Goal: Task Accomplishment & Management: Manage account settings

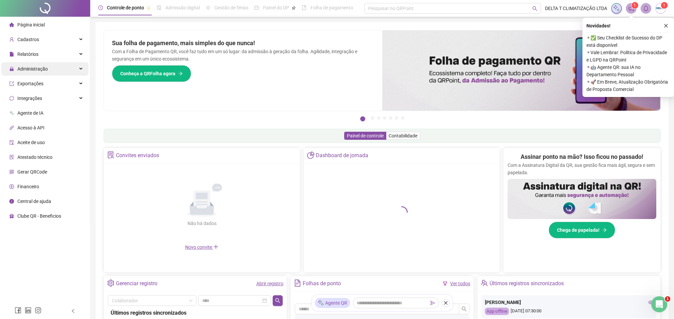
click at [66, 72] on div "Administração" at bounding box center [44, 68] width 87 height 13
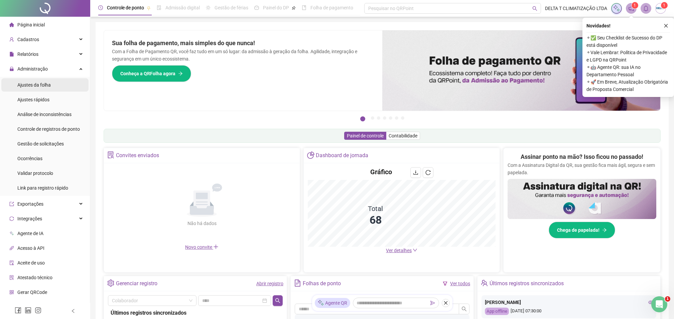
click at [56, 85] on li "Ajustes da folha" at bounding box center [44, 84] width 87 height 13
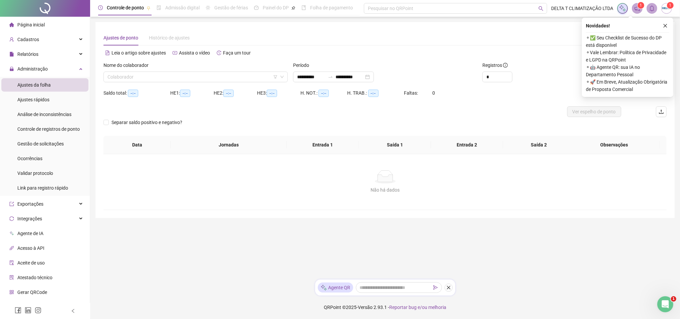
type input "**********"
click at [152, 77] on input "search" at bounding box center [193, 77] width 170 height 10
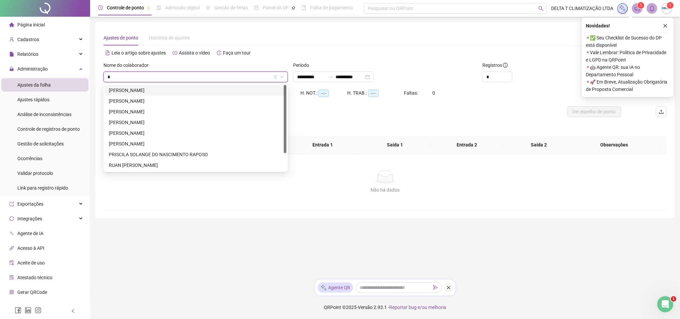
type input "*"
click at [155, 89] on div "[PERSON_NAME]" at bounding box center [196, 90] width 174 height 7
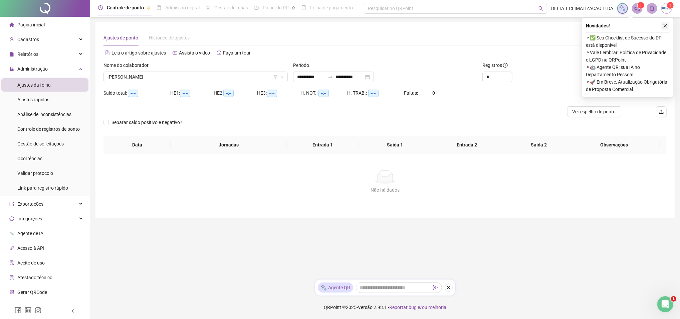
click at [667, 27] on icon "close" at bounding box center [666, 26] width 4 height 4
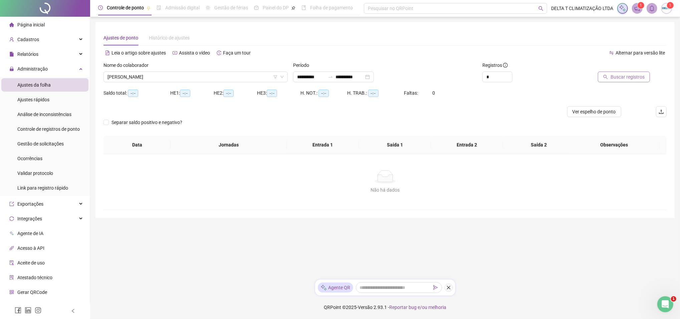
click at [606, 77] on icon "search" at bounding box center [606, 77] width 4 height 4
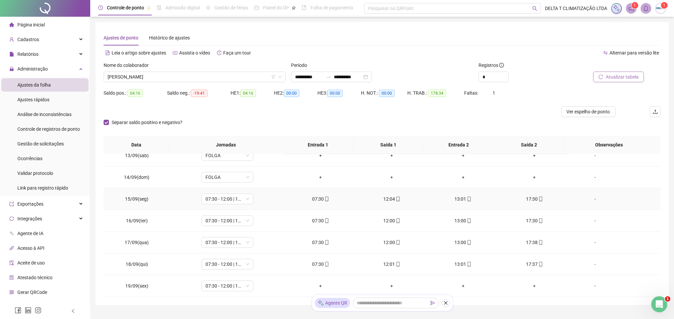
scroll to position [30, 0]
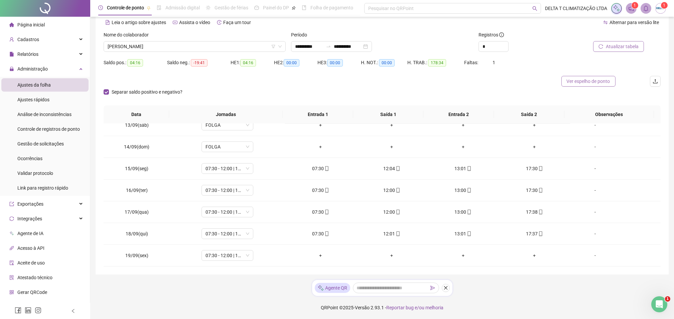
click at [589, 83] on span "Ver espelho de ponto" at bounding box center [588, 80] width 43 height 7
drag, startPoint x: 202, startPoint y: 52, endPoint x: 214, endPoint y: 49, distance: 12.7
click at [210, 51] on div "Nome do colaborador [PERSON_NAME] DA PAIXÃO" at bounding box center [194, 44] width 187 height 26
drag, startPoint x: 214, startPoint y: 49, endPoint x: 208, endPoint y: 43, distance: 8.3
click at [208, 43] on span "[PERSON_NAME]" at bounding box center [195, 46] width 174 height 10
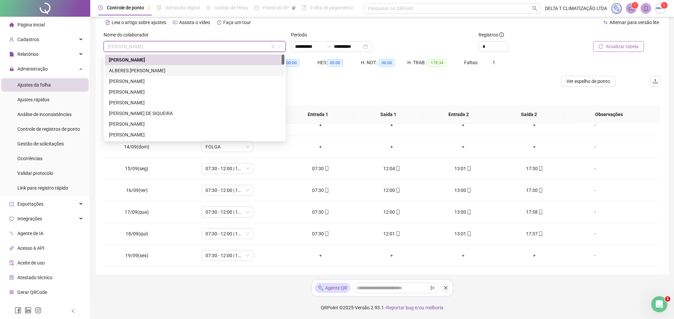
click at [178, 72] on div "ALBERES [PERSON_NAME]" at bounding box center [194, 70] width 171 height 7
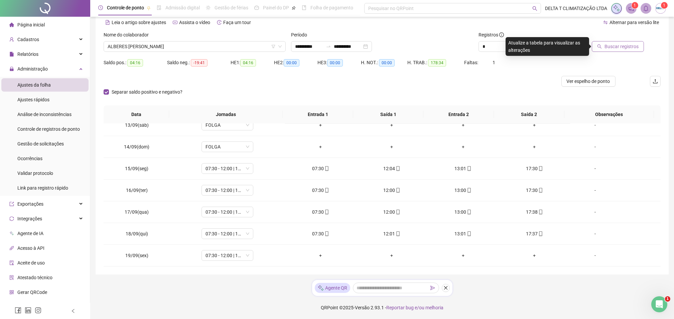
click at [609, 47] on span "Buscar registros" at bounding box center [621, 46] width 34 height 7
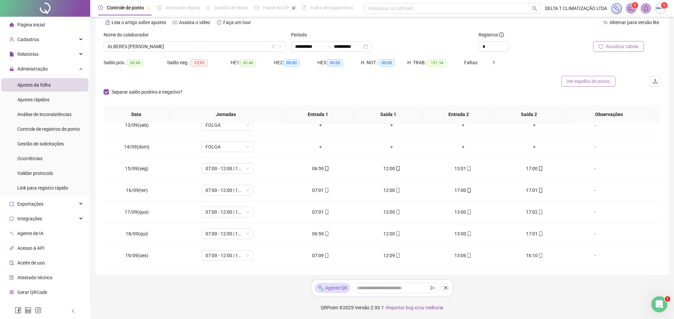
click at [591, 84] on span "Ver espelho de ponto" at bounding box center [588, 80] width 43 height 7
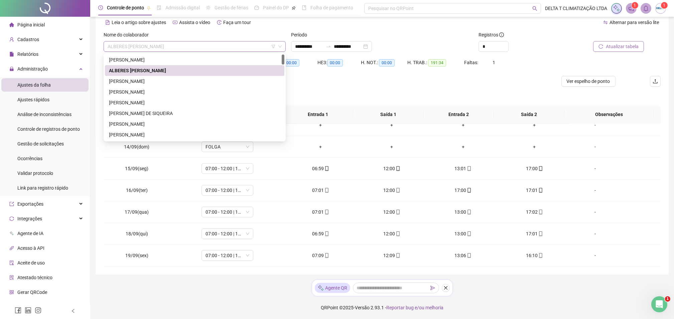
click at [234, 43] on span "ALBERES [PERSON_NAME]" at bounding box center [195, 46] width 174 height 10
click at [176, 83] on div "[PERSON_NAME]" at bounding box center [194, 80] width 171 height 7
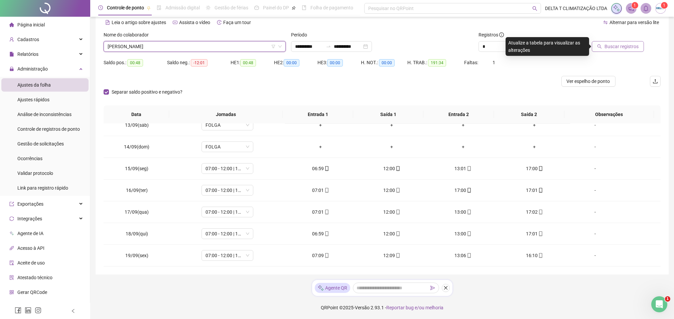
click at [617, 49] on span "Buscar registros" at bounding box center [621, 46] width 34 height 7
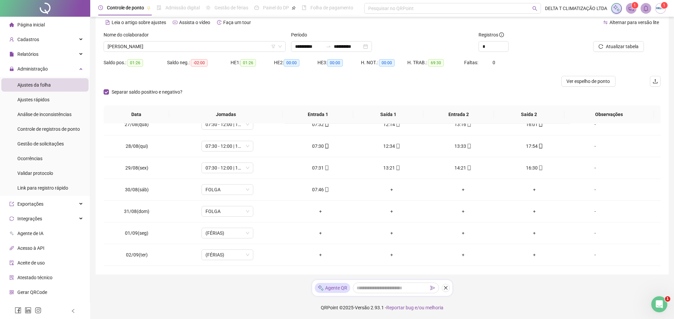
scroll to position [222, 0]
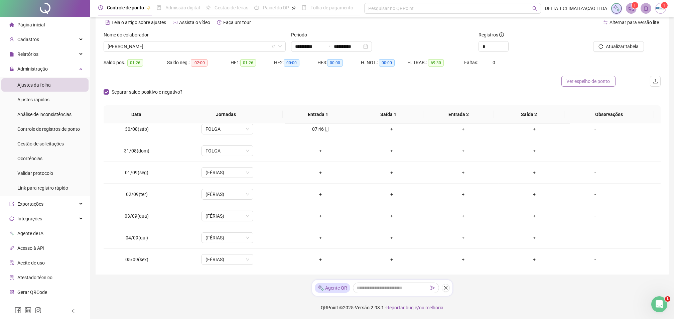
click at [591, 83] on span "Ver espelho de ponto" at bounding box center [588, 80] width 43 height 7
click at [225, 44] on span "[PERSON_NAME]" at bounding box center [195, 46] width 174 height 10
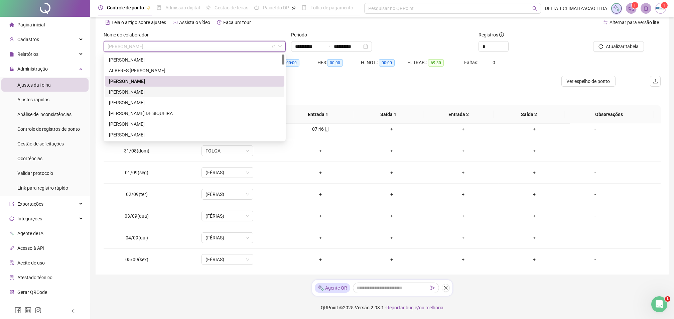
click at [132, 92] on div "[PERSON_NAME]" at bounding box center [194, 91] width 171 height 7
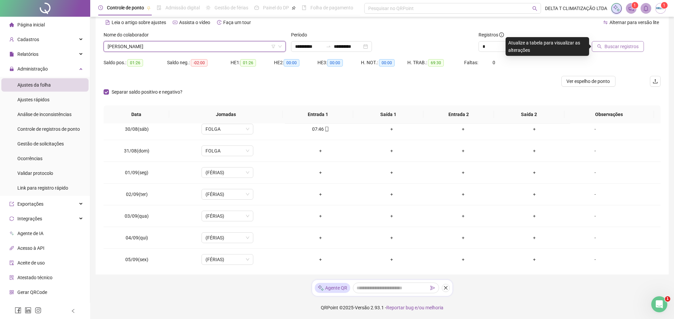
click at [616, 49] on span "Buscar registros" at bounding box center [621, 46] width 34 height 7
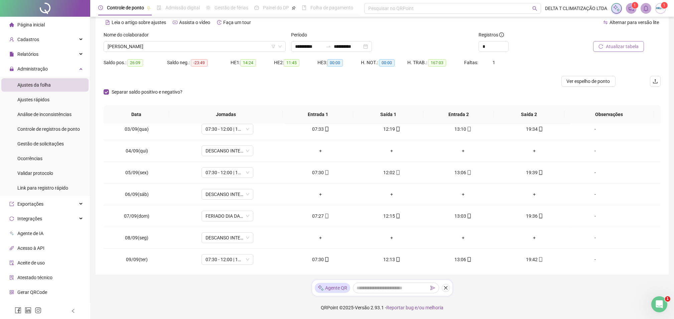
scroll to position [308, 0]
click at [588, 82] on span "Ver espelho de ponto" at bounding box center [588, 80] width 43 height 7
click at [246, 49] on span "[PERSON_NAME]" at bounding box center [195, 46] width 174 height 10
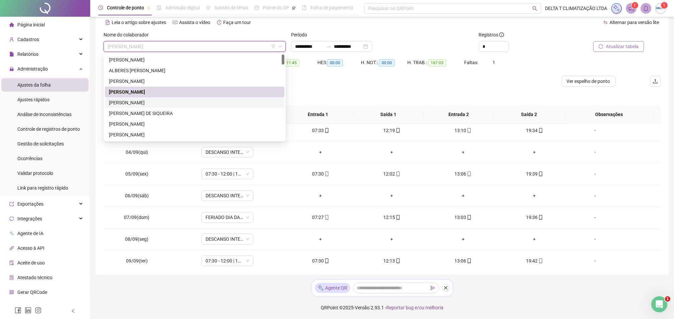
click at [187, 103] on div "[PERSON_NAME]" at bounding box center [194, 102] width 171 height 7
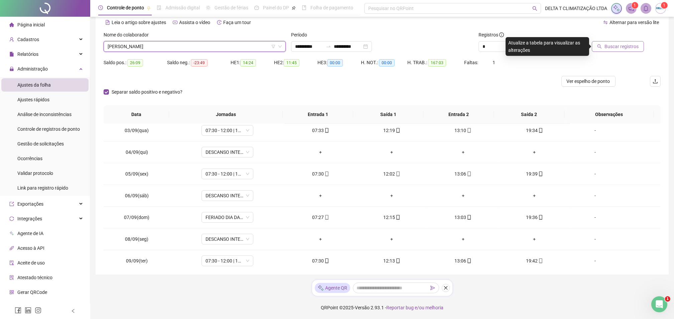
click at [603, 49] on button "Buscar registros" at bounding box center [618, 46] width 52 height 11
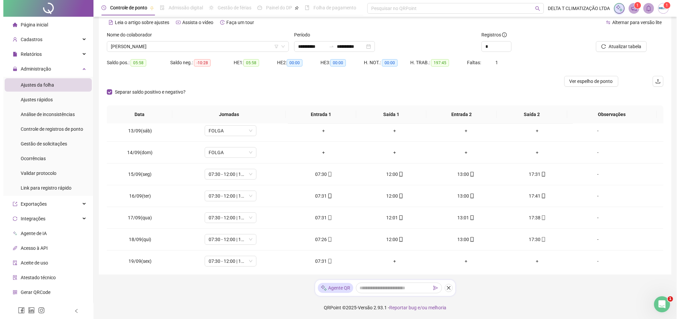
scroll to position [531, 0]
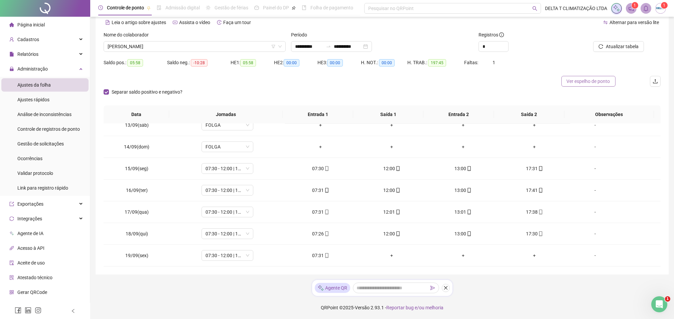
click at [575, 84] on span "Ver espelho de ponto" at bounding box center [588, 80] width 43 height 7
click at [242, 46] on span "[PERSON_NAME]" at bounding box center [195, 46] width 174 height 10
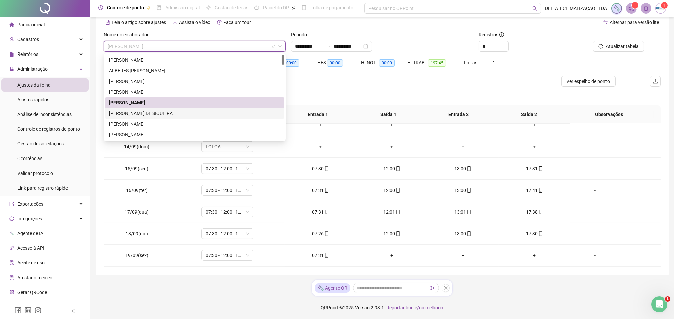
click at [167, 114] on div "[PERSON_NAME] DE SIQUEIRA" at bounding box center [194, 113] width 171 height 7
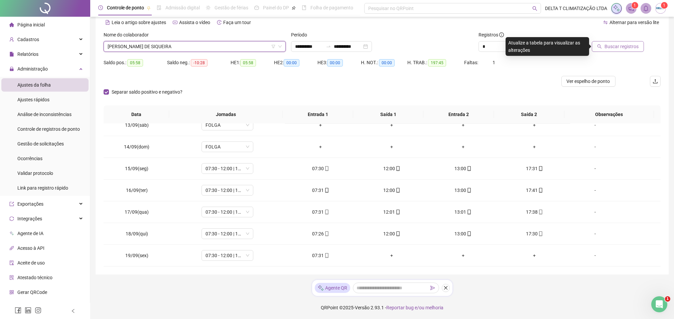
click at [610, 50] on button "Buscar registros" at bounding box center [618, 46] width 52 height 11
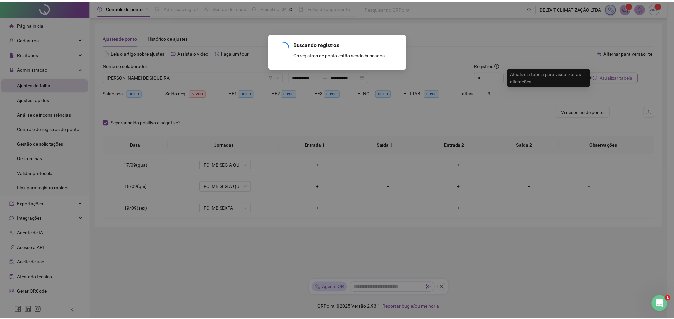
scroll to position [0, 0]
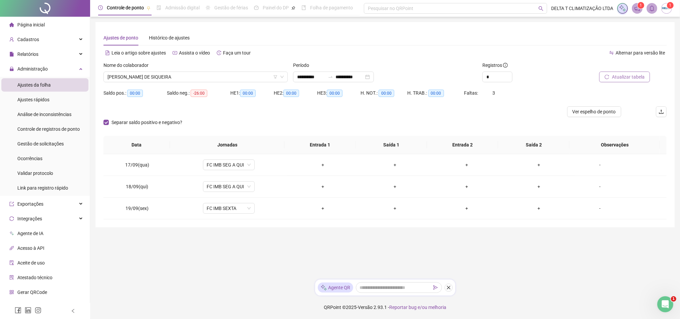
click at [609, 73] on button "Atualizar tabela" at bounding box center [625, 76] width 51 height 11
click at [215, 76] on span "[PERSON_NAME] DE SIQUEIRA" at bounding box center [196, 77] width 176 height 10
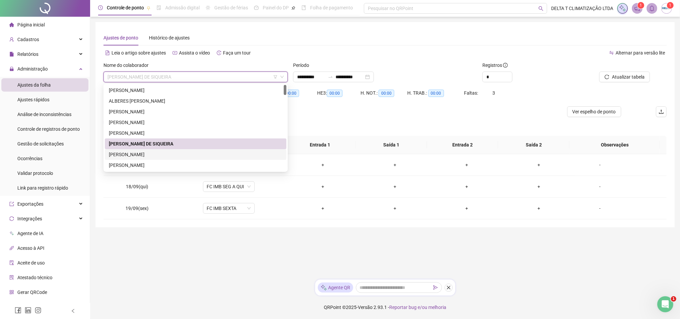
click at [145, 154] on div "[PERSON_NAME]" at bounding box center [196, 154] width 174 height 7
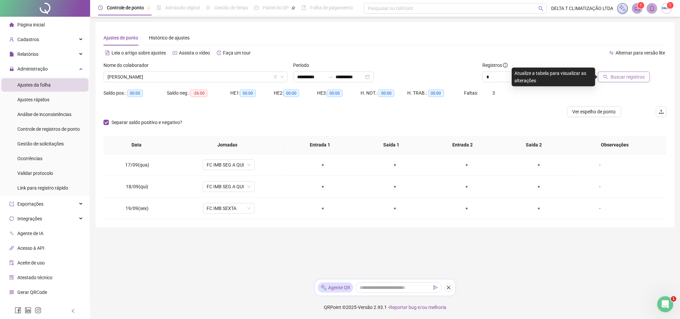
click at [644, 78] on span "Buscar registros" at bounding box center [628, 76] width 34 height 7
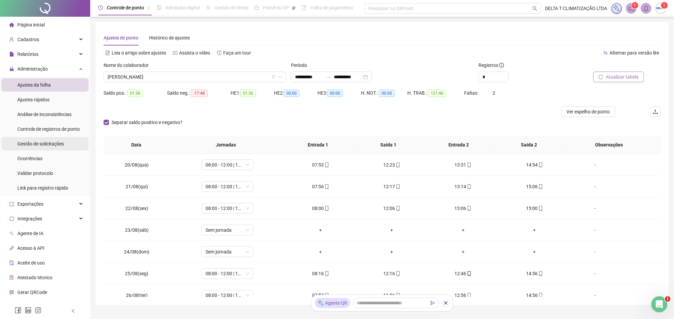
click at [65, 145] on li "Gestão de solicitações" at bounding box center [44, 143] width 87 height 13
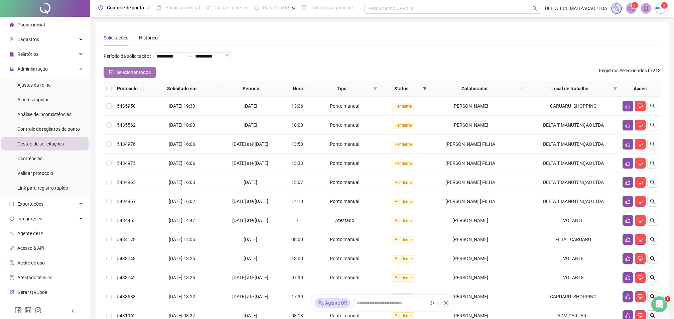
click at [131, 77] on button "Selecionar todos" at bounding box center [130, 72] width 52 height 11
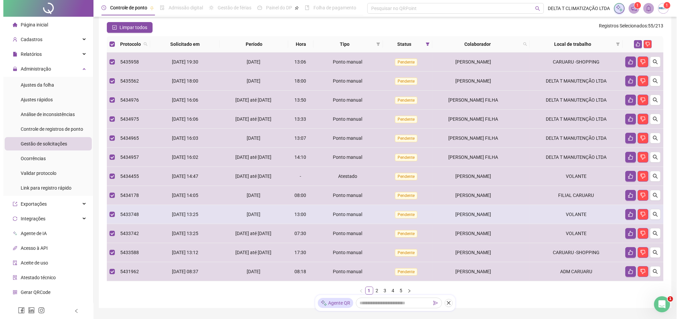
scroll to position [0, 0]
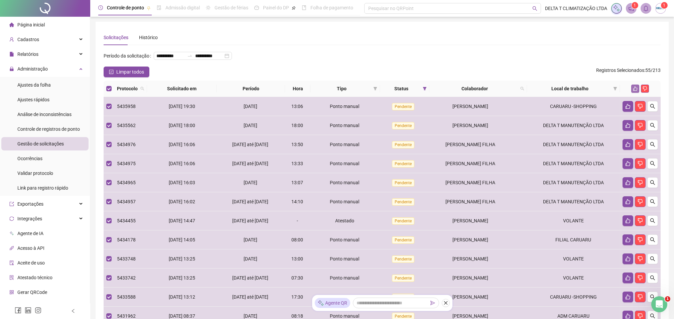
click at [634, 91] on icon "like" at bounding box center [635, 89] width 4 height 4
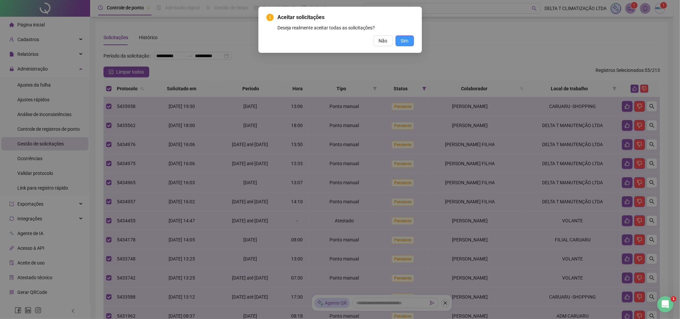
click at [405, 43] on span "Sim" at bounding box center [405, 40] width 8 height 7
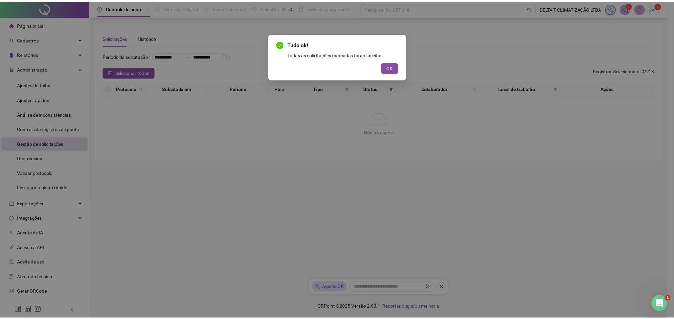
scroll to position [0, 0]
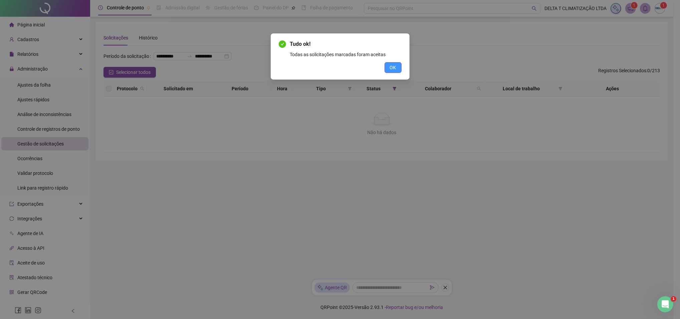
click at [393, 70] on span "OK" at bounding box center [393, 67] width 6 height 7
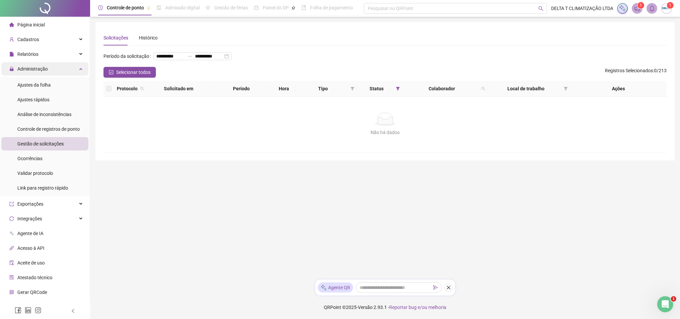
click at [37, 71] on span "Administração" at bounding box center [32, 68] width 30 height 5
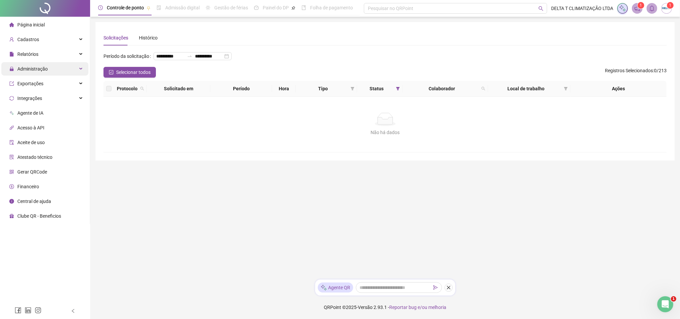
click at [63, 70] on div "Administração" at bounding box center [44, 68] width 87 height 13
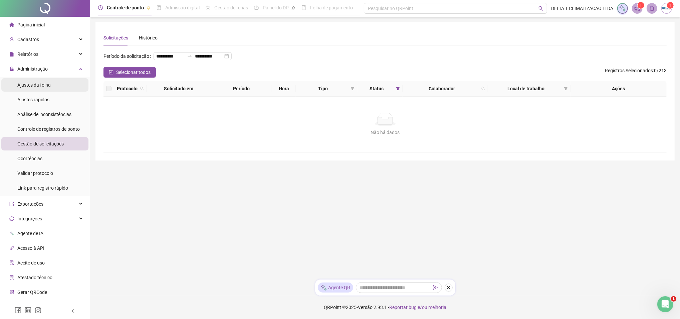
click at [57, 88] on li "Ajustes da folha" at bounding box center [44, 84] width 87 height 13
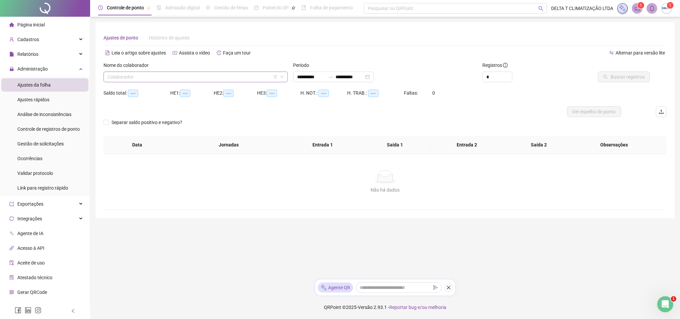
click at [180, 79] on input "search" at bounding box center [193, 77] width 170 height 10
type input "**********"
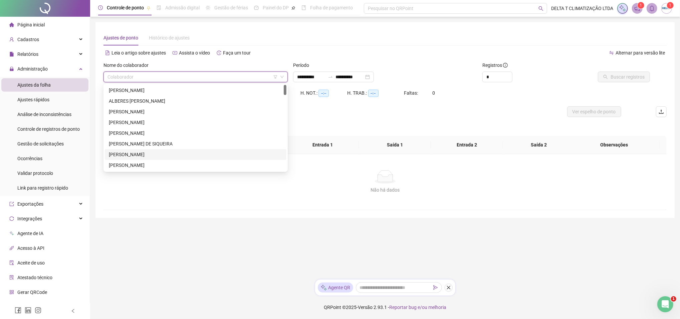
click at [160, 156] on div "[PERSON_NAME]" at bounding box center [196, 154] width 174 height 7
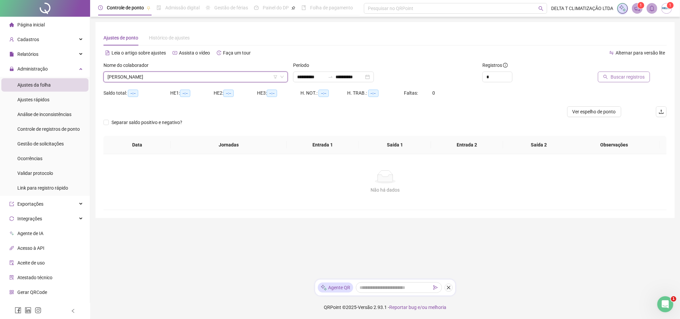
click at [626, 81] on button "Buscar registros" at bounding box center [624, 76] width 52 height 11
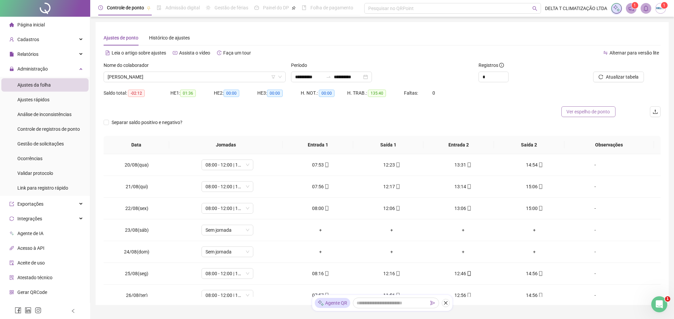
click at [596, 112] on span "Ver espelho de ponto" at bounding box center [588, 111] width 43 height 7
click at [254, 75] on span "[PERSON_NAME]" at bounding box center [195, 77] width 174 height 10
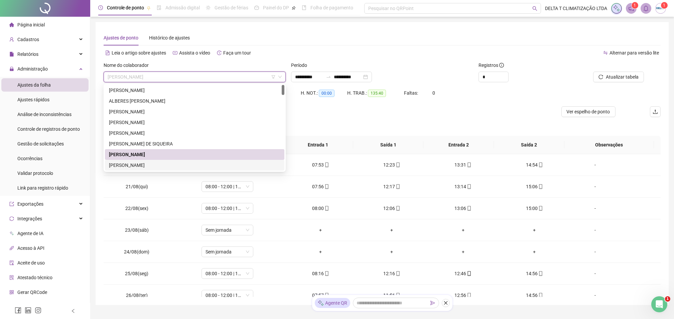
click at [164, 167] on div "[PERSON_NAME]" at bounding box center [194, 164] width 171 height 7
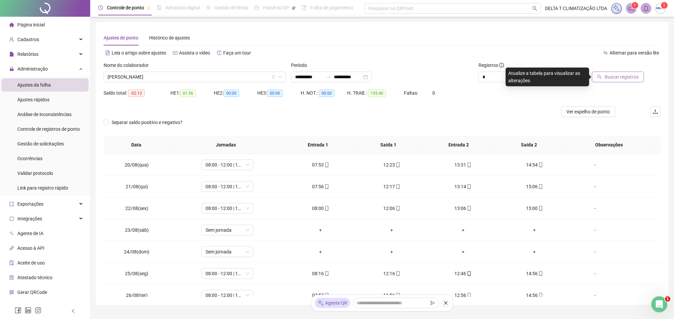
click at [623, 80] on span "Buscar registros" at bounding box center [621, 76] width 34 height 7
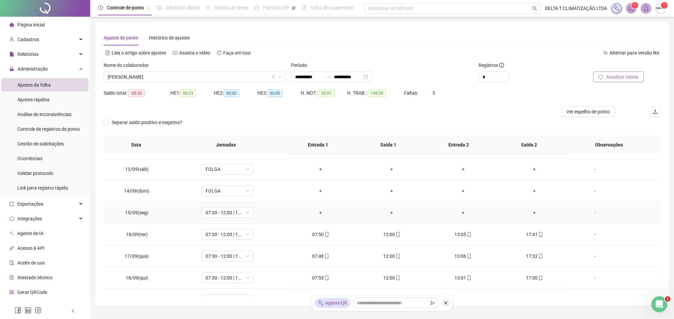
scroll to position [531, 0]
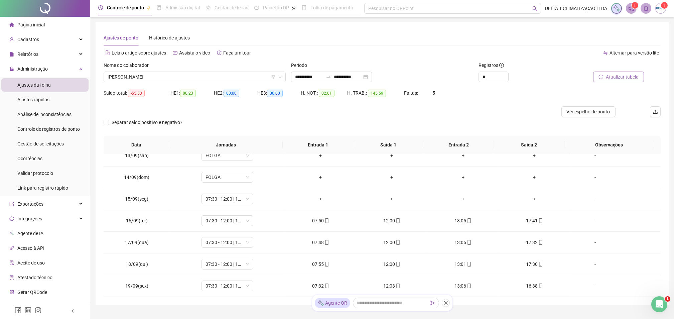
click at [623, 77] on span "Atualizar tabela" at bounding box center [622, 76] width 33 height 7
click at [571, 113] on span "Ver espelho de ponto" at bounding box center [588, 111] width 43 height 7
click at [224, 76] on span "[PERSON_NAME]" at bounding box center [195, 77] width 174 height 10
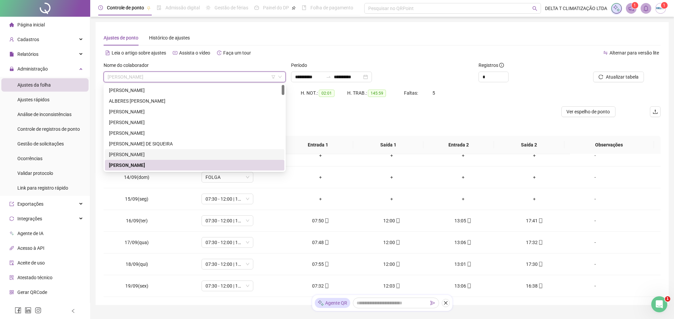
scroll to position [44, 0]
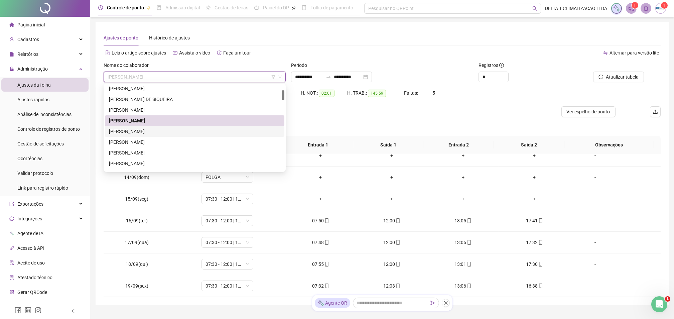
click at [166, 132] on div "[PERSON_NAME]" at bounding box center [194, 131] width 171 height 7
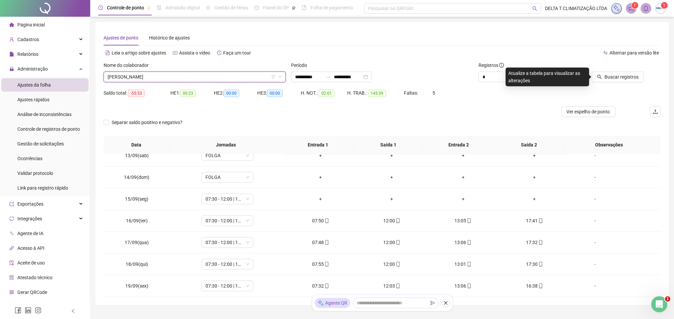
click at [160, 77] on span "[PERSON_NAME]" at bounding box center [195, 77] width 174 height 10
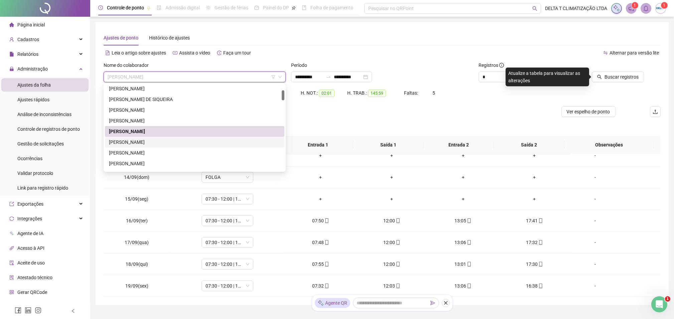
click at [159, 144] on div "[PERSON_NAME]" at bounding box center [194, 141] width 171 height 7
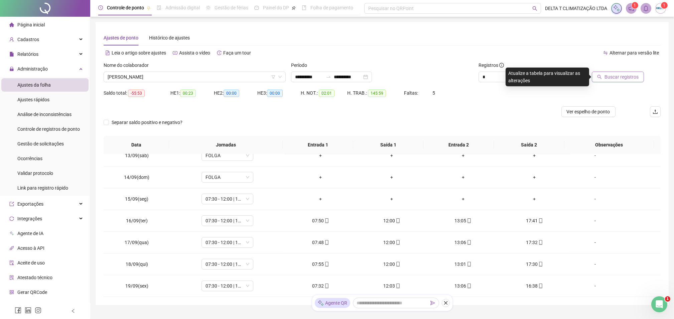
click at [609, 80] on span "Buscar registros" at bounding box center [621, 76] width 34 height 7
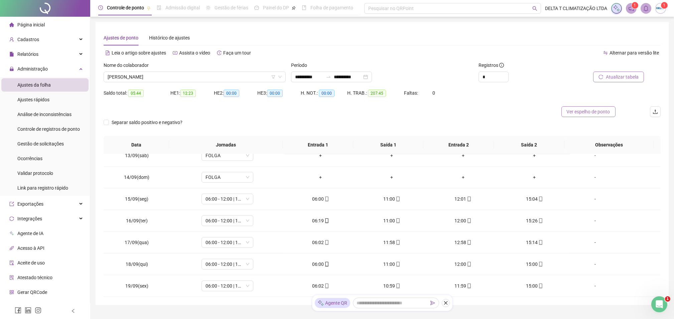
click at [590, 113] on span "Ver espelho de ponto" at bounding box center [588, 111] width 43 height 7
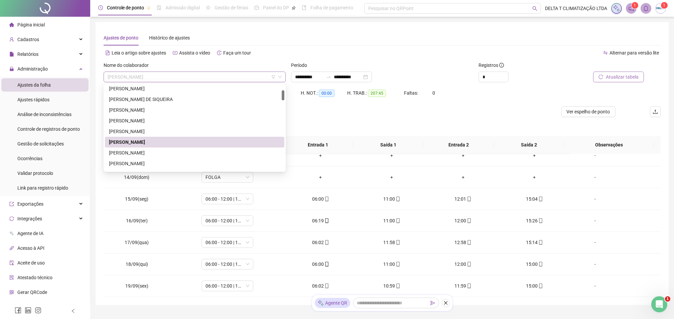
click at [253, 73] on span "[PERSON_NAME]" at bounding box center [195, 77] width 174 height 10
click at [202, 149] on div "[PERSON_NAME]" at bounding box center [194, 152] width 171 height 7
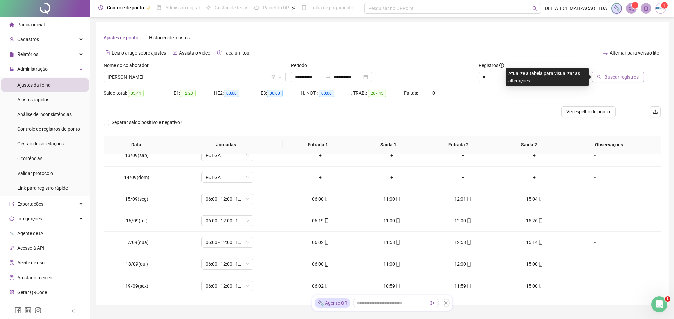
click at [614, 76] on span "Buscar registros" at bounding box center [621, 76] width 34 height 7
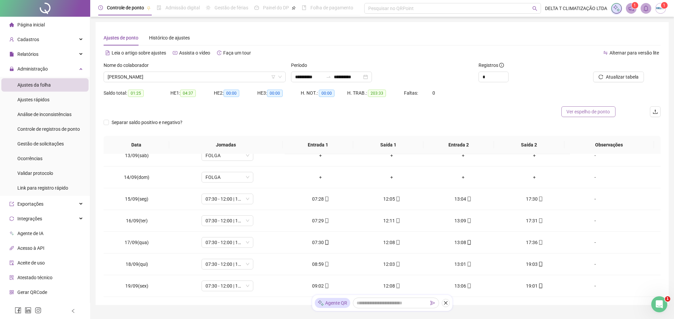
click at [606, 115] on span "Ver espelho de ponto" at bounding box center [588, 111] width 43 height 7
click at [109, 124] on span "Separar saldo positivo e negativo?" at bounding box center [147, 122] width 76 height 7
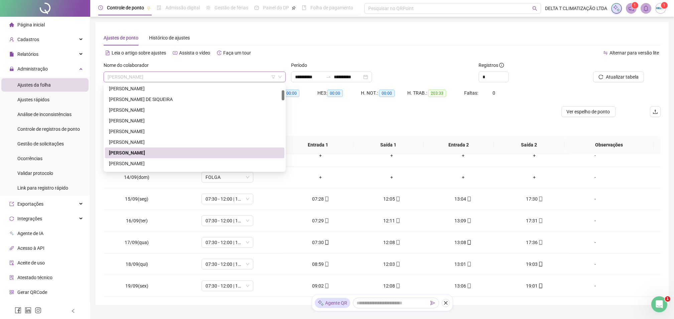
click at [190, 78] on span "[PERSON_NAME]" at bounding box center [195, 77] width 174 height 10
click at [153, 164] on div "[PERSON_NAME]" at bounding box center [194, 163] width 171 height 7
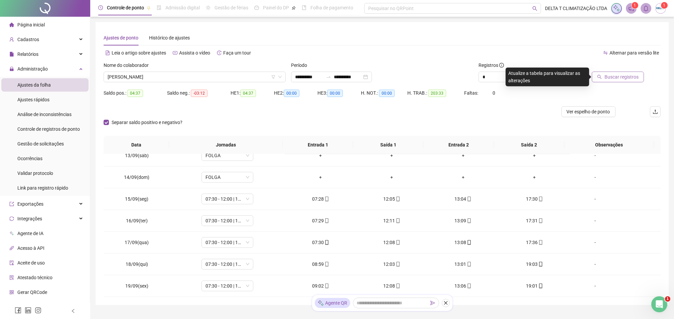
click at [605, 77] on span "Buscar registros" at bounding box center [621, 76] width 34 height 7
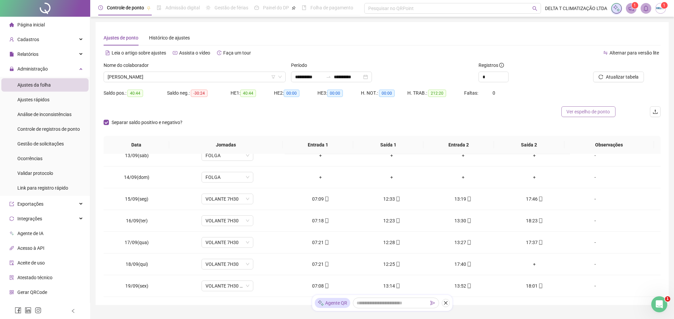
click at [603, 114] on span "Ver espelho de ponto" at bounding box center [588, 111] width 43 height 7
click at [146, 77] on span "[PERSON_NAME]" at bounding box center [195, 77] width 174 height 10
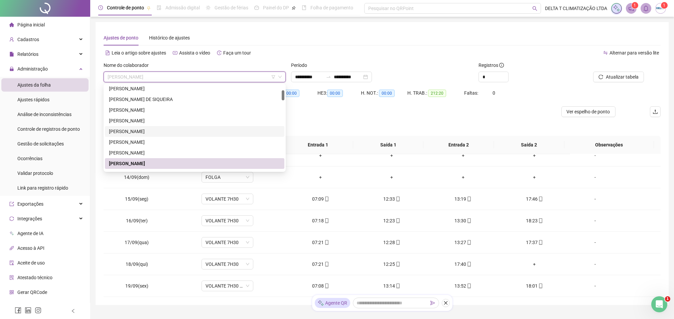
scroll to position [89, 0]
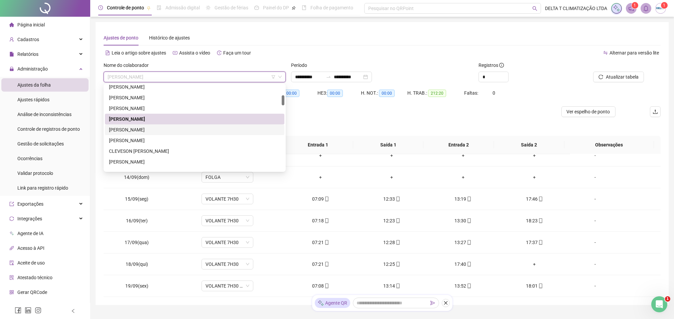
click at [143, 130] on div "[PERSON_NAME]" at bounding box center [194, 129] width 171 height 7
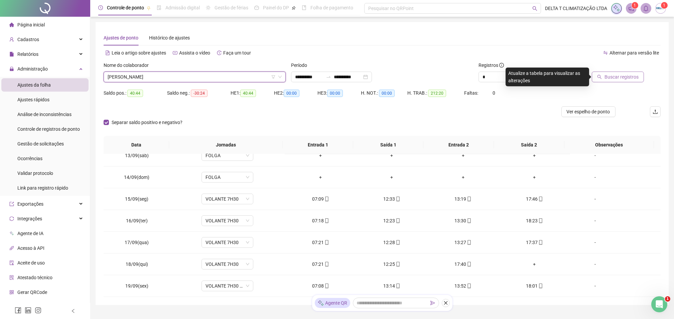
click at [605, 78] on button "Buscar registros" at bounding box center [618, 76] width 52 height 11
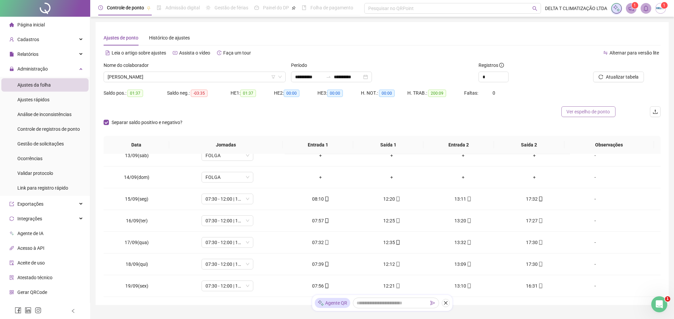
click at [598, 116] on button "Ver espelho de ponto" at bounding box center [588, 111] width 54 height 11
click at [202, 79] on span "[PERSON_NAME]" at bounding box center [195, 77] width 174 height 10
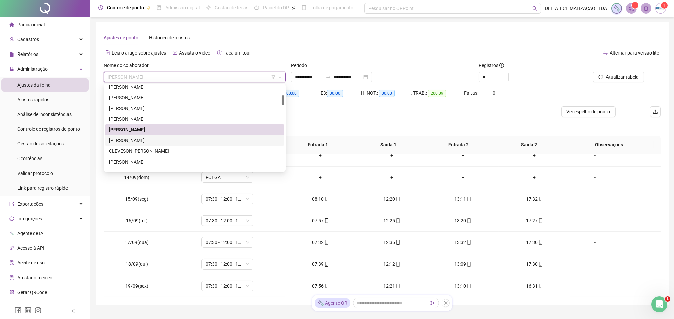
click at [160, 140] on div "[PERSON_NAME]" at bounding box center [194, 140] width 171 height 7
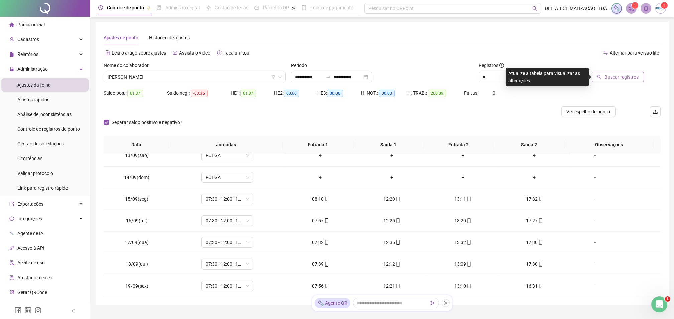
click at [605, 73] on button "Buscar registros" at bounding box center [618, 76] width 52 height 11
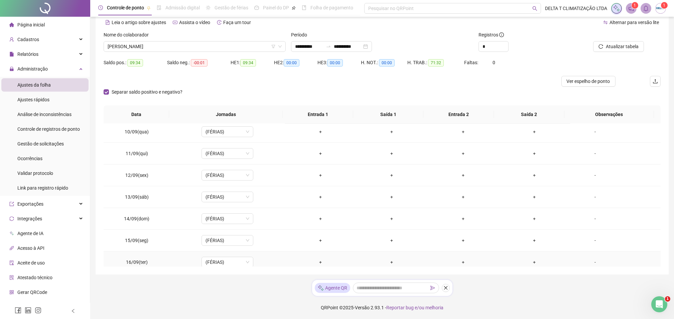
scroll to position [397, 0]
click at [573, 81] on span "Ver espelho de ponto" at bounding box center [588, 80] width 43 height 7
click at [187, 47] on span "[PERSON_NAME]" at bounding box center [195, 46] width 174 height 10
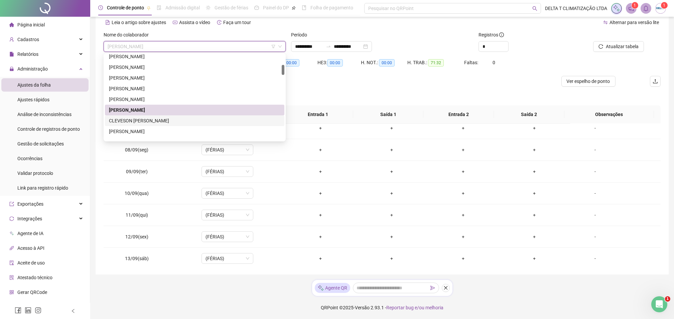
drag, startPoint x: 156, startPoint y: 119, endPoint x: 373, endPoint y: 94, distance: 218.6
click at [156, 120] on div "CLEVESON [PERSON_NAME]" at bounding box center [194, 120] width 171 height 7
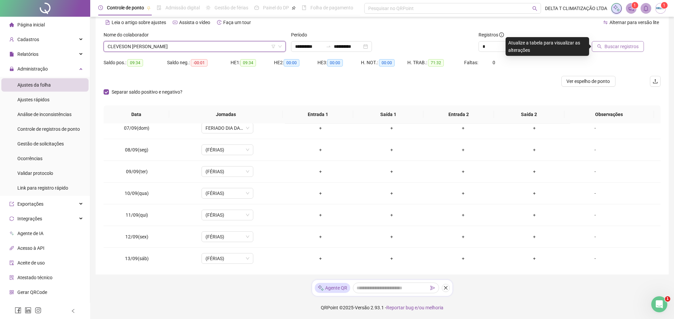
click at [608, 41] on button "Buscar registros" at bounding box center [618, 46] width 52 height 11
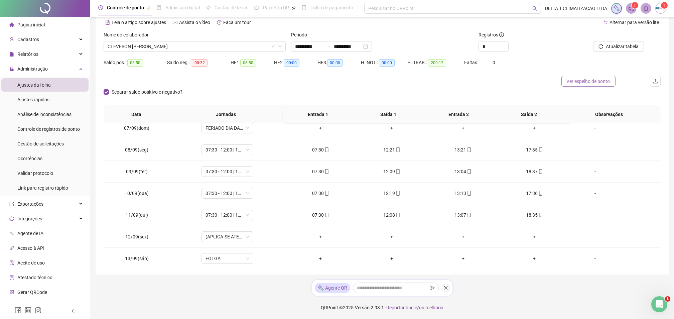
click at [597, 78] on span "Ver espelho de ponto" at bounding box center [588, 80] width 43 height 7
click at [189, 46] on span "CLEVESON [PERSON_NAME]" at bounding box center [195, 46] width 174 height 10
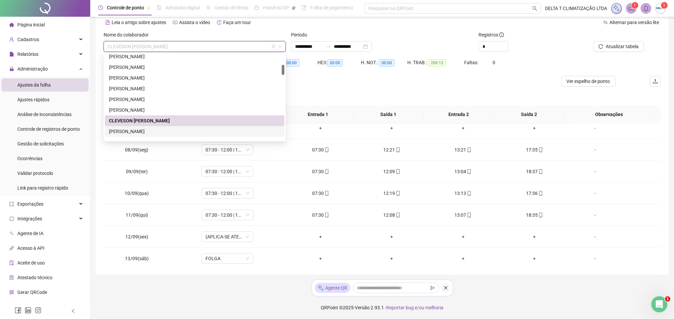
click at [147, 131] on div "[PERSON_NAME]" at bounding box center [194, 131] width 171 height 7
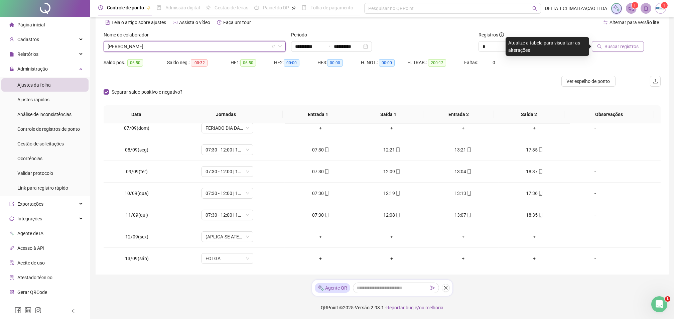
click at [602, 48] on icon "search" at bounding box center [599, 46] width 4 height 4
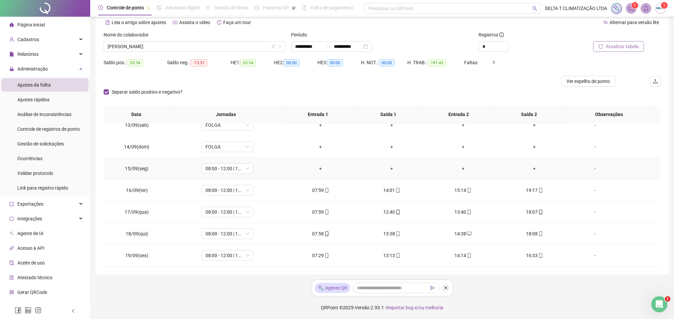
scroll to position [531, 0]
click at [216, 169] on span "08:00 - 12:00 | 13:00 - 18:00" at bounding box center [227, 168] width 44 height 10
type input "*****"
click at [245, 194] on div "Folga" at bounding box center [231, 192] width 44 height 7
click at [260, 150] on span "Sim" at bounding box center [258, 150] width 8 height 7
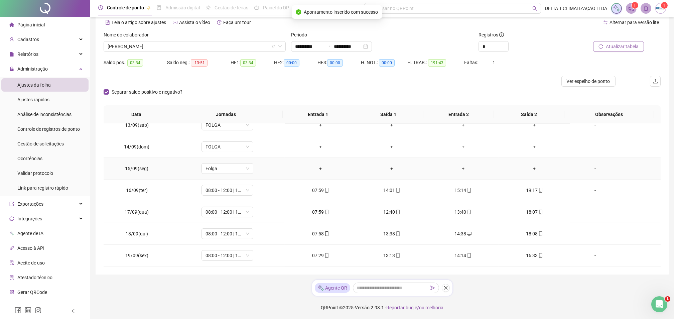
click at [591, 167] on div "-" at bounding box center [594, 168] width 39 height 7
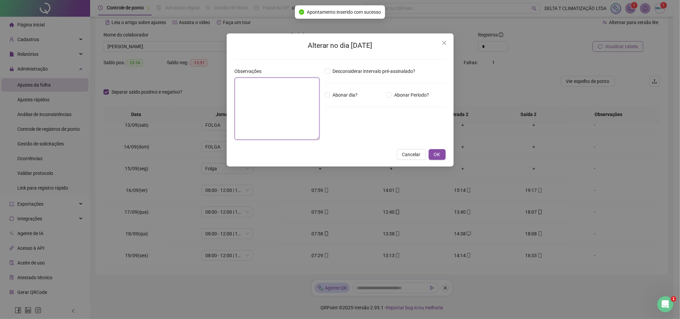
click at [297, 108] on textarea at bounding box center [277, 108] width 85 height 62
type textarea "*******"
click at [441, 157] on button "OK" at bounding box center [437, 154] width 17 height 11
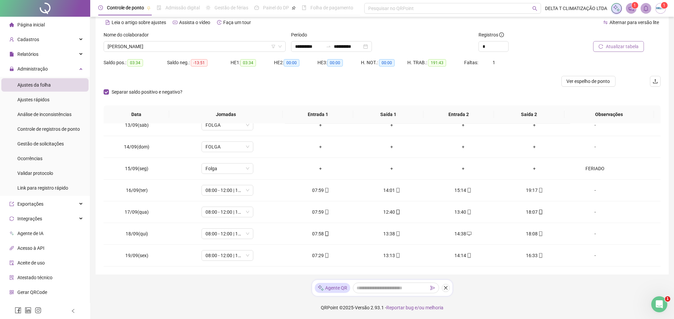
click at [626, 40] on div at bounding box center [608, 36] width 72 height 10
click at [621, 47] on span "Atualizar tabela" at bounding box center [622, 46] width 33 height 7
click at [576, 83] on span "Ver espelho de ponto" at bounding box center [588, 80] width 43 height 7
click at [209, 47] on span "[PERSON_NAME]" at bounding box center [195, 46] width 174 height 10
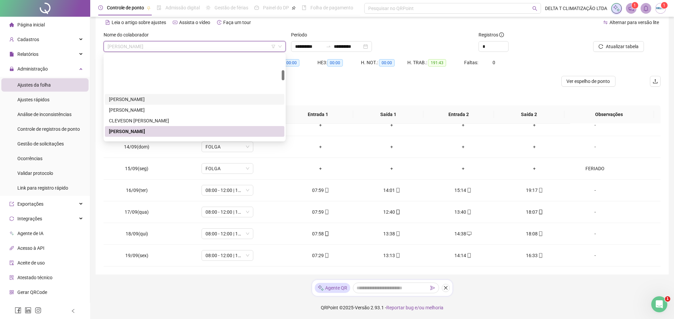
scroll to position [134, 0]
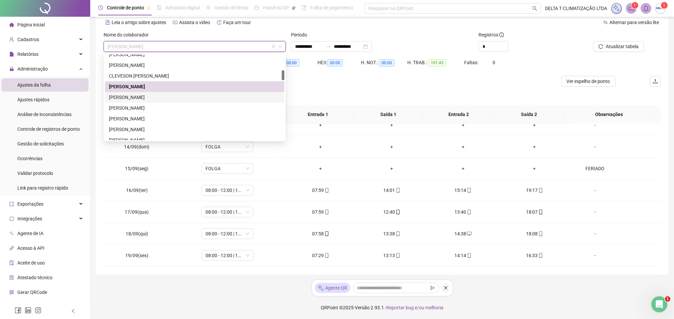
click at [163, 98] on div "[PERSON_NAME]" at bounding box center [194, 97] width 171 height 7
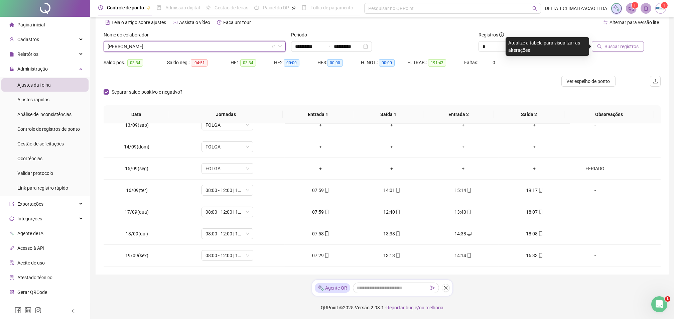
click at [617, 44] on span "Buscar registros" at bounding box center [621, 46] width 34 height 7
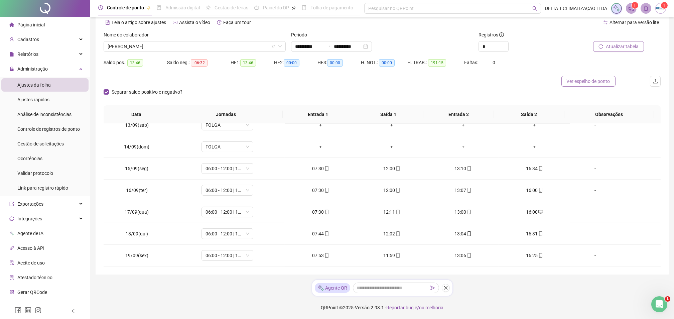
click at [581, 82] on span "Ver espelho de ponto" at bounding box center [588, 80] width 43 height 7
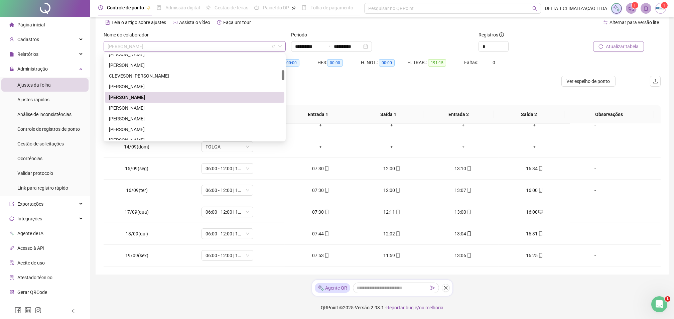
click at [262, 50] on span "[PERSON_NAME]" at bounding box center [195, 46] width 174 height 10
click at [188, 107] on div "[PERSON_NAME]" at bounding box center [194, 107] width 171 height 7
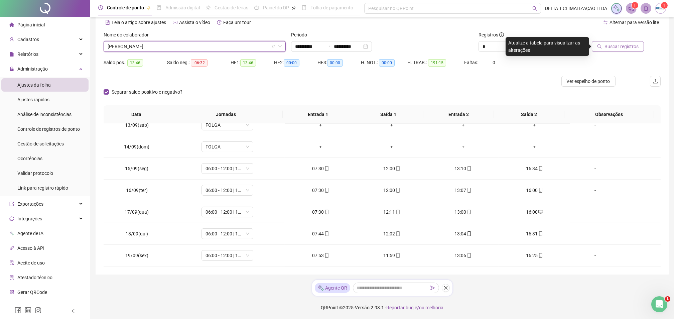
click at [617, 45] on span "Buscar registros" at bounding box center [621, 46] width 34 height 7
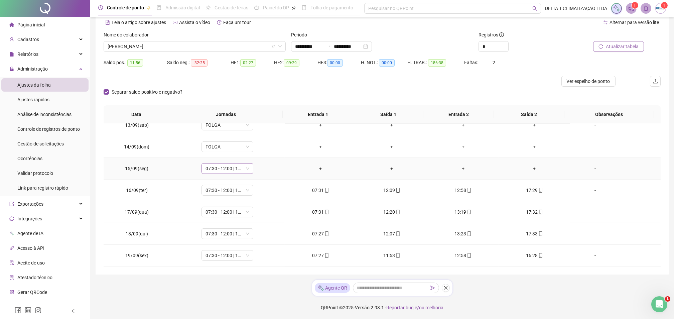
click at [229, 166] on span "07:30 - 12:00 | 13:00 - 17:30" at bounding box center [227, 168] width 44 height 10
type input "*****"
click at [238, 191] on div "Folga" at bounding box center [231, 192] width 44 height 7
click at [255, 154] on span "Sim" at bounding box center [258, 150] width 8 height 7
click at [590, 167] on div "-" at bounding box center [594, 168] width 39 height 7
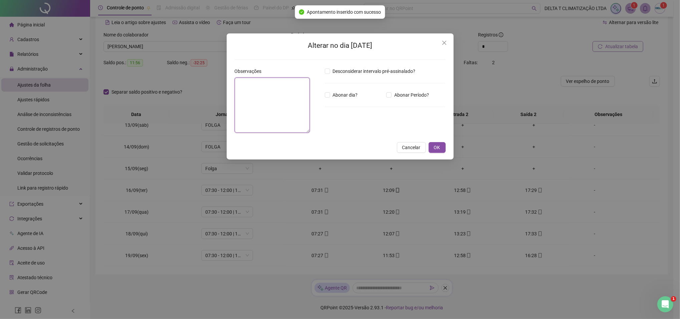
click at [289, 111] on textarea at bounding box center [272, 104] width 75 height 55
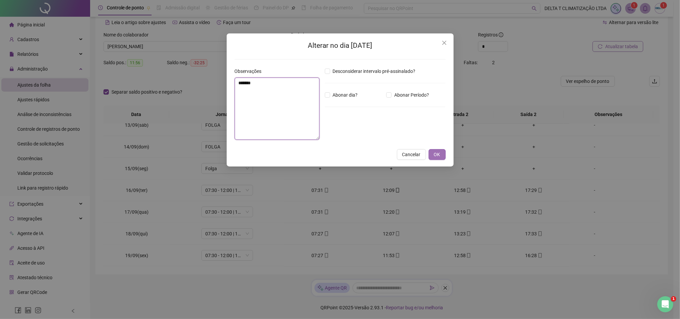
type textarea "*******"
click at [441, 154] on button "OK" at bounding box center [437, 154] width 17 height 11
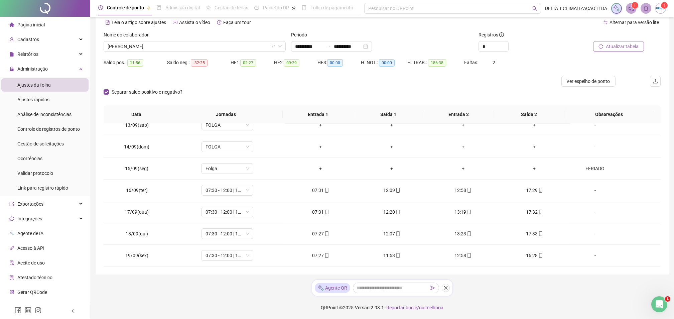
click at [623, 47] on span "Atualizar tabela" at bounding box center [622, 46] width 33 height 7
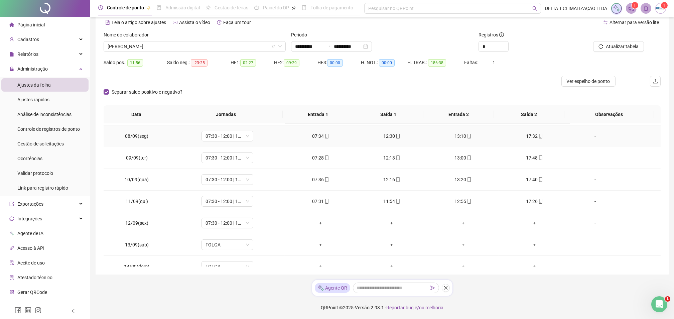
scroll to position [442, 0]
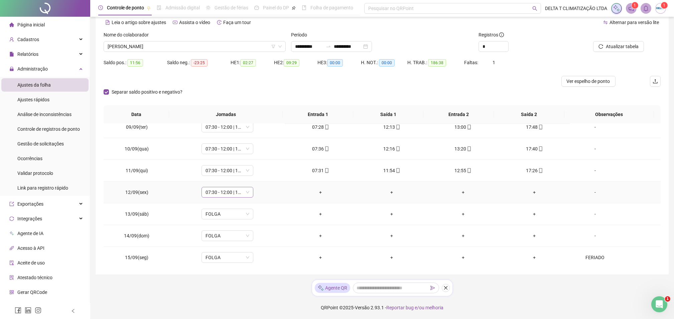
click at [228, 194] on span "07:30 - 12:00 | 13:00 - 17:30" at bounding box center [227, 192] width 44 height 10
type input "*****"
click at [247, 217] on div "Folga" at bounding box center [231, 216] width 44 height 7
click at [257, 172] on span "Sim" at bounding box center [258, 174] width 8 height 7
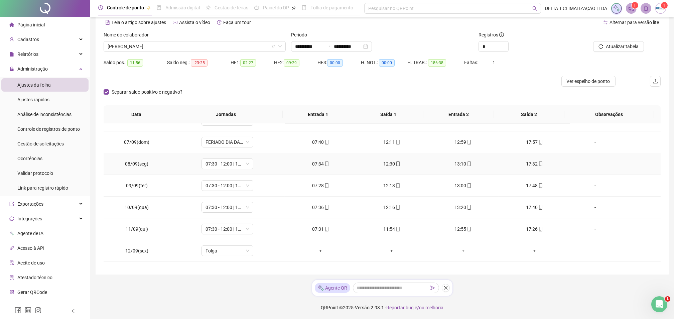
scroll to position [397, 0]
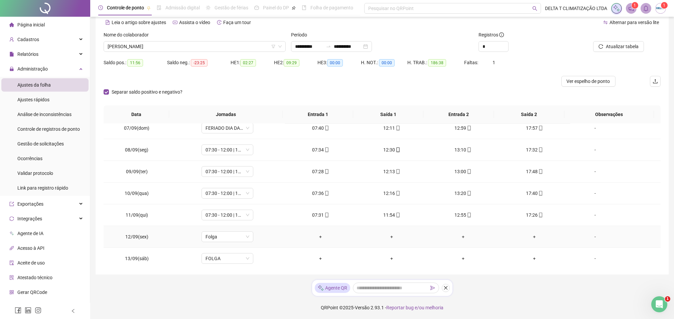
click at [588, 236] on div "-" at bounding box center [594, 236] width 39 height 7
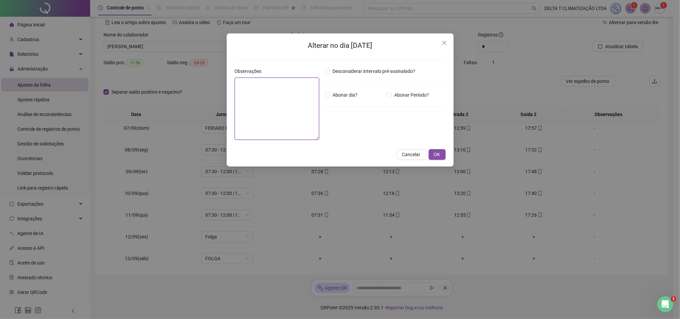
click at [291, 114] on textarea at bounding box center [277, 108] width 85 height 62
type textarea "**********"
click at [436, 151] on span "OK" at bounding box center [437, 154] width 6 height 7
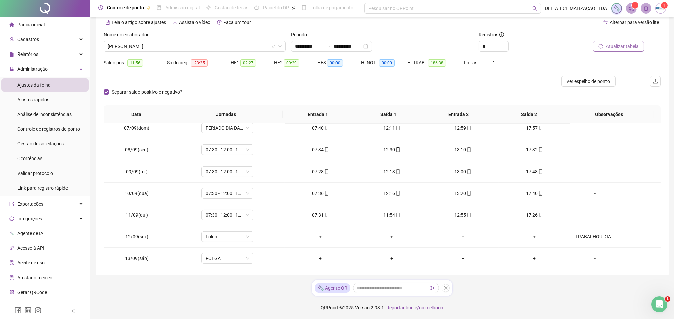
click at [613, 44] on span "Atualizar tabela" at bounding box center [622, 46] width 33 height 7
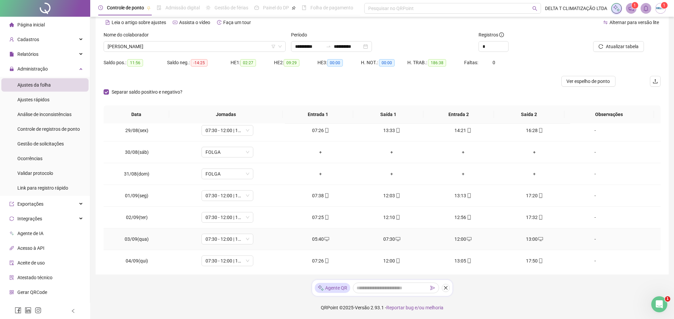
scroll to position [174, 0]
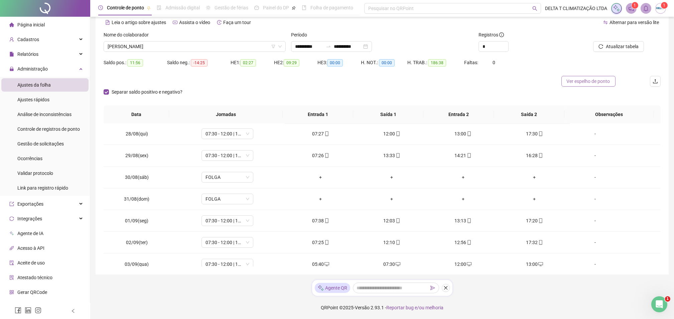
click at [587, 81] on span "Ver espelho de ponto" at bounding box center [588, 80] width 43 height 7
click at [247, 45] on span "[PERSON_NAME]" at bounding box center [195, 46] width 174 height 10
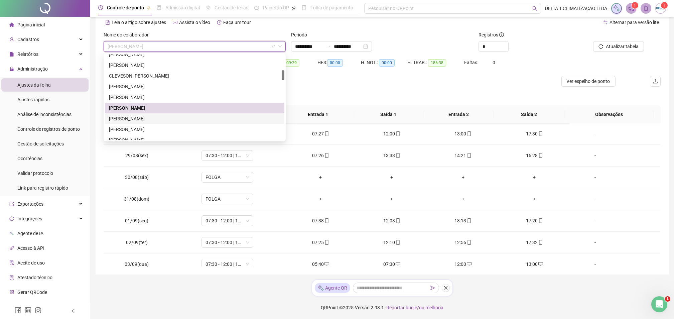
click at [143, 118] on div "[PERSON_NAME]" at bounding box center [194, 118] width 171 height 7
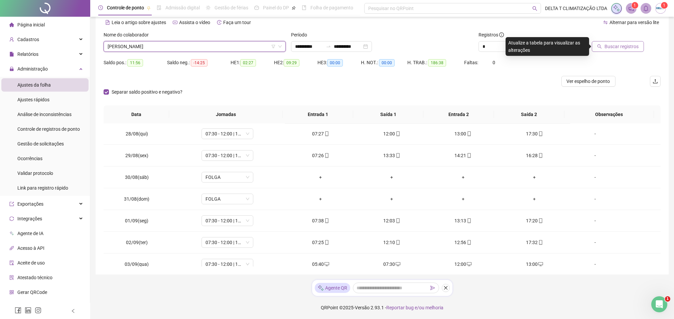
click at [618, 44] on span "Buscar registros" at bounding box center [621, 46] width 34 height 7
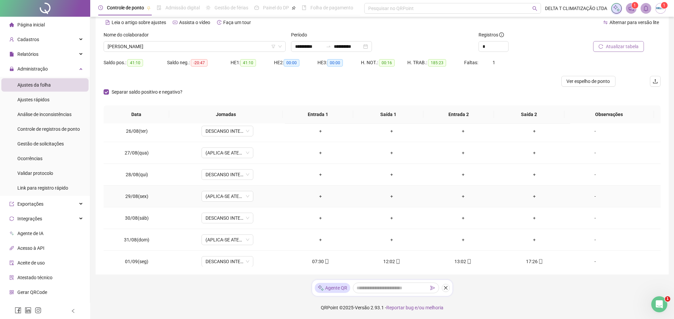
scroll to position [222, 0]
click at [618, 46] on span "Atualizar tabela" at bounding box center [622, 46] width 33 height 7
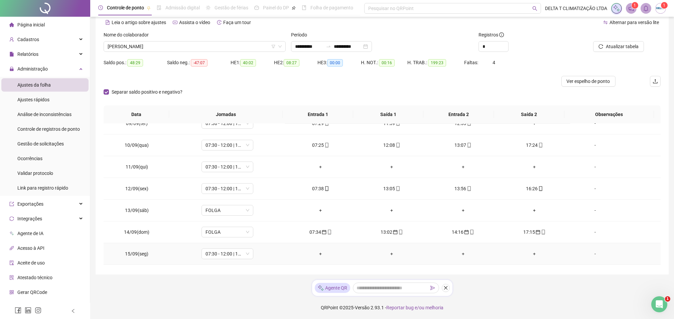
scroll to position [490, 0]
click at [322, 187] on icon "calendar" at bounding box center [324, 187] width 4 height 4
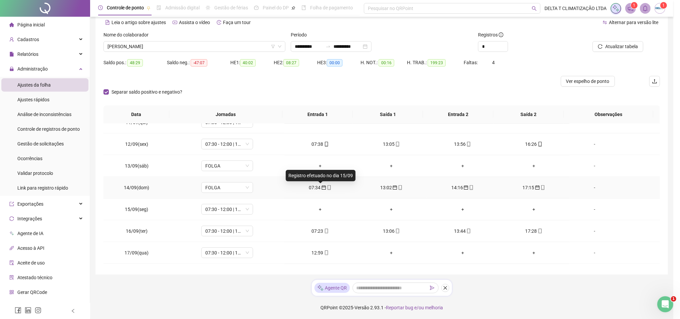
type input "**********"
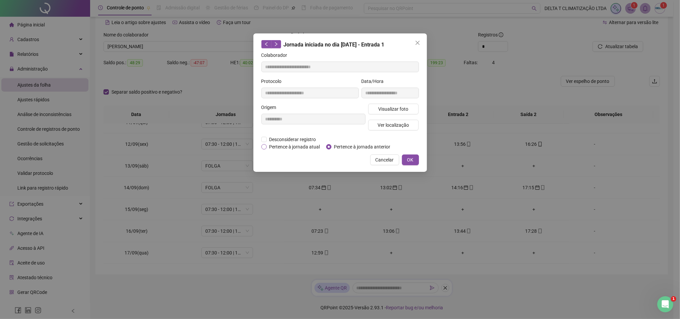
drag, startPoint x: 292, startPoint y: 147, endPoint x: 312, endPoint y: 146, distance: 20.1
click at [292, 146] on span "Pertence à jornada atual" at bounding box center [295, 146] width 56 height 7
drag, startPoint x: 412, startPoint y: 159, endPoint x: 421, endPoint y: 160, distance: 8.7
click at [416, 159] on button "OK" at bounding box center [410, 159] width 17 height 11
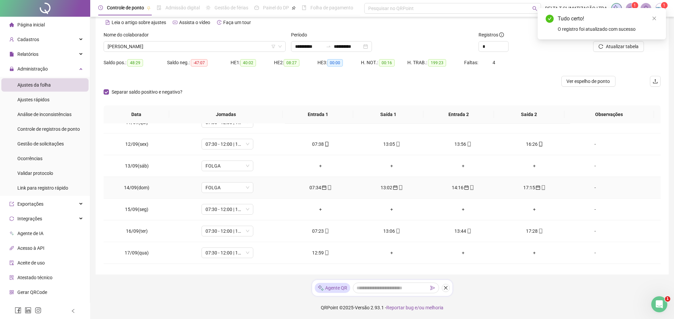
click at [393, 189] on icon "calendar" at bounding box center [395, 187] width 5 height 5
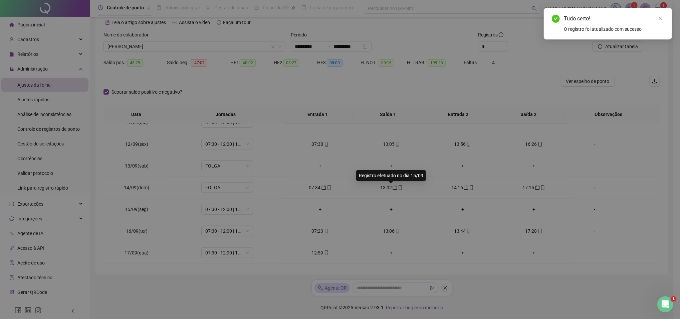
type input "**********"
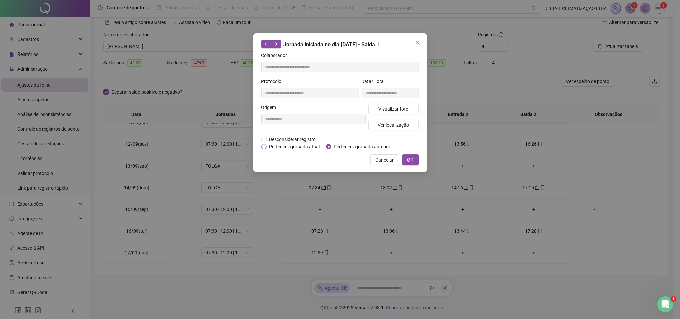
click at [301, 145] on span "Pertence à jornada atual" at bounding box center [295, 146] width 56 height 7
click at [415, 161] on button "OK" at bounding box center [410, 159] width 17 height 11
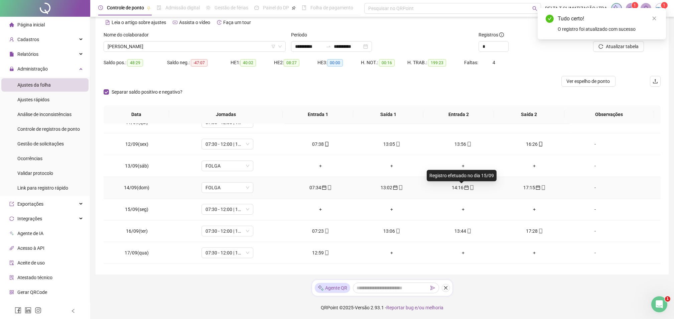
click at [464, 185] on icon "calendar" at bounding box center [466, 187] width 5 height 5
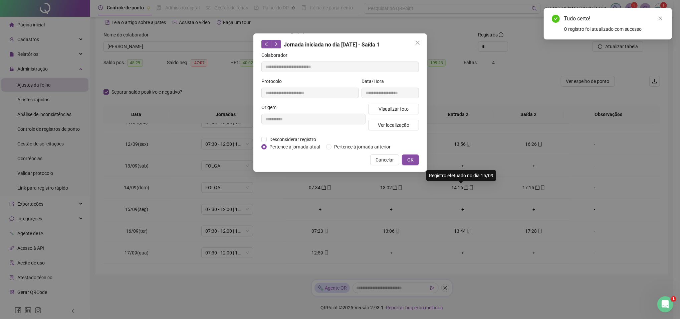
type input "**********"
click at [302, 146] on span "Pertence à jornada atual" at bounding box center [295, 146] width 56 height 7
click at [408, 162] on span "OK" at bounding box center [411, 159] width 6 height 7
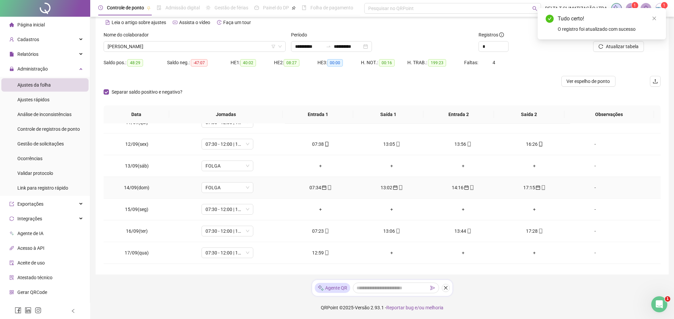
click at [535, 188] on icon "calendar" at bounding box center [537, 187] width 5 height 5
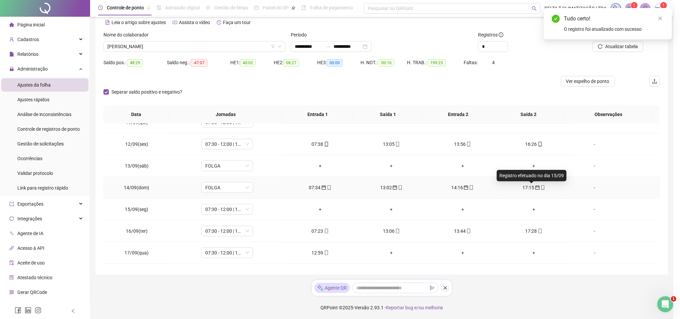
type input "**********"
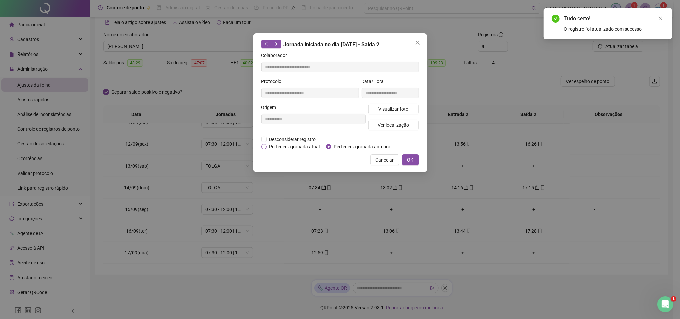
click at [294, 148] on span "Pertence à jornada atual" at bounding box center [295, 146] width 56 height 7
click at [408, 160] on span "OK" at bounding box center [411, 159] width 6 height 7
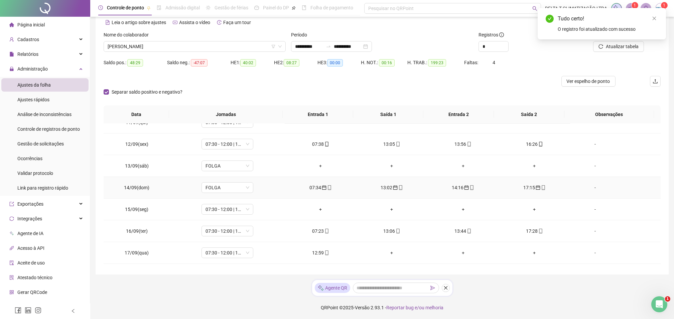
scroll to position [531, 0]
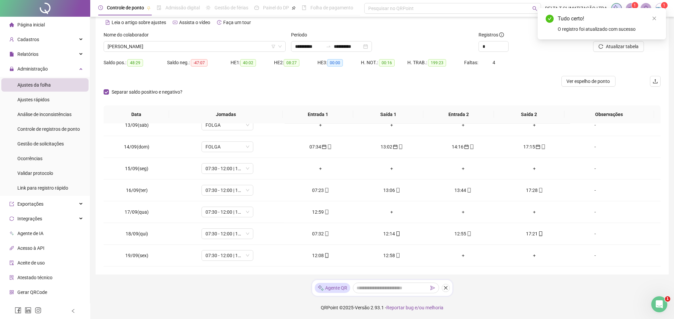
click at [602, 46] on icon "reload" at bounding box center [600, 46] width 5 height 5
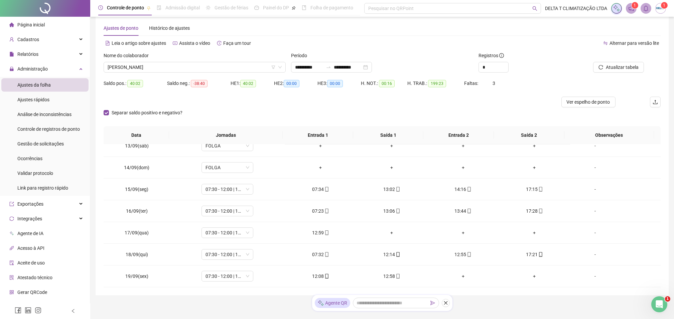
scroll to position [0, 0]
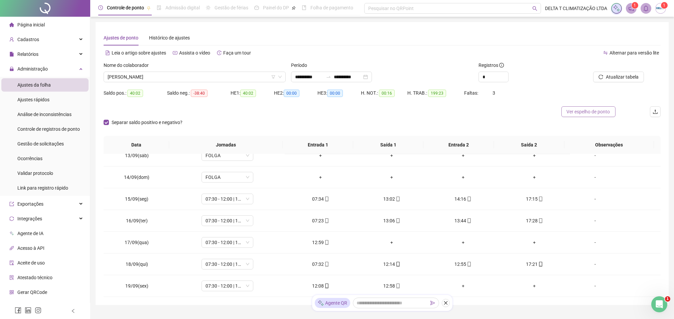
click at [586, 114] on span "Ver espelho de ponto" at bounding box center [588, 111] width 43 height 7
click at [200, 73] on span "[PERSON_NAME]" at bounding box center [195, 77] width 174 height 10
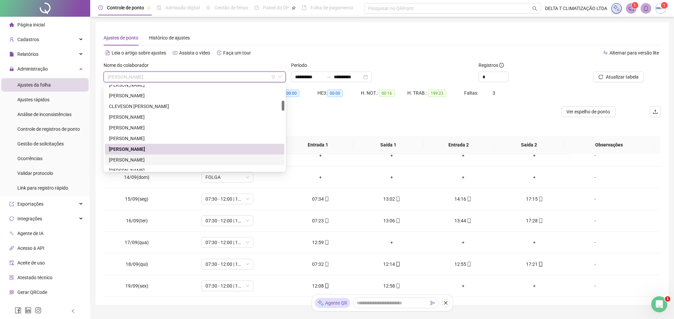
click at [142, 162] on div "[PERSON_NAME]" at bounding box center [194, 159] width 171 height 7
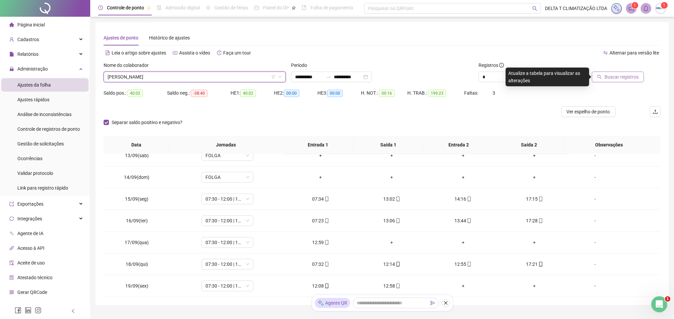
click at [625, 75] on span "Buscar registros" at bounding box center [621, 76] width 34 height 7
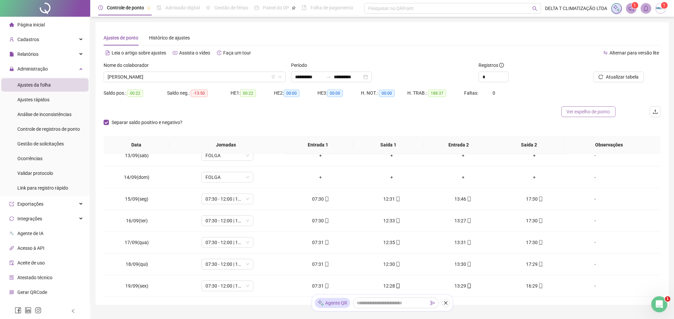
click at [576, 113] on span "Ver espelho de ponto" at bounding box center [588, 111] width 43 height 7
click at [229, 72] on span "[PERSON_NAME]" at bounding box center [195, 77] width 174 height 10
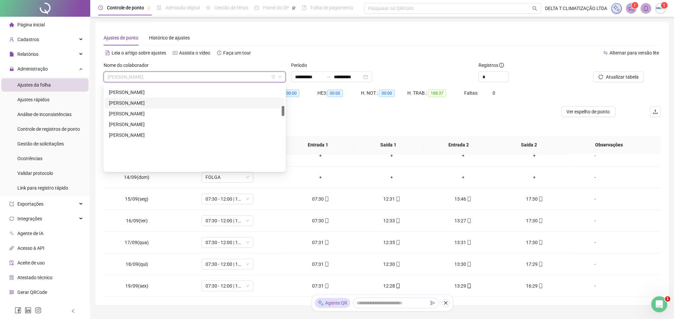
scroll to position [178, 0]
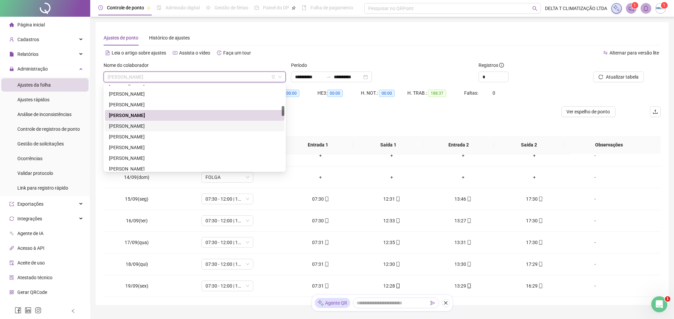
click at [151, 128] on div "[PERSON_NAME]" at bounding box center [194, 125] width 171 height 7
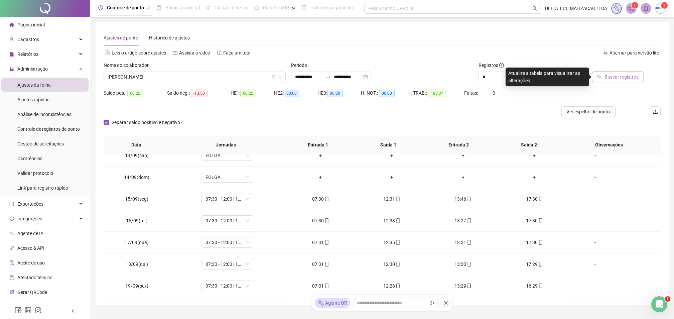
click at [607, 77] on span "Buscar registros" at bounding box center [621, 76] width 34 height 7
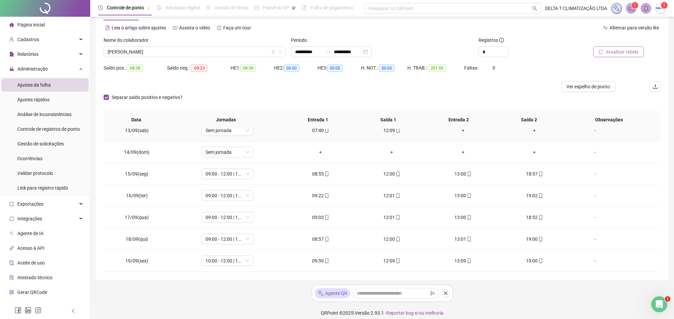
scroll to position [30, 0]
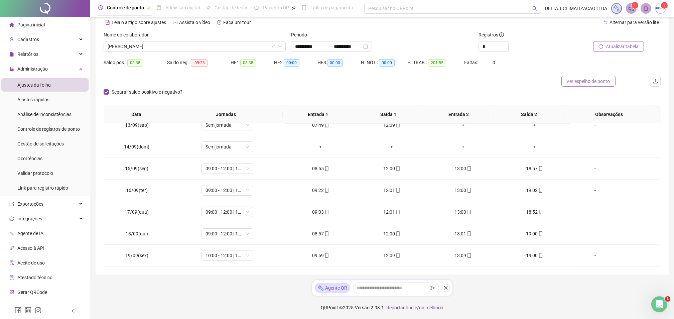
click at [609, 78] on span "Ver espelho de ponto" at bounding box center [588, 80] width 43 height 7
click at [189, 47] on span "[PERSON_NAME]" at bounding box center [195, 46] width 174 height 10
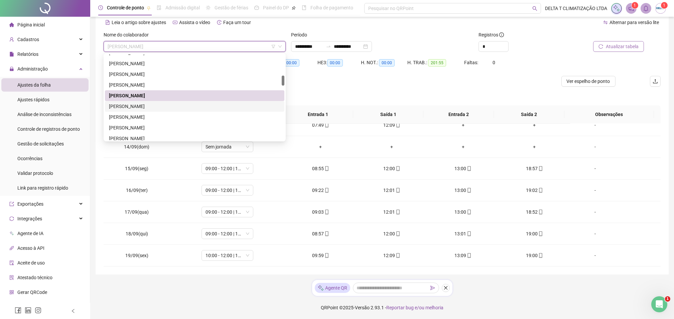
click at [127, 104] on div "[PERSON_NAME]" at bounding box center [194, 106] width 171 height 7
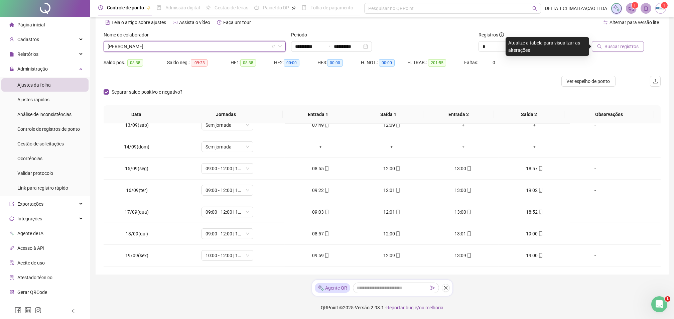
click at [623, 47] on span "Buscar registros" at bounding box center [621, 46] width 34 height 7
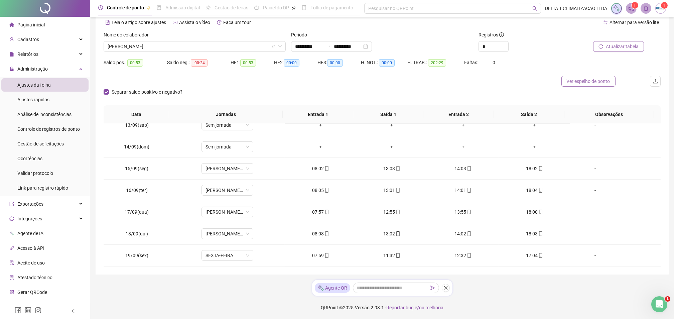
click at [584, 84] on span "Ver espelho de ponto" at bounding box center [588, 80] width 43 height 7
click at [182, 47] on span "[PERSON_NAME]" at bounding box center [195, 46] width 174 height 10
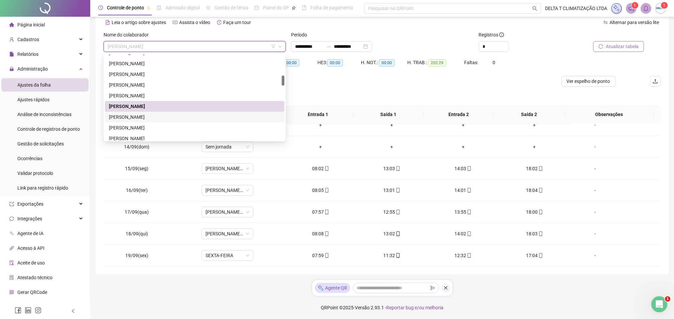
click at [160, 116] on div "[PERSON_NAME]" at bounding box center [194, 116] width 171 height 7
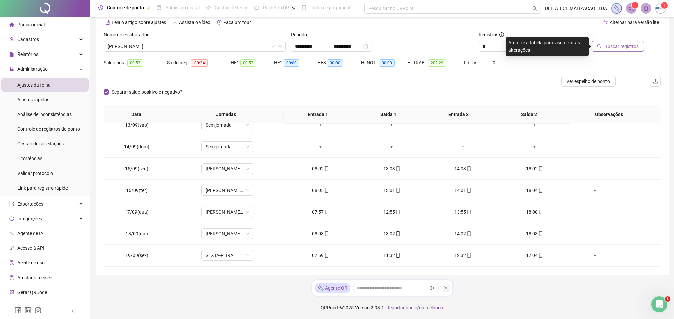
click at [623, 47] on span "Buscar registros" at bounding box center [621, 46] width 34 height 7
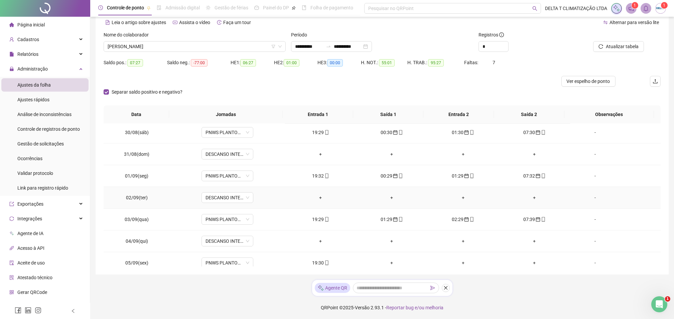
scroll to position [264, 0]
click at [325, 239] on icon "mobile" at bounding box center [326, 240] width 5 height 5
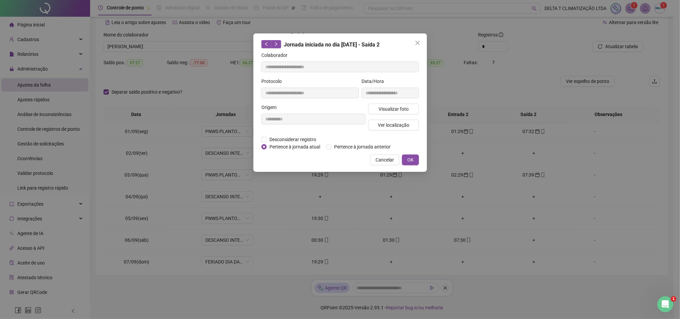
type input "**********"
drag, startPoint x: 340, startPoint y: 146, endPoint x: 343, endPoint y: 144, distance: 4.2
click at [340, 145] on span "Pertence à jornada anterior" at bounding box center [363, 146] width 62 height 7
click at [409, 158] on span "OK" at bounding box center [411, 159] width 6 height 7
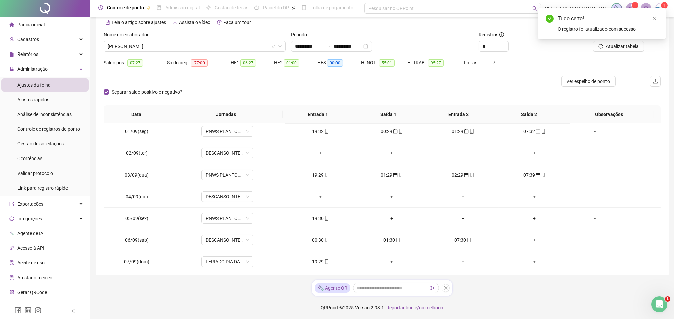
click at [391, 243] on div "01:30" at bounding box center [391, 239] width 60 height 7
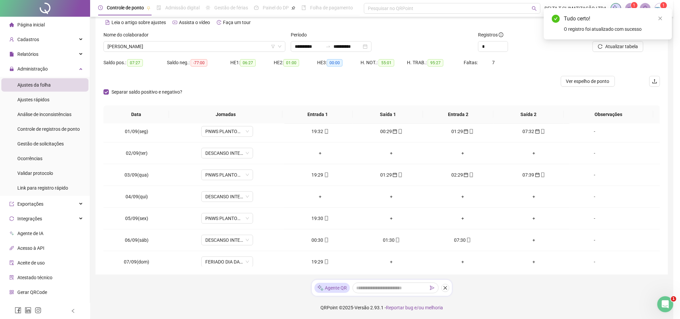
type input "**********"
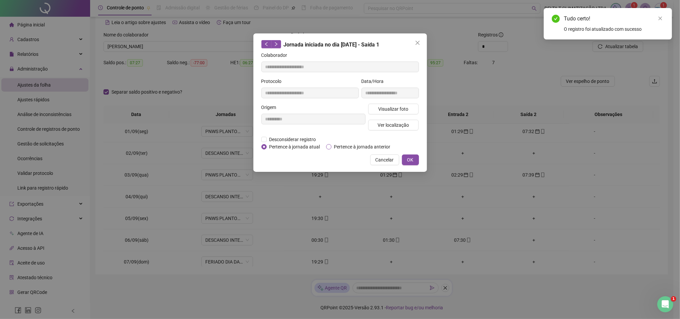
click at [333, 147] on span "Pertence à jornada anterior" at bounding box center [363, 146] width 62 height 7
click at [414, 160] on button "OK" at bounding box center [410, 159] width 17 height 11
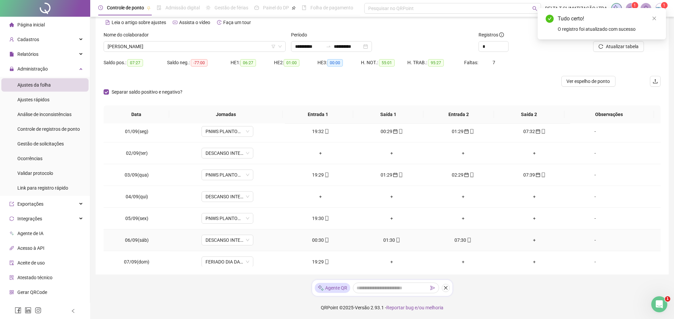
click at [452, 240] on div "07:30" at bounding box center [463, 239] width 60 height 7
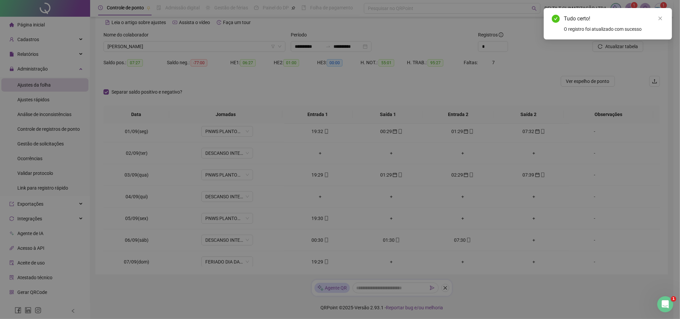
type input "**********"
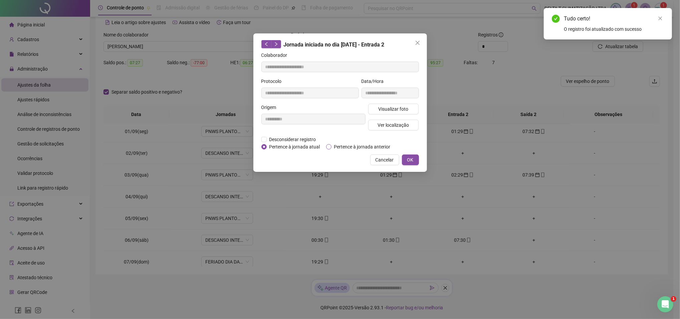
click at [354, 146] on span "Pertence à jornada anterior" at bounding box center [363, 146] width 62 height 7
click at [413, 159] on span "OK" at bounding box center [411, 159] width 6 height 7
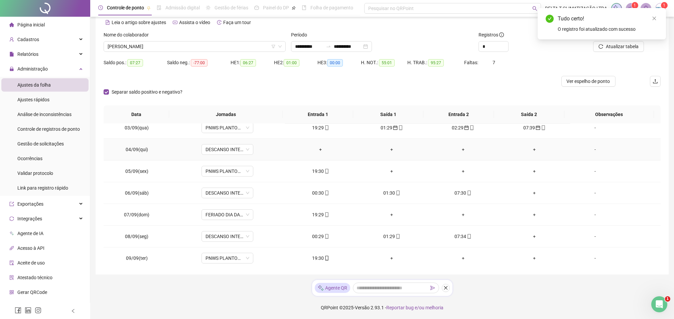
scroll to position [353, 0]
click at [324, 195] on icon "mobile" at bounding box center [326, 194] width 5 height 5
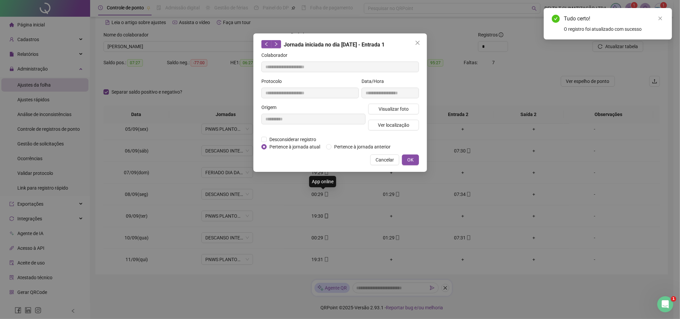
type input "**********"
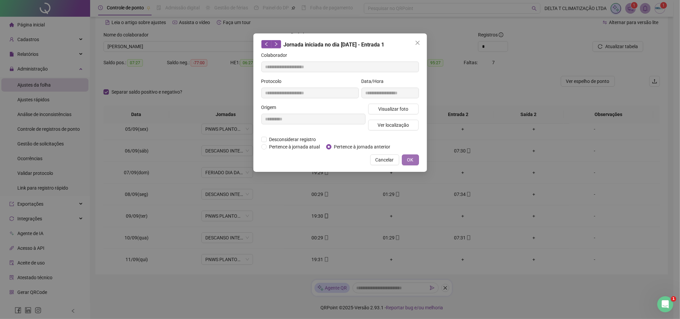
click at [410, 158] on span "OK" at bounding box center [411, 159] width 6 height 7
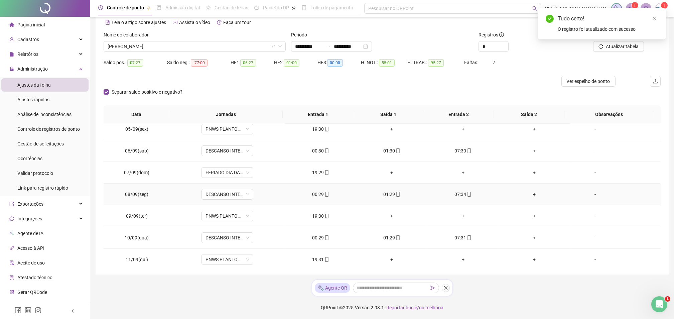
click at [396, 194] on icon "mobile" at bounding box center [397, 194] width 3 height 5
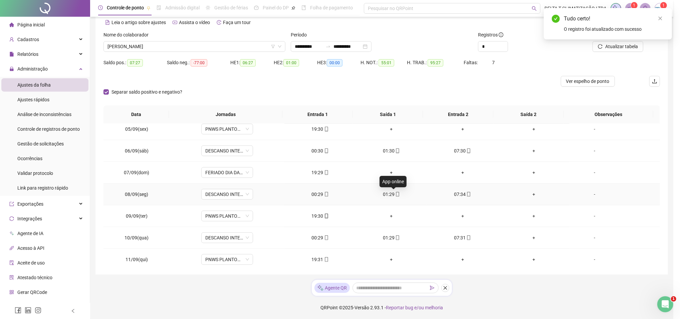
type input "**********"
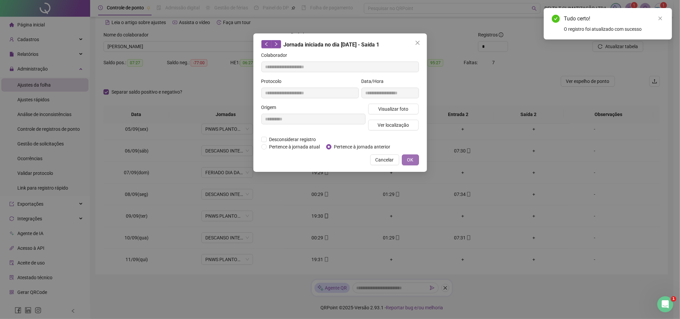
click at [414, 159] on span "OK" at bounding box center [411, 159] width 6 height 7
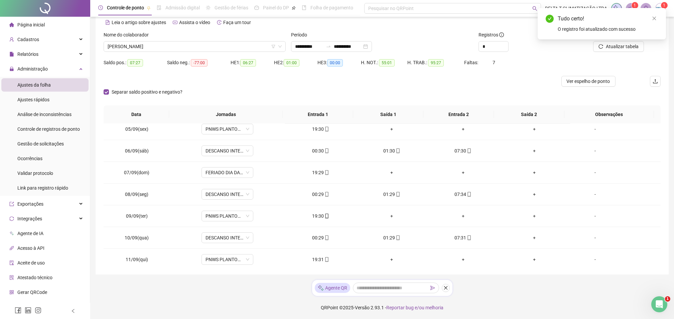
click at [467, 193] on icon "mobile" at bounding box center [469, 194] width 5 height 5
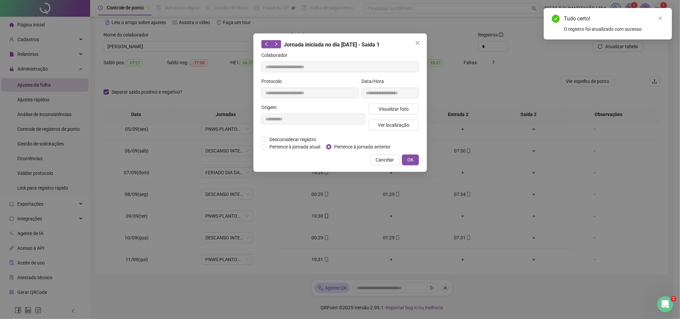
type input "**********"
click at [340, 146] on span "Pertence à jornada anterior" at bounding box center [363, 146] width 62 height 7
click at [409, 160] on span "OK" at bounding box center [411, 159] width 6 height 7
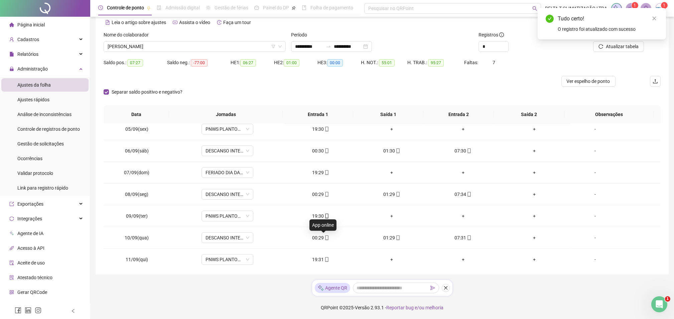
click at [324, 239] on icon "mobile" at bounding box center [326, 237] width 5 height 5
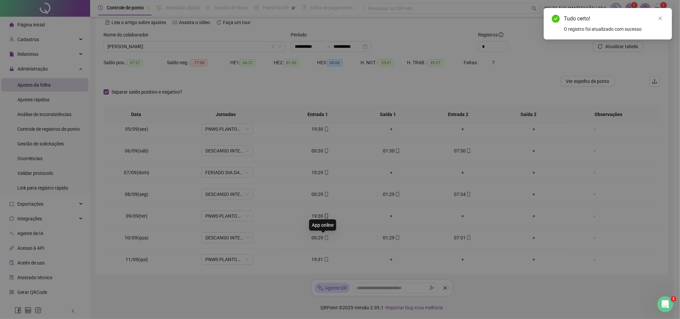
type input "**********"
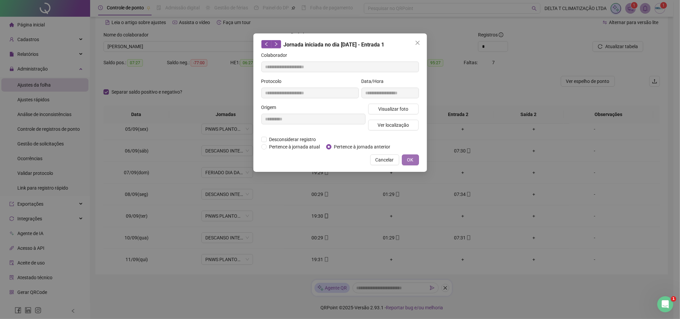
click at [415, 159] on button "OK" at bounding box center [410, 159] width 17 height 11
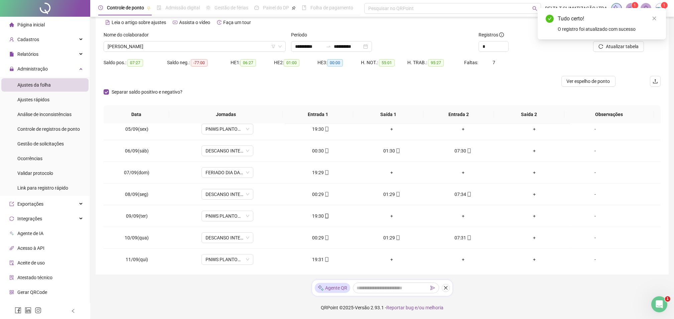
click at [396, 239] on icon "mobile" at bounding box center [398, 237] width 5 height 5
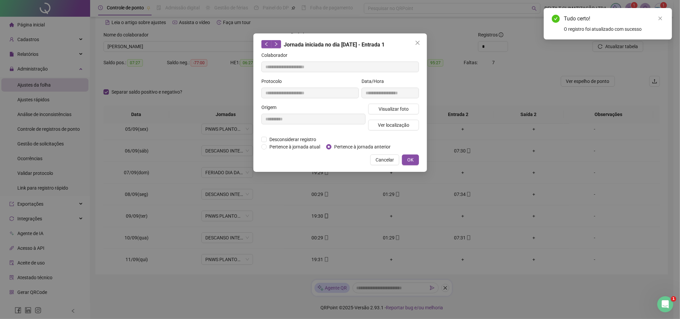
type input "**********"
drag, startPoint x: 341, startPoint y: 145, endPoint x: 349, endPoint y: 144, distance: 8.1
click at [340, 145] on span "Pertence à jornada anterior" at bounding box center [363, 146] width 62 height 7
click at [411, 160] on span "OK" at bounding box center [411, 159] width 6 height 7
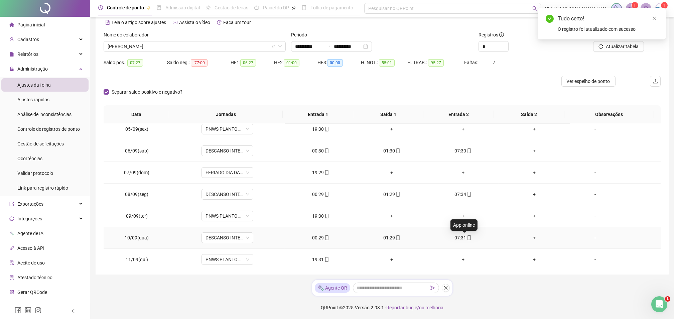
click at [467, 236] on icon "mobile" at bounding box center [469, 237] width 5 height 5
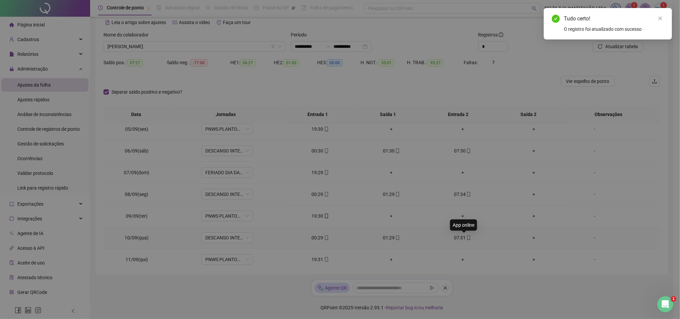
type input "**********"
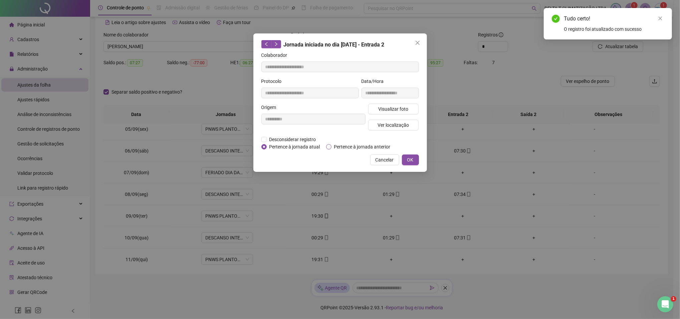
click at [361, 146] on span "Pertence à jornada anterior" at bounding box center [363, 146] width 62 height 7
click at [413, 159] on span "OK" at bounding box center [411, 159] width 6 height 7
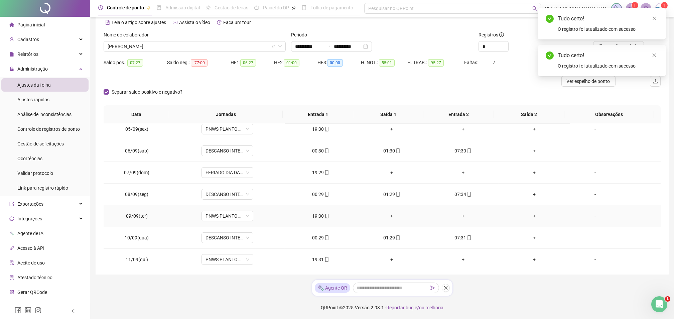
scroll to position [397, 0]
click at [324, 238] on icon "mobile" at bounding box center [326, 236] width 5 height 5
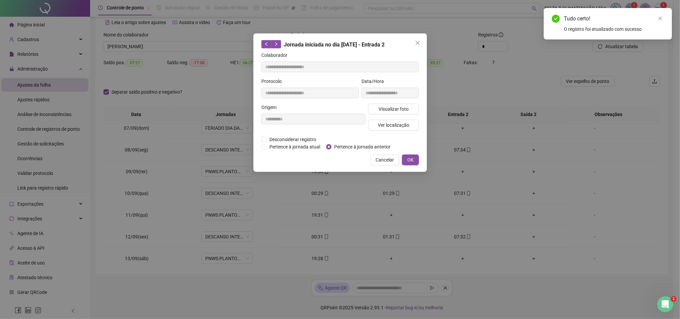
type input "**********"
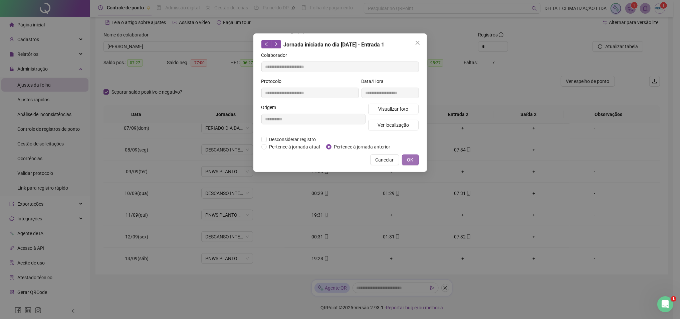
click at [416, 158] on button "OK" at bounding box center [410, 159] width 17 height 11
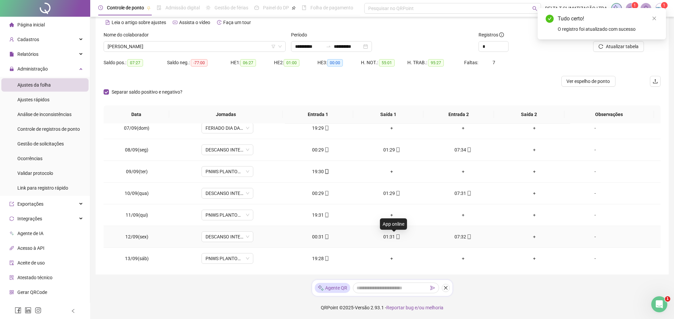
click at [396, 237] on icon "mobile" at bounding box center [398, 236] width 5 height 5
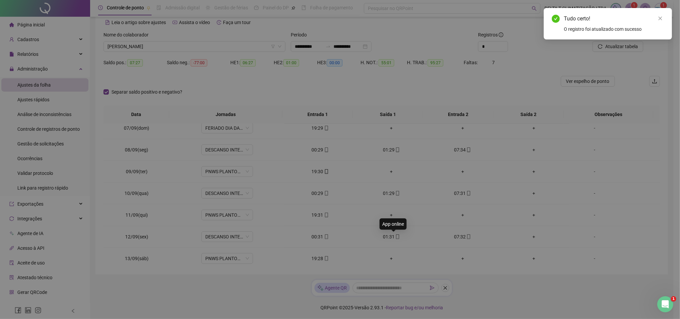
type input "**********"
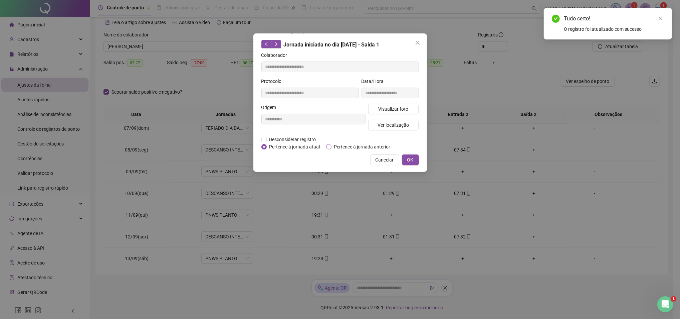
drag, startPoint x: 349, startPoint y: 147, endPoint x: 360, endPoint y: 149, distance: 10.5
click at [349, 146] on span "Pertence à jornada anterior" at bounding box center [363, 146] width 62 height 7
click at [409, 159] on span "OK" at bounding box center [411, 159] width 6 height 7
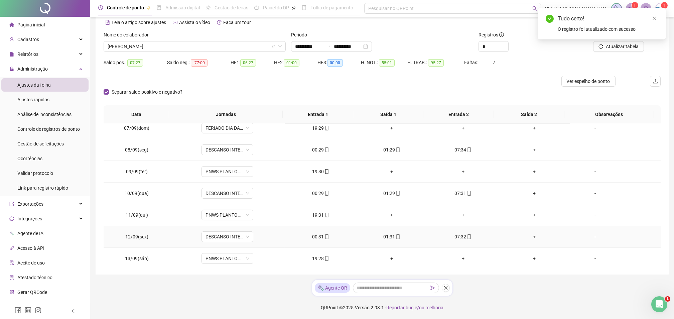
click at [465, 231] on td "07:32" at bounding box center [462, 237] width 71 height 22
click at [466, 239] on span at bounding box center [468, 236] width 5 height 5
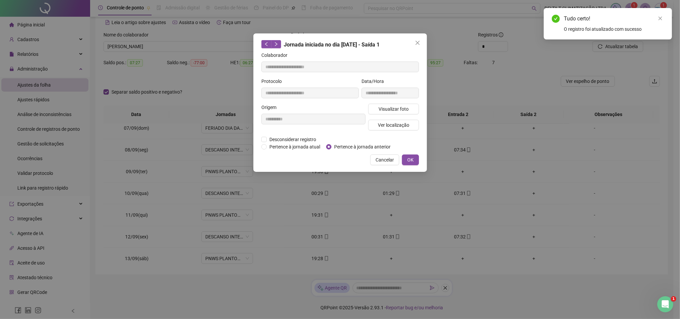
type input "**********"
click at [371, 145] on span "Pertence à jornada anterior" at bounding box center [363, 146] width 62 height 7
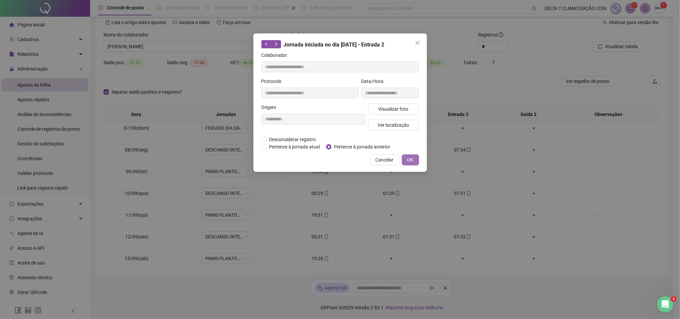
click at [415, 159] on button "OK" at bounding box center [410, 159] width 17 height 11
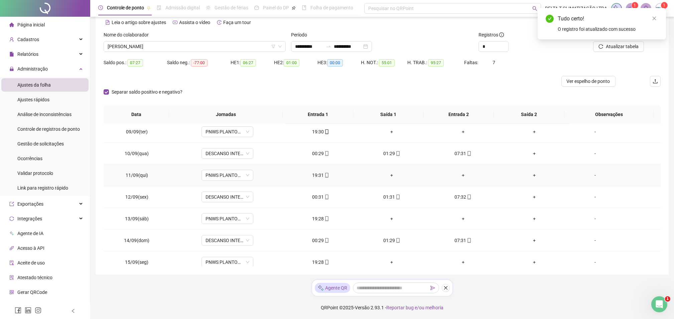
scroll to position [442, 0]
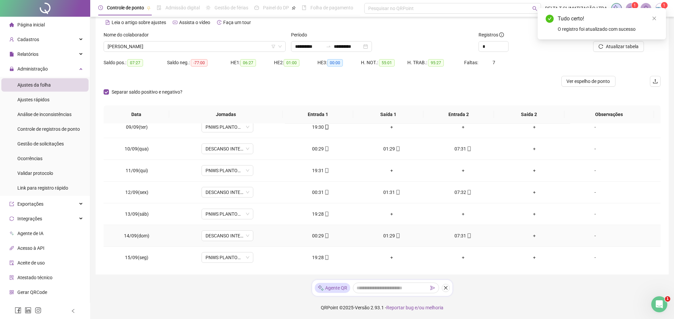
click at [324, 234] on span "mobile" at bounding box center [326, 235] width 5 height 5
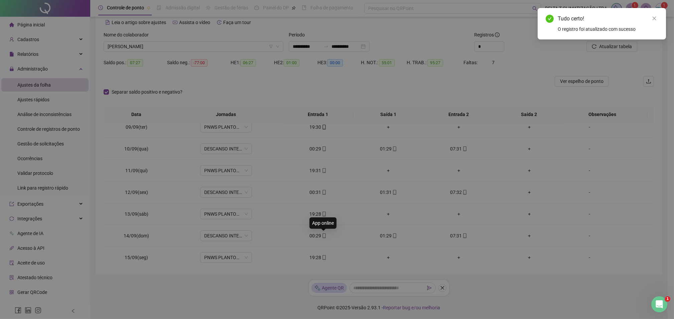
type input "**********"
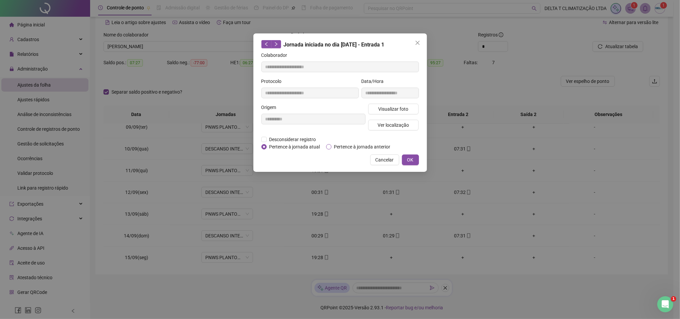
click at [333, 145] on span "Pertence à jornada anterior" at bounding box center [363, 146] width 62 height 7
click at [409, 161] on span "OK" at bounding box center [411, 159] width 6 height 7
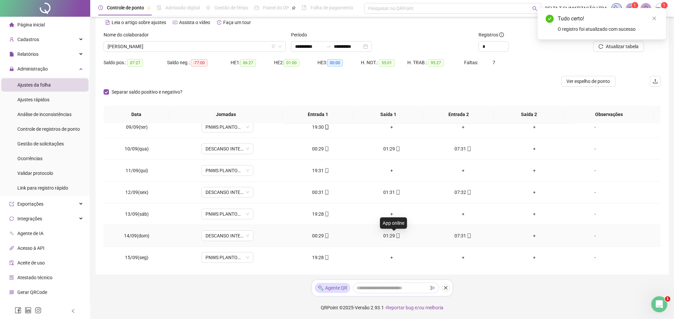
click at [392, 239] on div "01:29" at bounding box center [391, 235] width 60 height 7
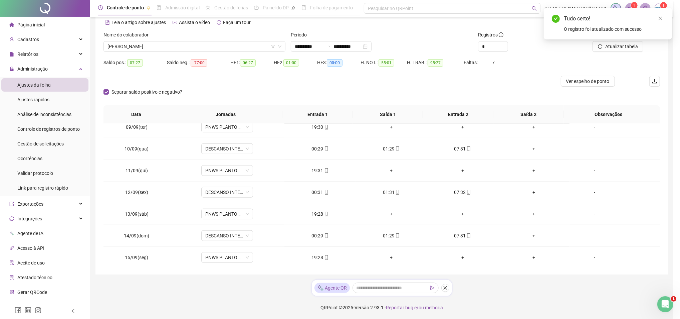
type input "**********"
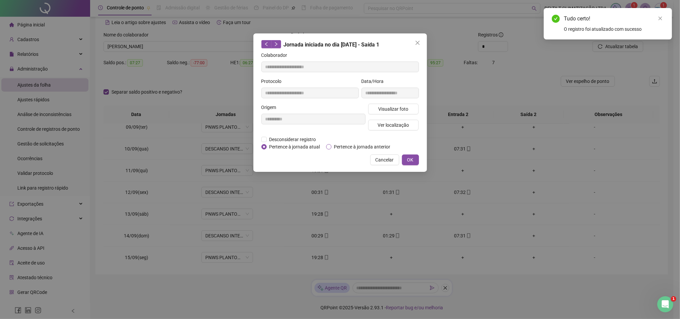
click at [350, 147] on span "Pertence à jornada anterior" at bounding box center [363, 146] width 62 height 7
click at [415, 159] on button "OK" at bounding box center [410, 159] width 17 height 11
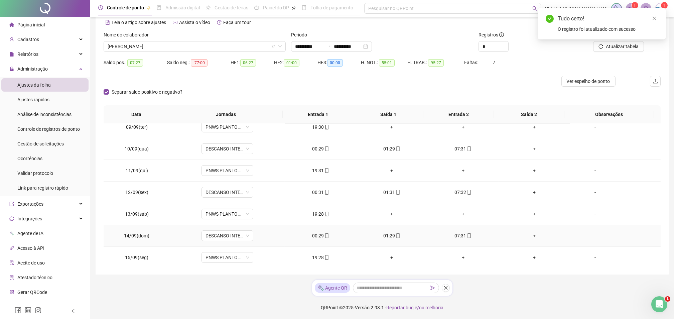
click at [468, 235] on icon "mobile" at bounding box center [469, 235] width 3 height 5
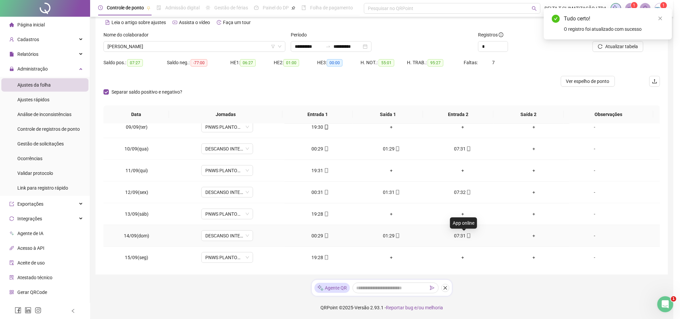
type input "**********"
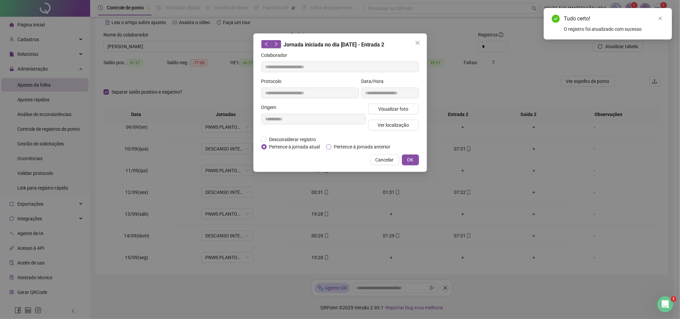
click at [356, 147] on span "Pertence à jornada anterior" at bounding box center [363, 146] width 62 height 7
click at [415, 160] on button "OK" at bounding box center [410, 159] width 17 height 11
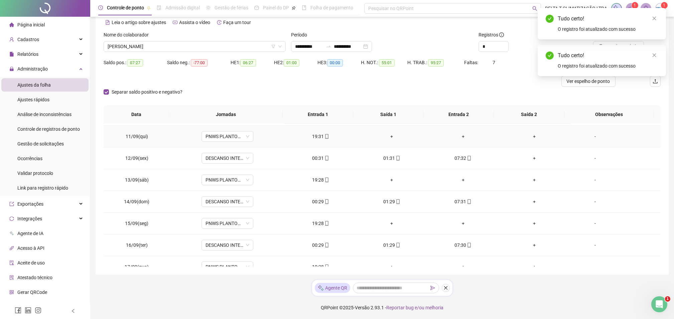
scroll to position [531, 0]
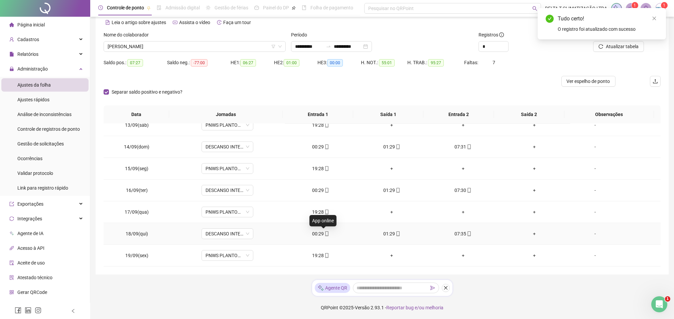
click at [324, 235] on icon "mobile" at bounding box center [326, 233] width 5 height 5
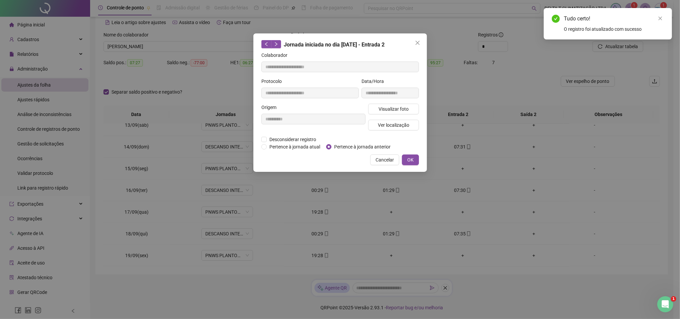
type input "**********"
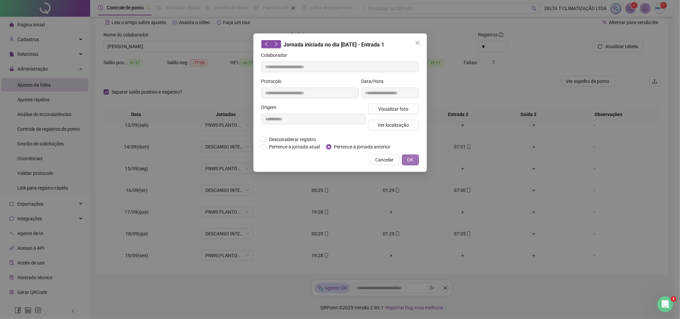
click at [410, 160] on span "OK" at bounding box center [411, 159] width 6 height 7
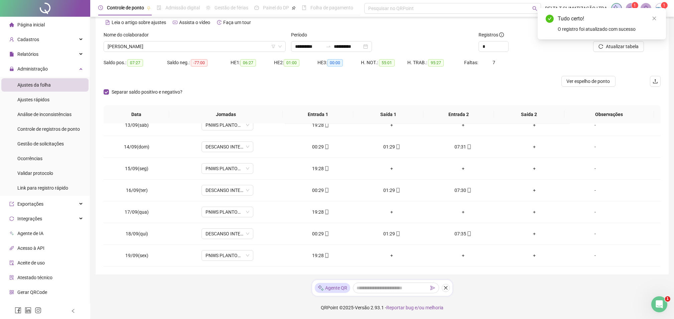
click at [396, 233] on icon "mobile" at bounding box center [398, 233] width 5 height 5
type input "**********"
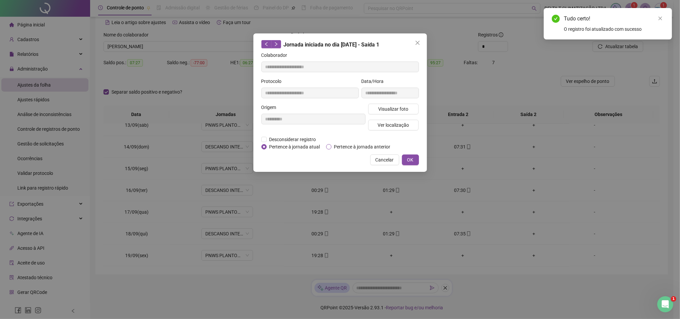
click at [345, 144] on span "Pertence à jornada anterior" at bounding box center [363, 146] width 62 height 7
click at [413, 158] on span "OK" at bounding box center [411, 159] width 6 height 7
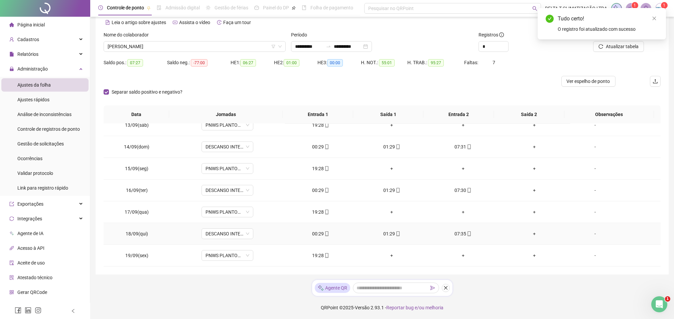
click at [457, 233] on div "07:35" at bounding box center [463, 233] width 60 height 7
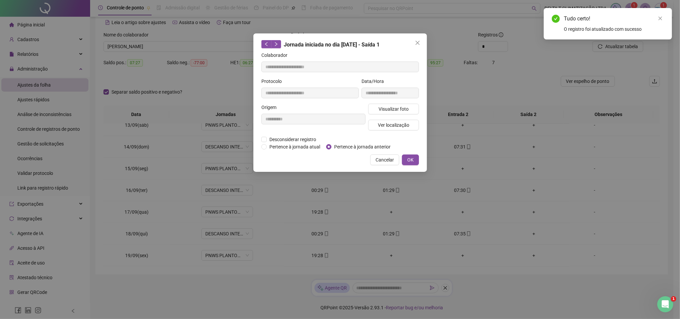
type input "**********"
click at [368, 144] on span "Pertence à jornada anterior" at bounding box center [363, 146] width 62 height 7
click at [410, 158] on span "OK" at bounding box center [411, 159] width 6 height 7
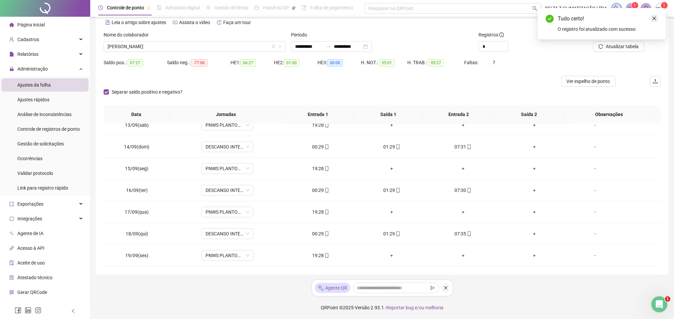
click at [655, 15] on link "Close" at bounding box center [653, 18] width 7 height 7
click at [617, 48] on span "Atualizar tabela" at bounding box center [622, 46] width 33 height 7
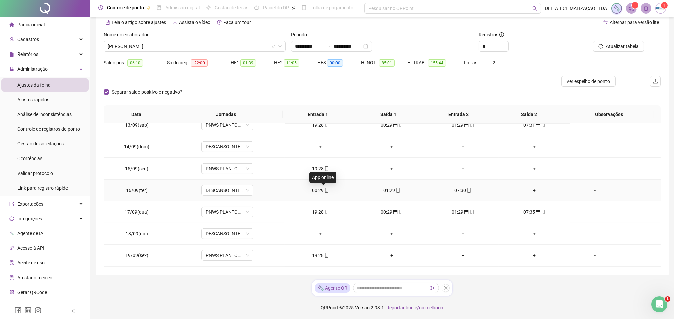
click at [325, 189] on icon "mobile" at bounding box center [326, 190] width 5 height 5
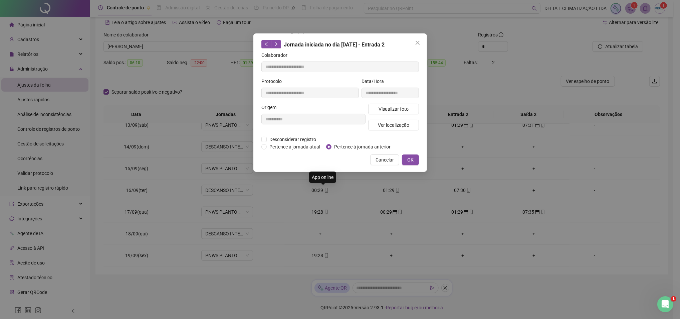
type input "**********"
click at [338, 146] on span "Pertence à jornada anterior" at bounding box center [363, 146] width 62 height 7
click at [412, 161] on span "OK" at bounding box center [411, 159] width 6 height 7
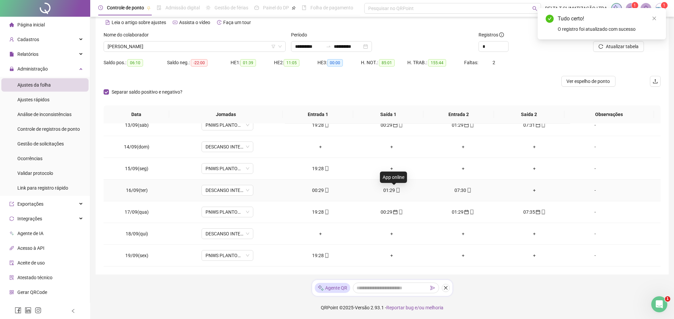
click at [396, 190] on icon "mobile" at bounding box center [398, 190] width 5 height 5
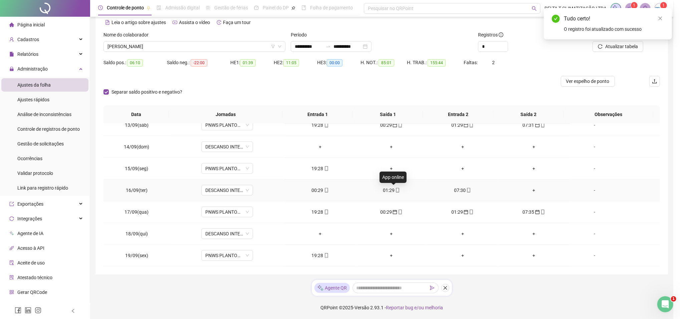
type input "**********"
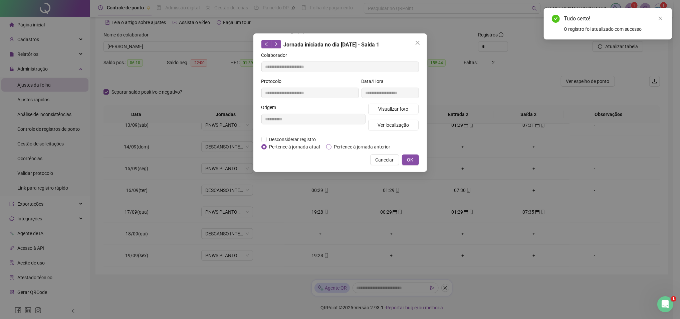
click at [359, 145] on span "Pertence à jornada anterior" at bounding box center [363, 146] width 62 height 7
click at [415, 159] on button "OK" at bounding box center [410, 159] width 17 height 11
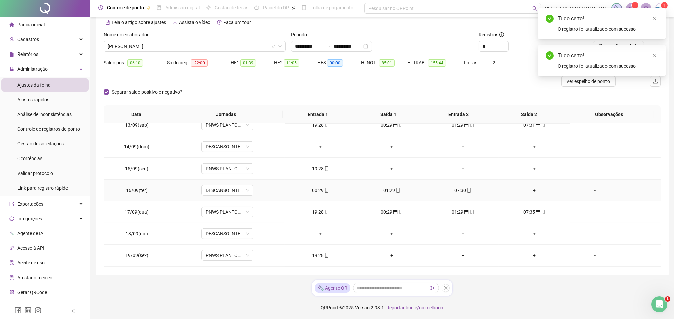
click at [451, 191] on div "07:30" at bounding box center [463, 189] width 60 height 7
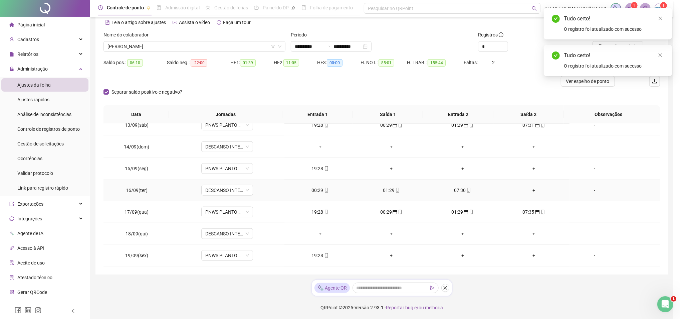
type input "**********"
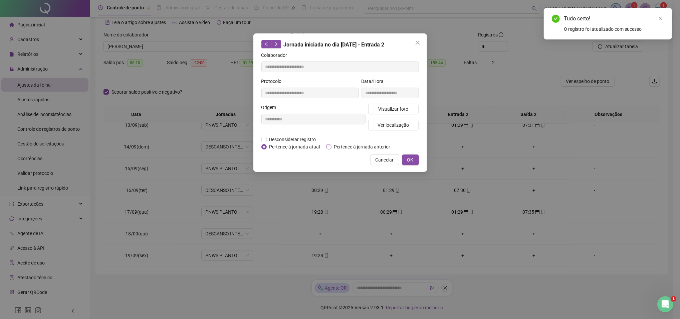
click at [362, 146] on span "Pertence à jornada anterior" at bounding box center [363, 146] width 62 height 7
click at [413, 160] on span "OK" at bounding box center [411, 159] width 6 height 7
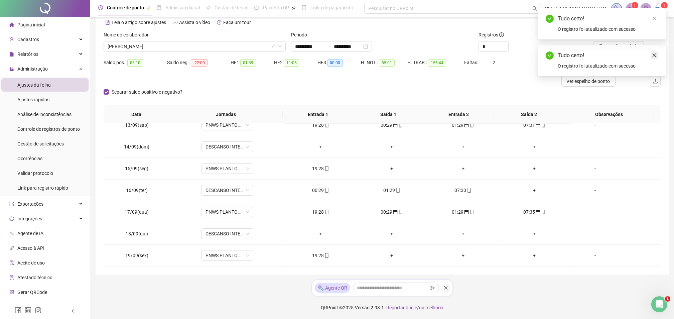
click at [654, 55] on icon "close" at bounding box center [654, 55] width 4 height 4
click at [622, 48] on span "Atualizar tabela" at bounding box center [622, 46] width 33 height 7
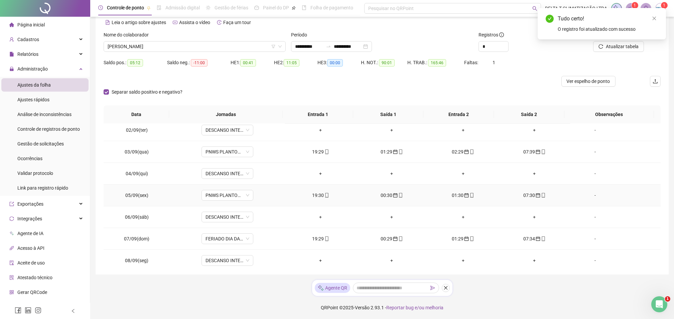
scroll to position [264, 0]
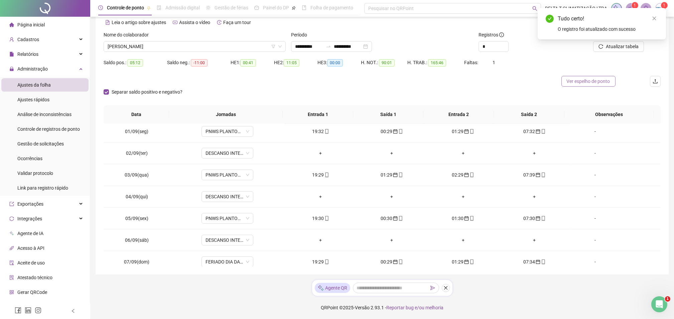
click at [573, 82] on span "Ver espelho de ponto" at bounding box center [588, 80] width 43 height 7
click at [172, 46] on span "[PERSON_NAME]" at bounding box center [195, 46] width 174 height 10
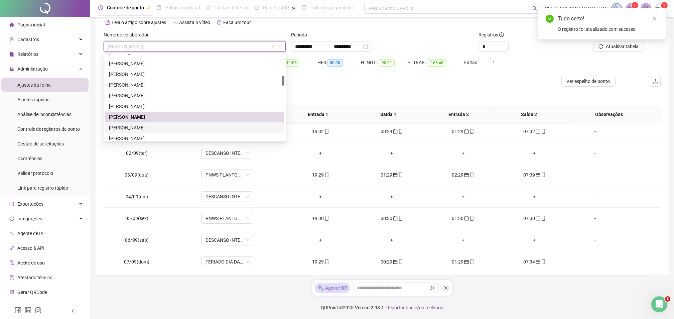
click at [167, 125] on div "[PERSON_NAME]" at bounding box center [194, 127] width 171 height 7
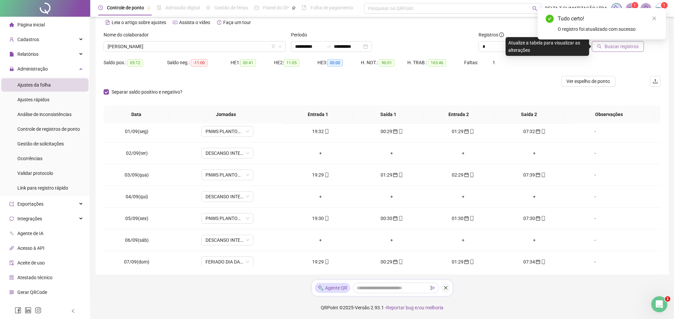
click at [632, 46] on span "Buscar registros" at bounding box center [621, 46] width 34 height 7
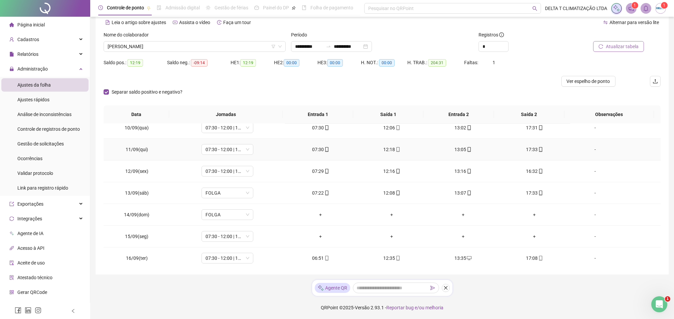
scroll to position [486, 0]
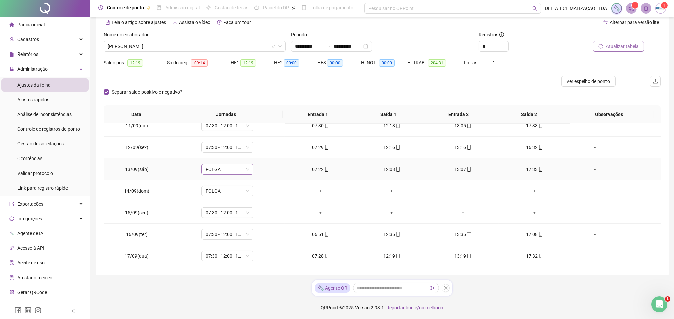
click at [230, 168] on span "FOLGA" at bounding box center [227, 169] width 44 height 10
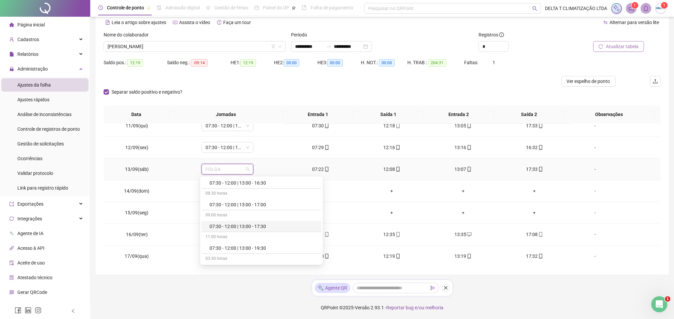
click at [232, 228] on div "07:30 - 12:00 | 13:00 - 17:30" at bounding box center [263, 225] width 108 height 7
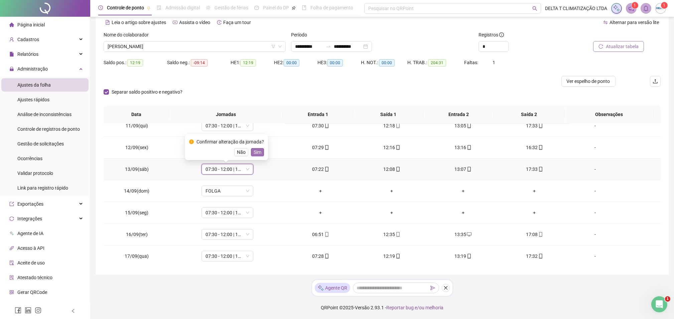
click at [261, 151] on button "Sim" at bounding box center [257, 152] width 13 height 8
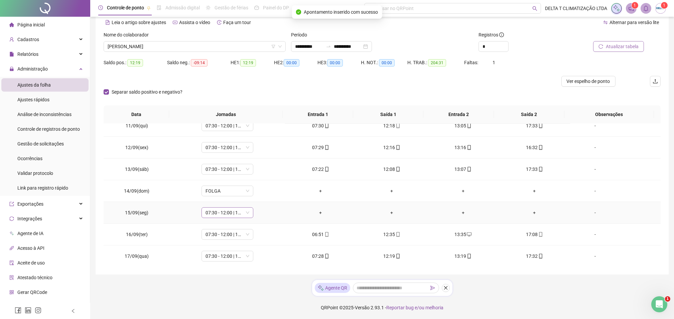
click at [226, 216] on span "07:30 - 12:00 | 13:00 - 17:30" at bounding box center [227, 212] width 44 height 10
type input "*****"
click at [228, 239] on div "Folga" at bounding box center [231, 236] width 44 height 7
click at [257, 193] on span "Sim" at bounding box center [258, 195] width 8 height 7
click at [595, 46] on button "Atualizar tabela" at bounding box center [618, 46] width 51 height 11
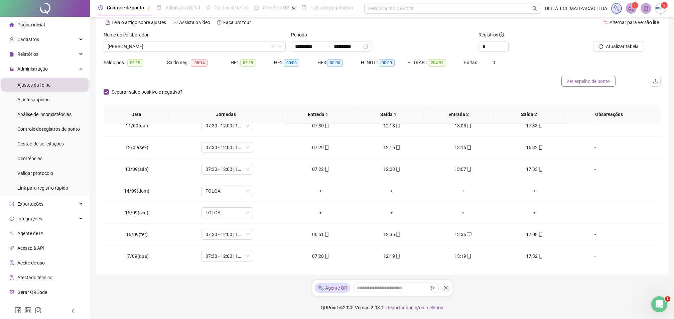
click at [587, 81] on span "Ver espelho de ponto" at bounding box center [588, 80] width 43 height 7
click at [168, 46] on span "[PERSON_NAME]" at bounding box center [195, 46] width 174 height 10
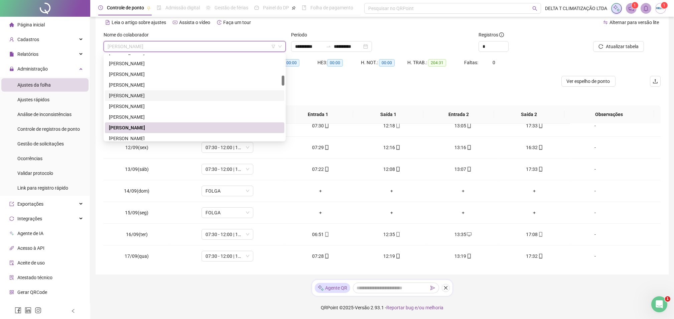
scroll to position [222, 0]
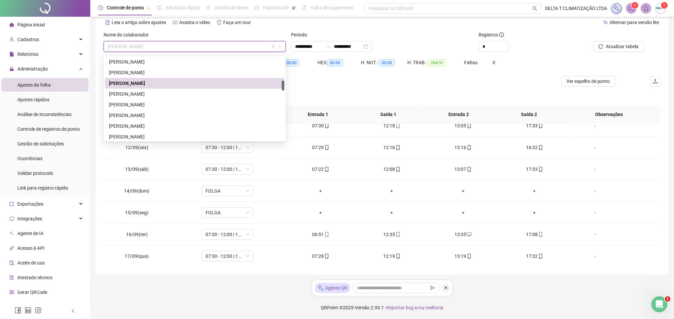
click at [140, 98] on div "[PERSON_NAME]" at bounding box center [194, 94] width 179 height 11
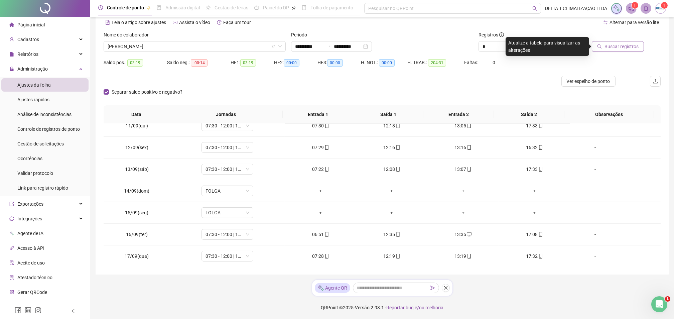
click at [607, 48] on span "Buscar registros" at bounding box center [621, 46] width 34 height 7
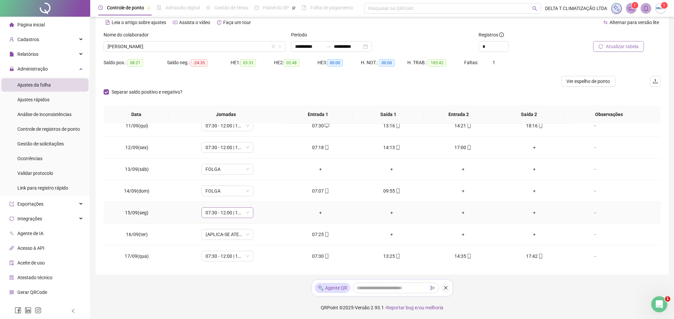
click at [227, 214] on span "07:30 - 12:00 | 13:00 - 17:30" at bounding box center [227, 212] width 44 height 10
type input "*****"
click at [223, 239] on div "Folga" at bounding box center [231, 236] width 44 height 7
click at [257, 194] on span "Sim" at bounding box center [258, 195] width 8 height 7
click at [587, 214] on div "-" at bounding box center [594, 212] width 39 height 7
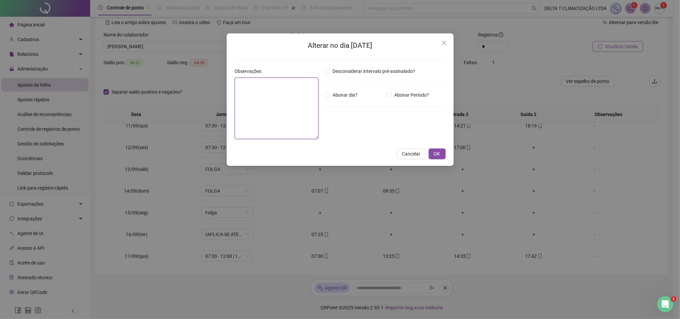
click at [264, 115] on textarea at bounding box center [277, 107] width 84 height 61
type textarea "*******"
click at [444, 157] on button "OK" at bounding box center [437, 154] width 17 height 11
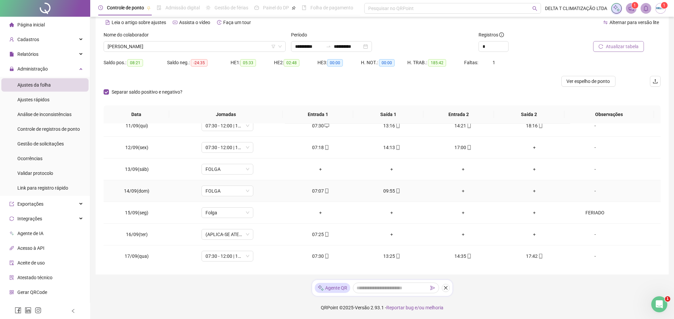
scroll to position [531, 0]
click at [320, 191] on div "07:25" at bounding box center [320, 189] width 60 height 7
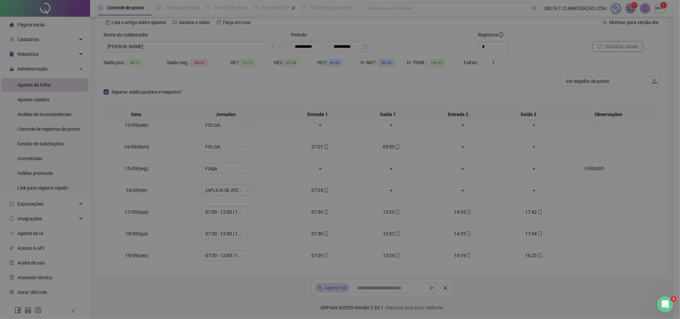
type input "**********"
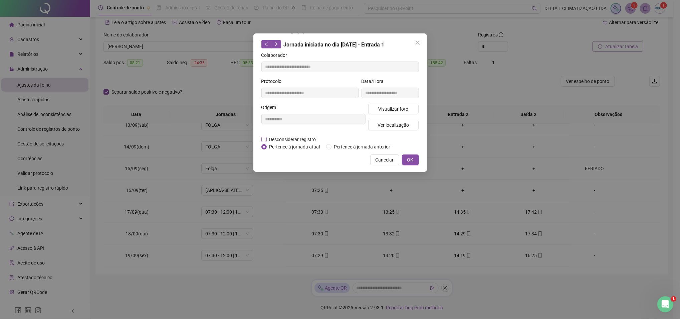
click at [304, 138] on span "Desconsiderar registro" at bounding box center [293, 139] width 52 height 7
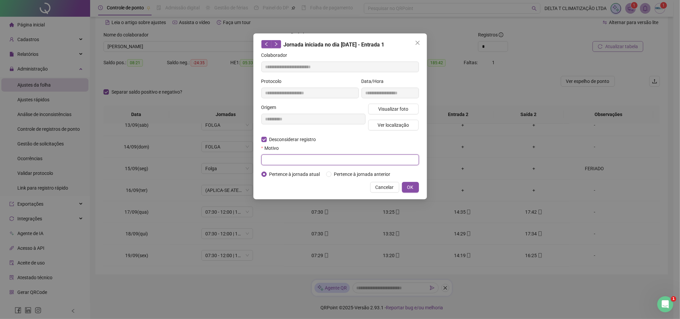
click at [305, 161] on input "text" at bounding box center [341, 159] width 158 height 11
type input "********"
click at [408, 187] on span "OK" at bounding box center [411, 186] width 6 height 7
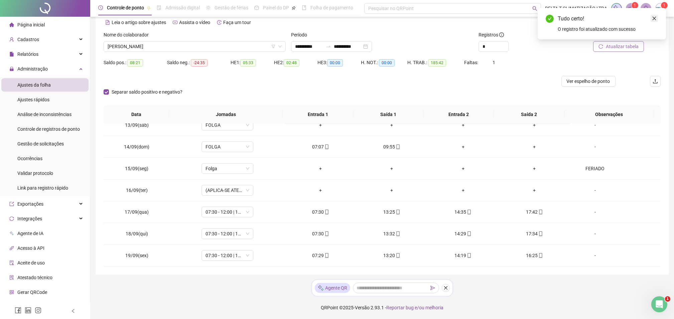
click at [654, 18] on icon "close" at bounding box center [654, 19] width 4 height 4
click at [636, 44] on span "Atualizar tabela" at bounding box center [622, 46] width 33 height 7
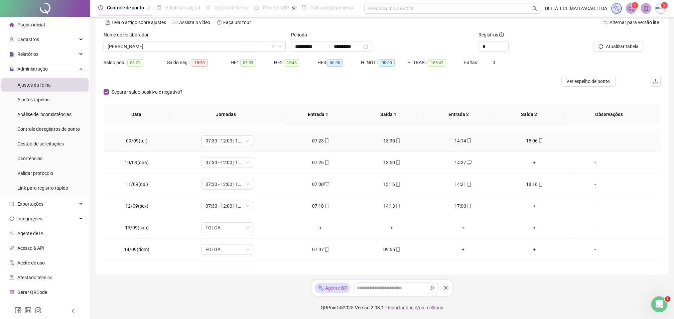
scroll to position [442, 0]
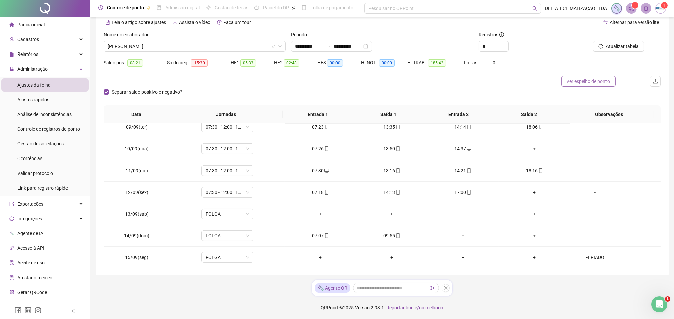
click at [571, 81] on span "Ver espelho de ponto" at bounding box center [588, 80] width 43 height 7
click at [158, 47] on span "[PERSON_NAME]" at bounding box center [195, 46] width 174 height 10
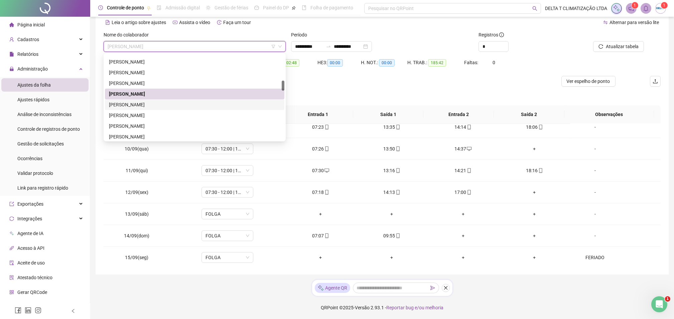
click at [142, 103] on div "[PERSON_NAME]" at bounding box center [194, 104] width 171 height 7
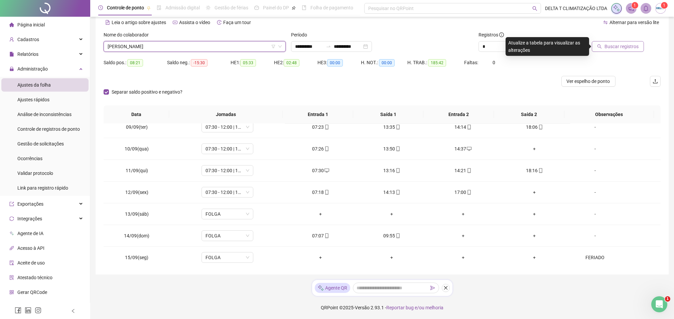
click at [603, 46] on button "Buscar registros" at bounding box center [618, 46] width 52 height 11
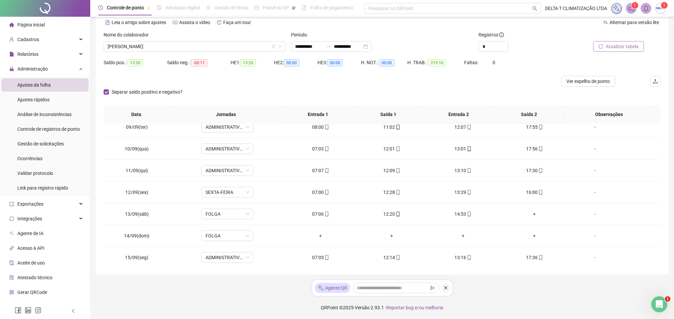
click at [617, 45] on span "Atualizar tabela" at bounding box center [622, 46] width 33 height 7
click at [604, 80] on span "Ver espelho de ponto" at bounding box center [588, 80] width 43 height 7
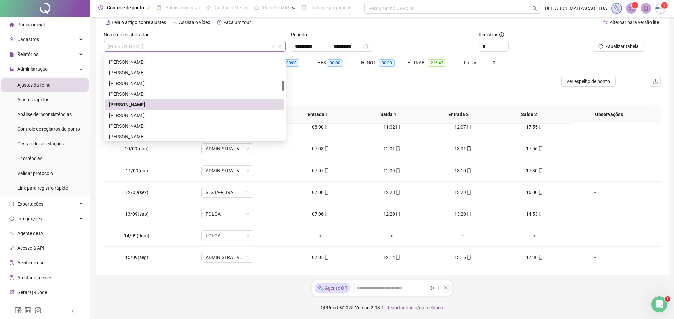
click at [159, 42] on span "[PERSON_NAME]" at bounding box center [195, 46] width 174 height 10
click at [146, 112] on div "[PERSON_NAME]" at bounding box center [194, 115] width 171 height 7
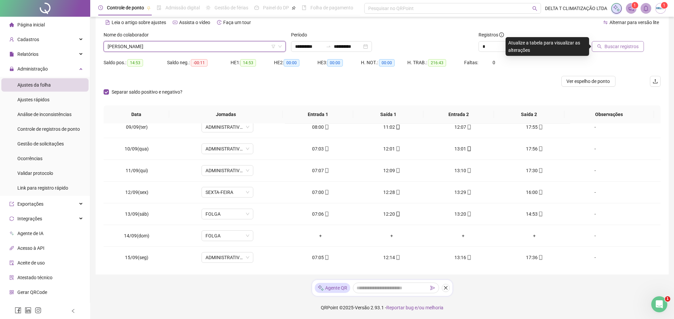
drag, startPoint x: 612, startPoint y: 46, endPoint x: 617, endPoint y: 46, distance: 5.0
click at [613, 46] on span "Buscar registros" at bounding box center [621, 46] width 34 height 7
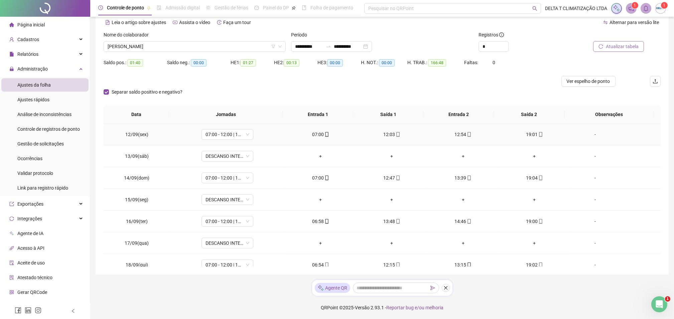
scroll to position [531, 0]
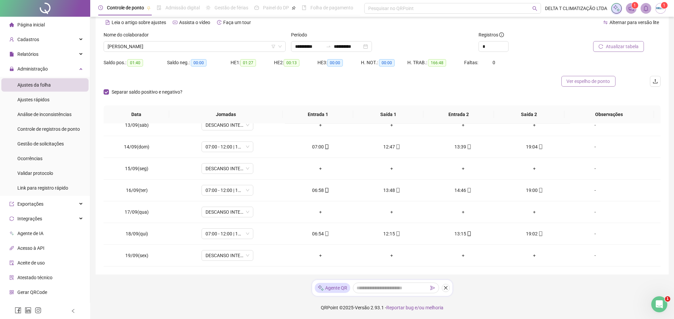
click at [599, 84] on span "Ver espelho de ponto" at bounding box center [588, 80] width 43 height 7
click at [189, 45] on span "[PERSON_NAME]" at bounding box center [195, 46] width 174 height 10
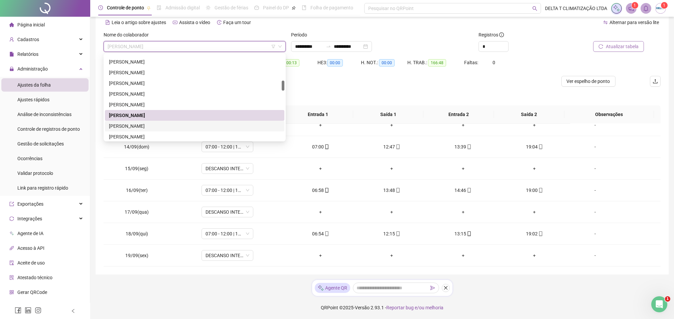
click at [156, 125] on div "[PERSON_NAME]" at bounding box center [194, 125] width 171 height 7
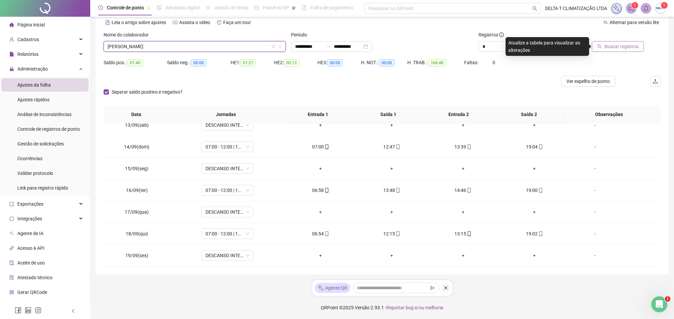
click at [611, 46] on span "Buscar registros" at bounding box center [621, 46] width 34 height 7
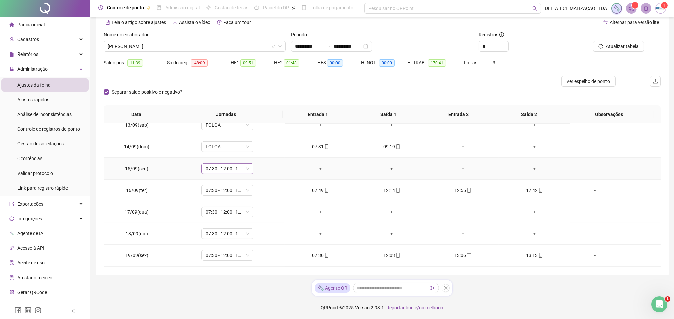
click at [217, 167] on span "07:30 - 12:00 | 13:00 - 17:30" at bounding box center [227, 168] width 44 height 10
type input "*****"
click at [211, 189] on div "Folga" at bounding box center [231, 192] width 44 height 7
click at [255, 151] on span "Sim" at bounding box center [258, 150] width 8 height 7
click at [591, 165] on div "-" at bounding box center [594, 168] width 39 height 7
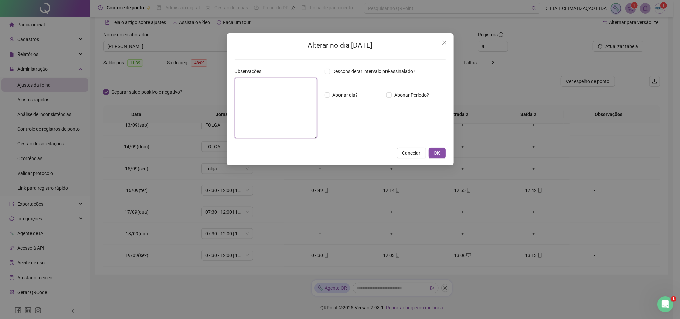
click at [318, 102] on textarea at bounding box center [276, 107] width 83 height 61
type textarea "*******"
click at [440, 157] on span "OK" at bounding box center [437, 154] width 6 height 7
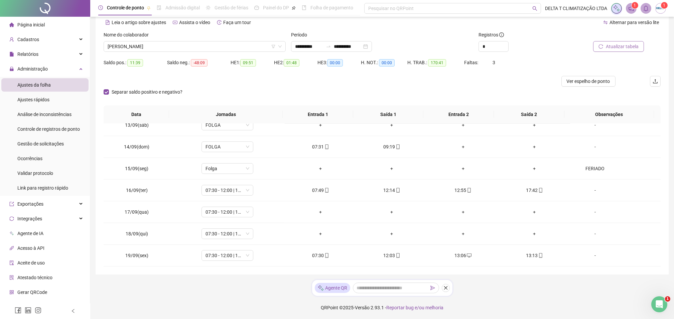
click at [606, 46] on button "Atualizar tabela" at bounding box center [618, 46] width 51 height 11
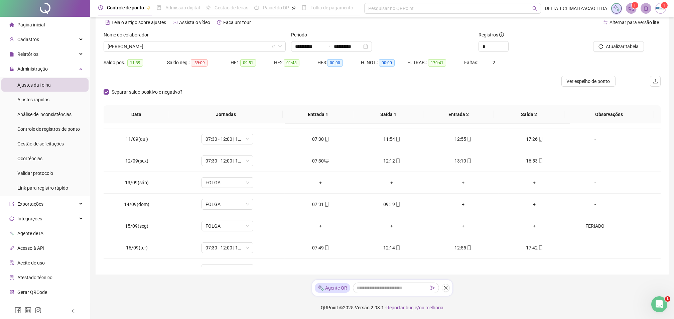
scroll to position [442, 0]
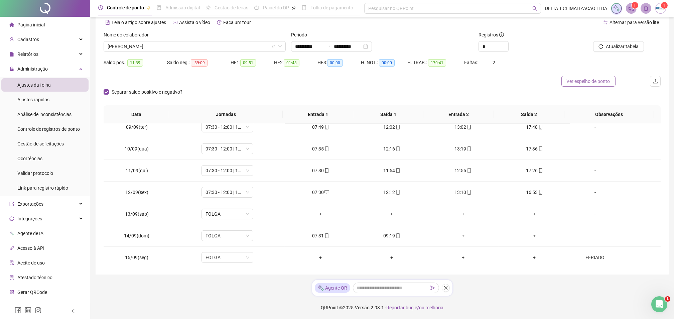
click at [576, 83] on span "Ver espelho de ponto" at bounding box center [588, 80] width 43 height 7
click at [207, 44] on span "[PERSON_NAME]" at bounding box center [195, 46] width 174 height 10
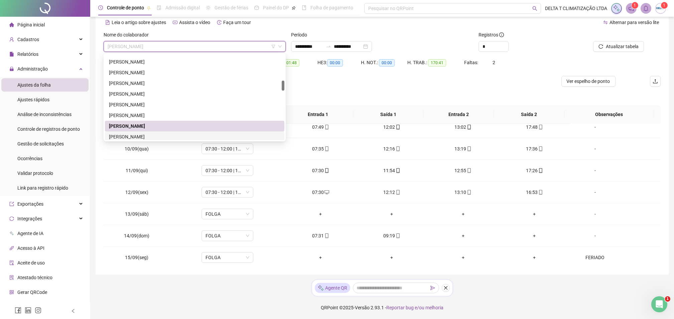
click at [172, 134] on div "[PERSON_NAME]" at bounding box center [194, 136] width 171 height 7
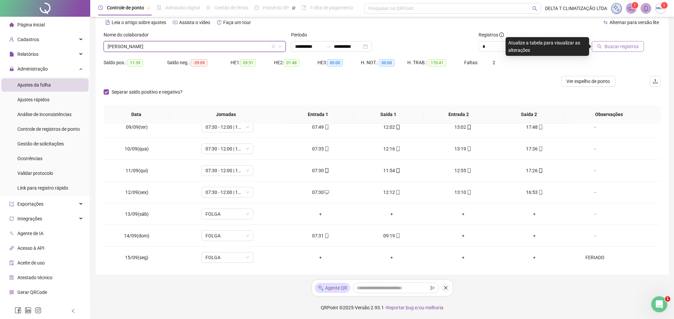
click at [601, 45] on icon "search" at bounding box center [599, 46] width 5 height 5
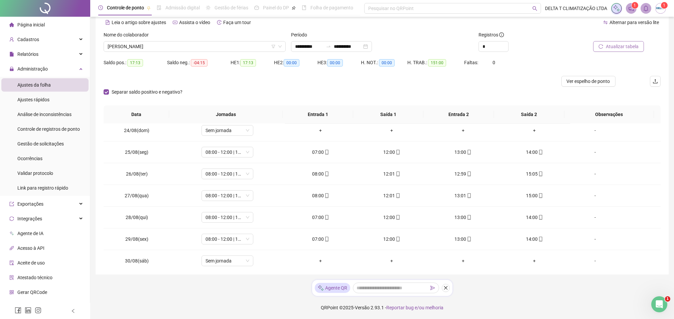
scroll to position [86, 0]
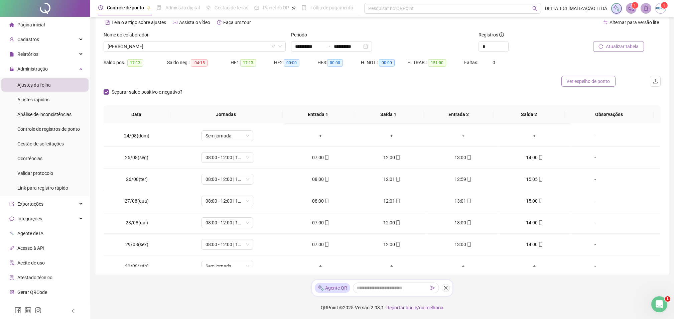
click at [597, 80] on span "Ver espelho de ponto" at bounding box center [588, 80] width 43 height 7
click at [203, 47] on span "[PERSON_NAME]" at bounding box center [195, 46] width 174 height 10
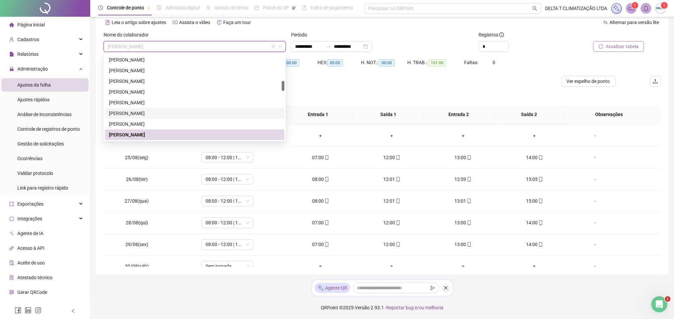
scroll to position [269, 0]
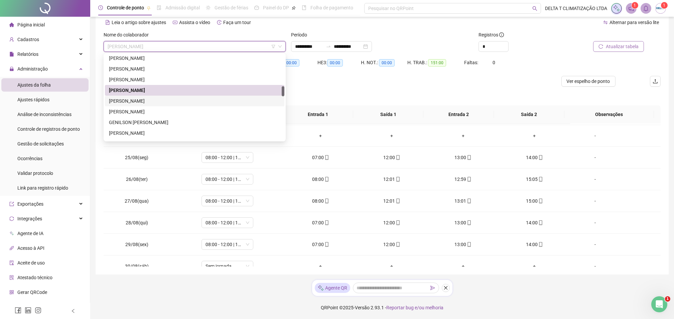
click at [152, 103] on div "[PERSON_NAME]" at bounding box center [194, 100] width 171 height 7
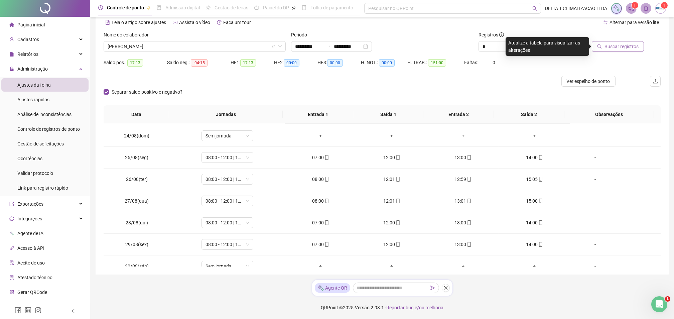
click at [603, 43] on button "Buscar registros" at bounding box center [618, 46] width 52 height 11
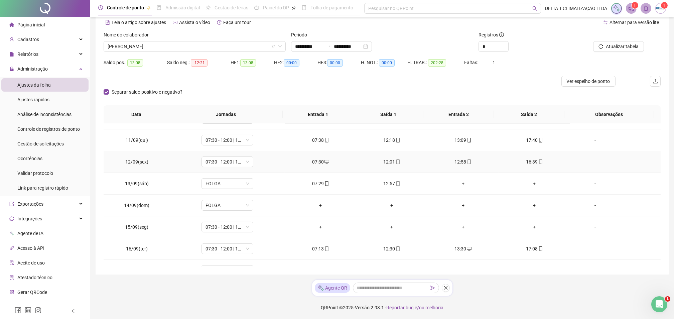
scroll to position [486, 0]
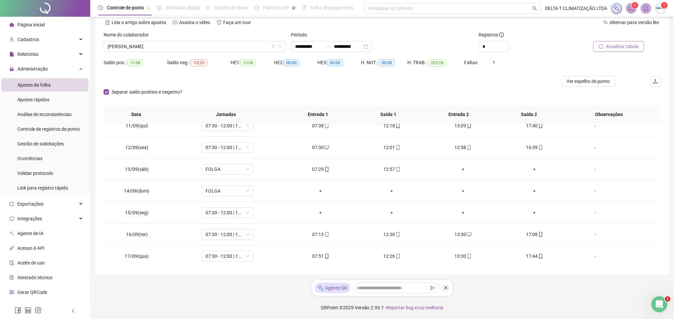
click at [615, 43] on span "Atualizar tabela" at bounding box center [622, 46] width 33 height 7
click at [211, 170] on span "FOLGA" at bounding box center [227, 169] width 44 height 10
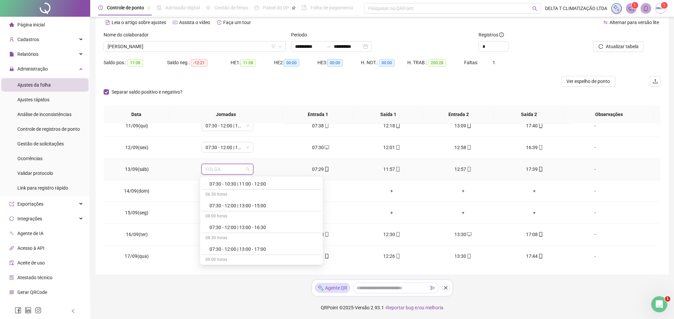
scroll to position [490, 0]
click at [233, 184] on div "07:30 - 12:00 | 13:00 - 17:30" at bounding box center [263, 181] width 108 height 7
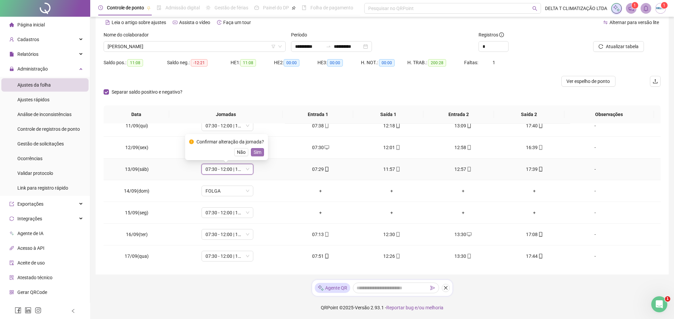
click at [260, 152] on button "Sim" at bounding box center [257, 152] width 13 height 8
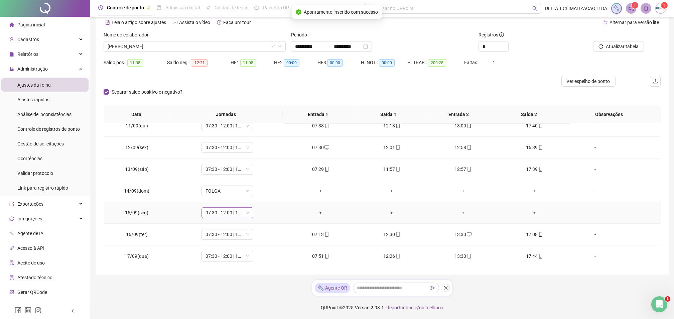
click at [221, 214] on span "07:30 - 12:00 | 13:00 - 17:30" at bounding box center [227, 212] width 44 height 10
type input "*****"
click at [220, 237] on div "Folga" at bounding box center [231, 236] width 44 height 7
click at [257, 197] on span "Sim" at bounding box center [258, 195] width 8 height 7
click at [604, 46] on button "Atualizar tabela" at bounding box center [618, 46] width 51 height 11
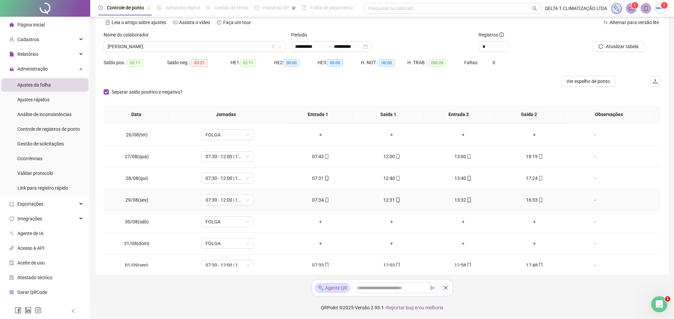
scroll to position [0, 0]
click at [584, 77] on span "Ver espelho de ponto" at bounding box center [588, 80] width 43 height 7
click at [218, 46] on span "[PERSON_NAME]" at bounding box center [195, 46] width 174 height 10
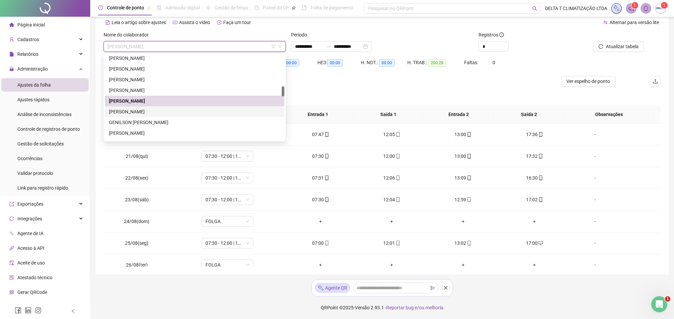
click at [147, 110] on div "[PERSON_NAME]" at bounding box center [194, 111] width 171 height 7
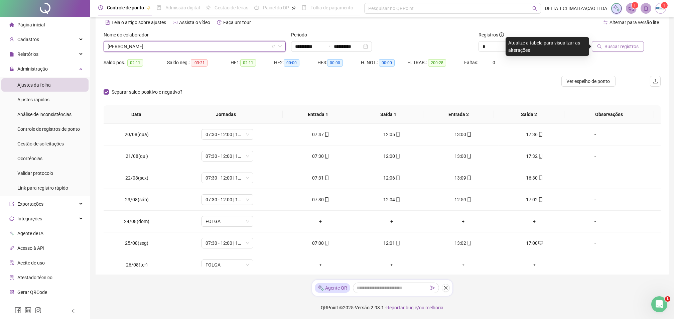
click at [608, 51] on button "Buscar registros" at bounding box center [618, 46] width 52 height 11
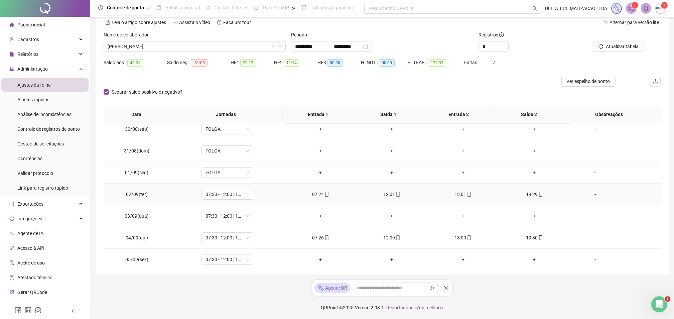
scroll to position [178, 0]
click at [603, 49] on button "Atualizar tabela" at bounding box center [618, 46] width 51 height 11
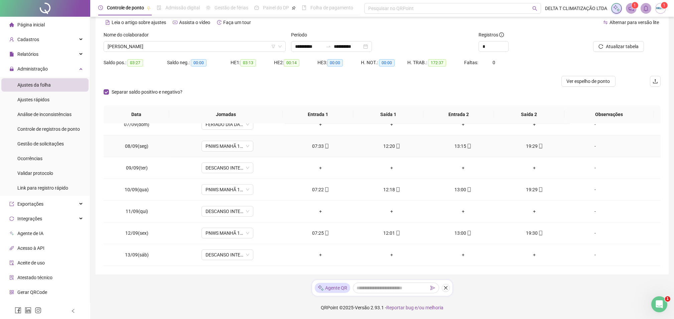
scroll to position [531, 0]
click at [594, 78] on span "Ver espelho de ponto" at bounding box center [588, 80] width 43 height 7
click at [195, 46] on span "[PERSON_NAME]" at bounding box center [195, 46] width 174 height 10
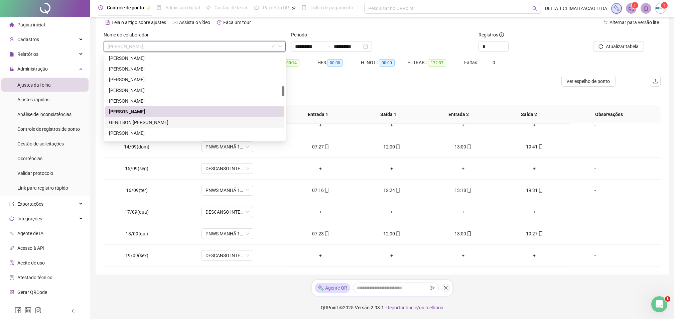
click at [156, 122] on div "GENILSON [PERSON_NAME]" at bounding box center [194, 122] width 171 height 7
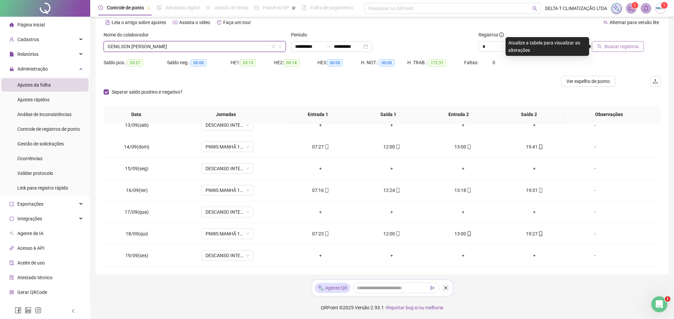
click at [604, 48] on button "Buscar registros" at bounding box center [618, 46] width 52 height 11
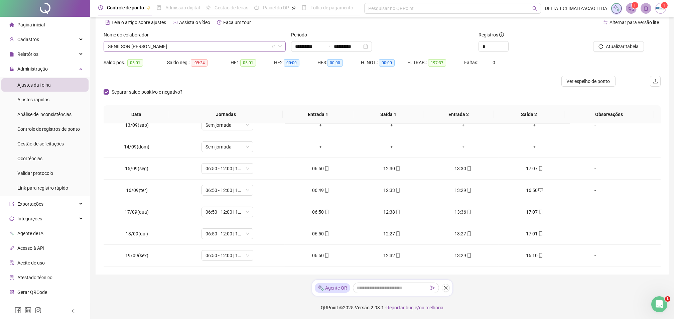
click at [187, 46] on span "GENILSON [PERSON_NAME]" at bounding box center [195, 46] width 174 height 10
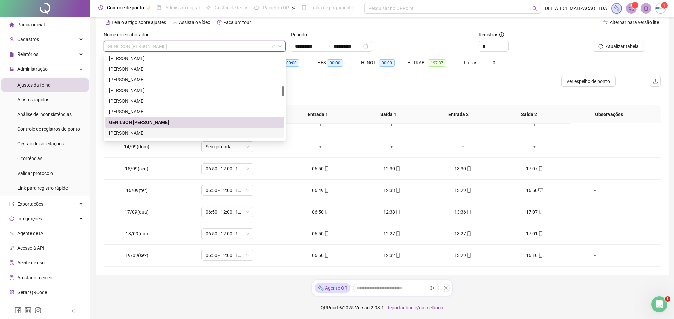
click at [142, 132] on div "[PERSON_NAME]" at bounding box center [194, 132] width 171 height 7
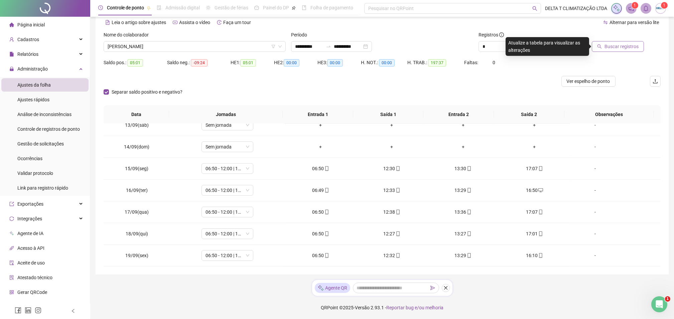
click at [600, 49] on button "Buscar registros" at bounding box center [618, 46] width 52 height 11
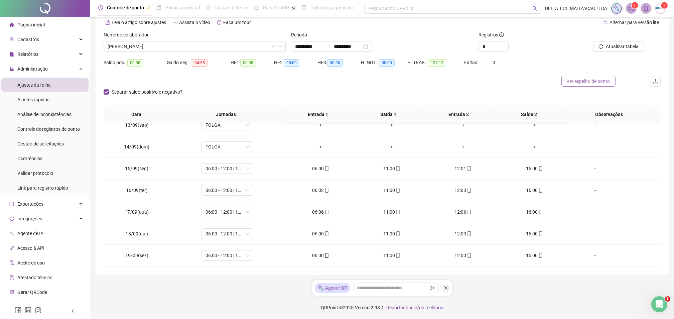
click at [603, 83] on span "Ver espelho de ponto" at bounding box center [588, 80] width 43 height 7
click at [180, 51] on span "[PERSON_NAME]" at bounding box center [195, 46] width 174 height 10
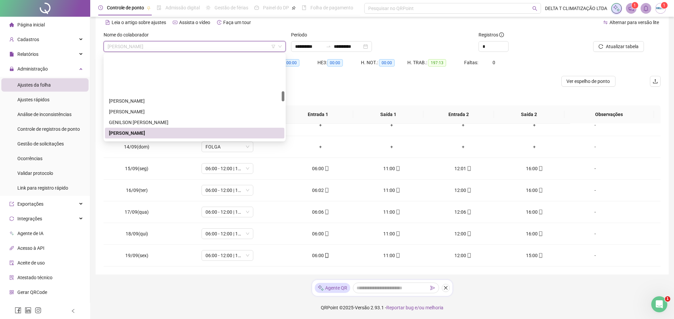
scroll to position [313, 0]
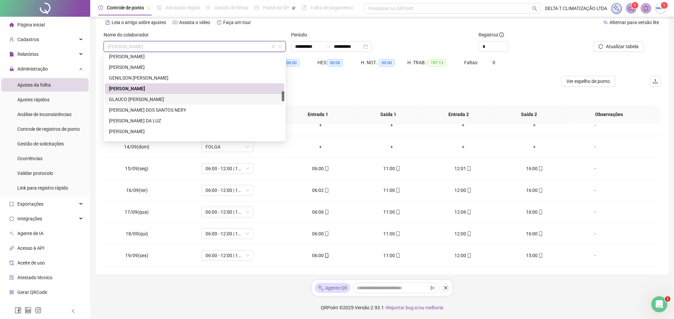
click at [177, 100] on div "GLAUCO [PERSON_NAME]" at bounding box center [194, 99] width 171 height 7
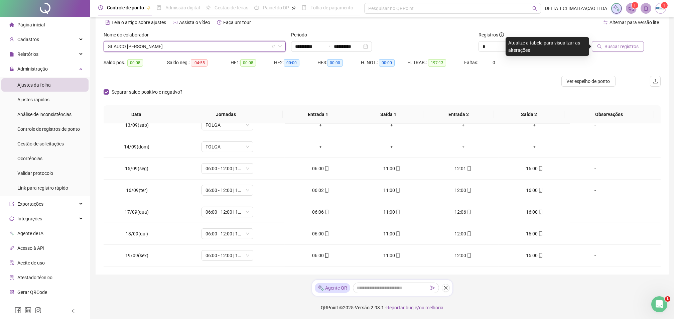
click at [599, 49] on button "Buscar registros" at bounding box center [618, 46] width 52 height 11
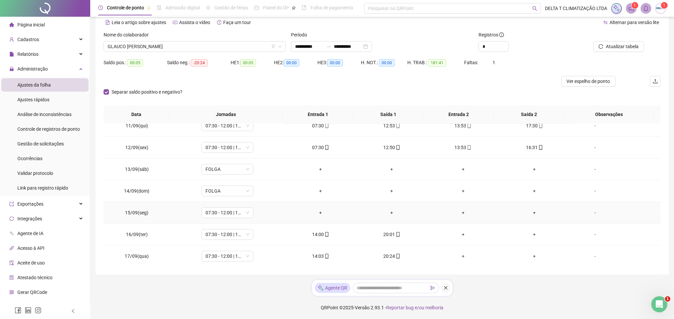
scroll to position [531, 0]
click at [221, 186] on span "07:30 - 12:00 | 13:00 - 17:30" at bounding box center [227, 190] width 44 height 10
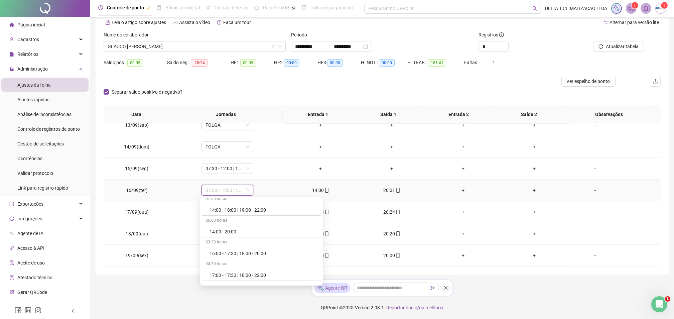
scroll to position [891, 0]
click at [225, 280] on div "14:00 - 20:00" at bounding box center [263, 279] width 108 height 7
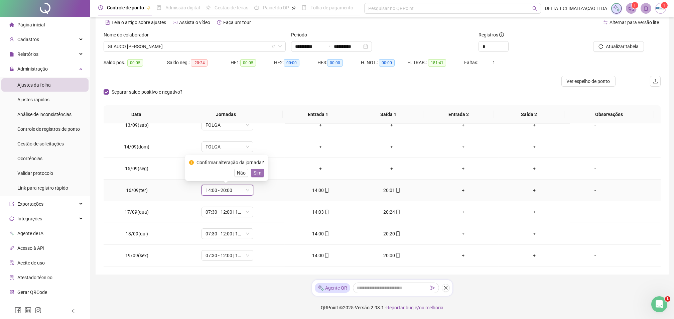
click at [257, 174] on span "Sim" at bounding box center [258, 172] width 8 height 7
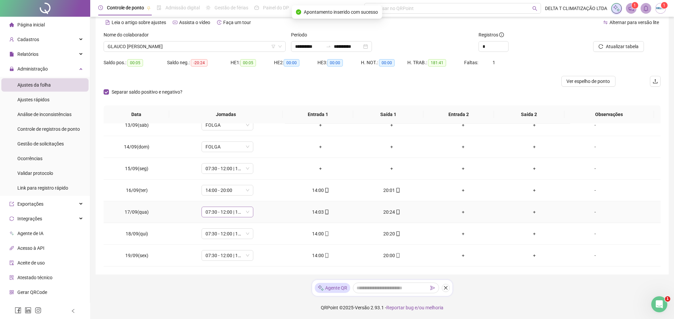
click at [229, 214] on span "07:30 - 12:00 | 13:00 - 17:30" at bounding box center [227, 212] width 44 height 10
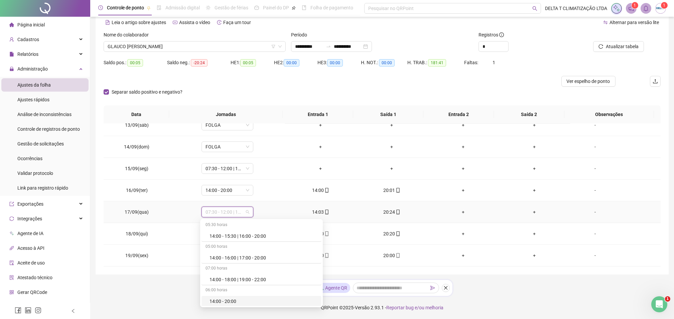
click at [233, 301] on div "14:00 - 20:00" at bounding box center [263, 300] width 108 height 7
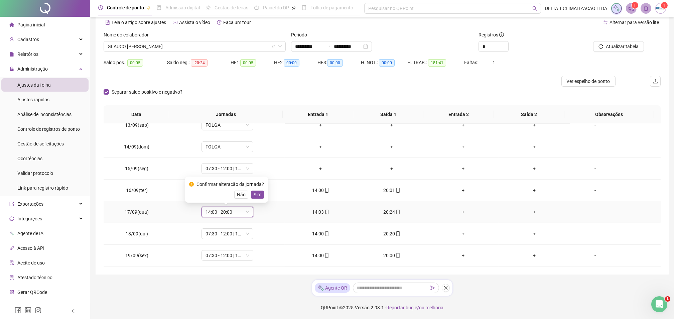
click at [255, 192] on span "Sim" at bounding box center [258, 194] width 8 height 7
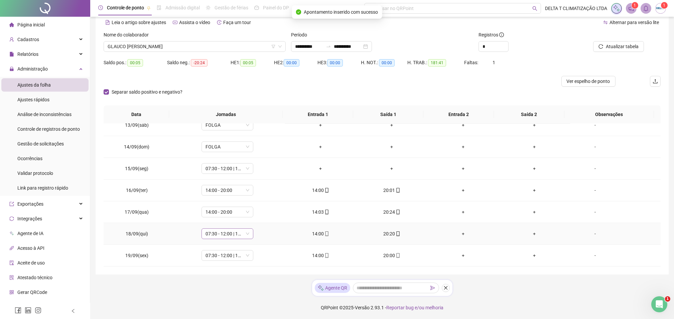
click at [222, 235] on span "07:30 - 12:00 | 13:00 - 17:30" at bounding box center [227, 233] width 44 height 10
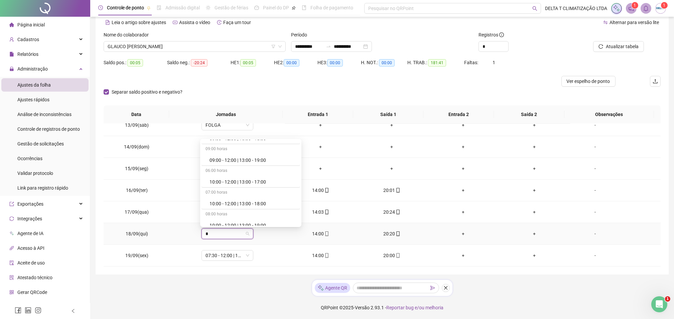
type input "**"
click at [226, 217] on div "14:00 - 20:00" at bounding box center [237, 219] width 56 height 7
click at [258, 215] on span "Sim" at bounding box center [258, 215] width 8 height 7
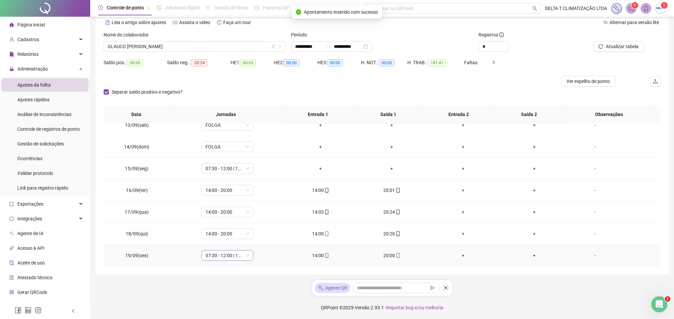
click at [229, 258] on span "07:30 - 12:00 | 13:00 - 16:30" at bounding box center [227, 255] width 44 height 10
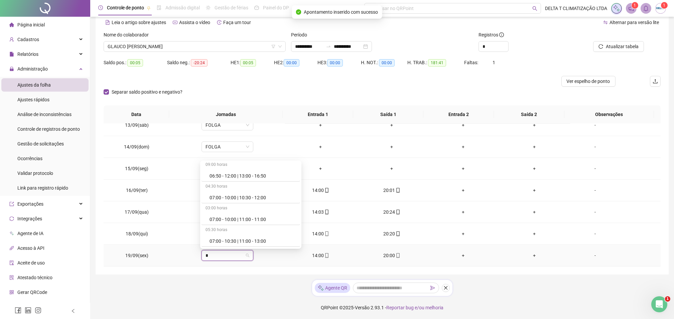
type input "**"
click at [235, 240] on div "14:00 - 20:00" at bounding box center [237, 241] width 56 height 7
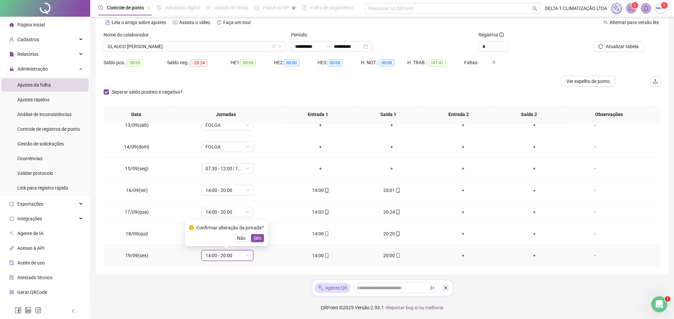
click at [263, 237] on div "Confirmar alteração da jornada? Não Sim" at bounding box center [226, 233] width 83 height 26
click at [255, 236] on span "Sim" at bounding box center [258, 237] width 8 height 7
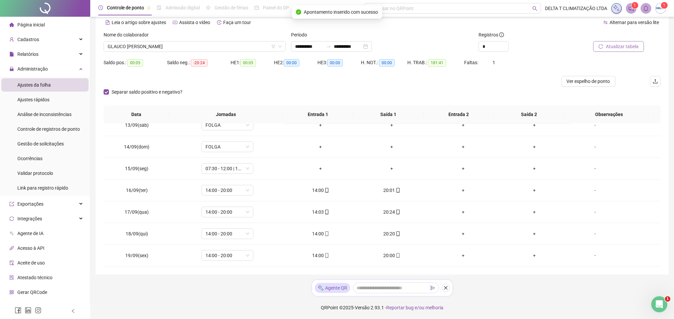
click at [605, 49] on button "Atualizar tabela" at bounding box center [618, 46] width 51 height 11
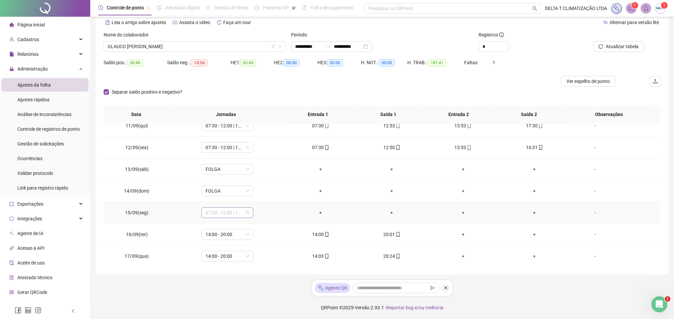
click at [221, 217] on span "07:30 - 12:00 | 13:00 - 17:30" at bounding box center [227, 212] width 44 height 10
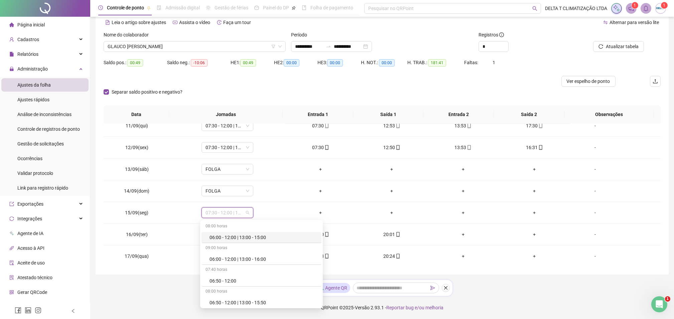
click at [380, 89] on div "Separar saldo positivo e negativo?" at bounding box center [382, 96] width 557 height 19
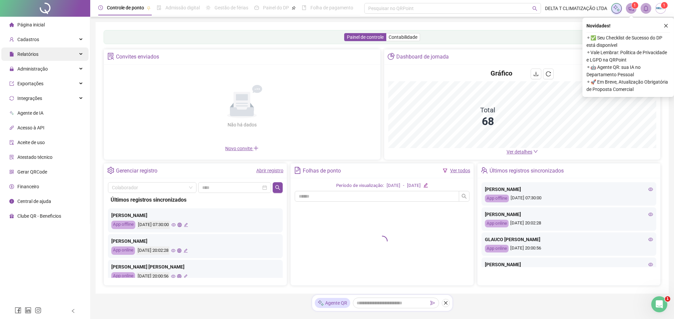
click at [39, 57] on div "Relatórios" at bounding box center [44, 53] width 87 height 13
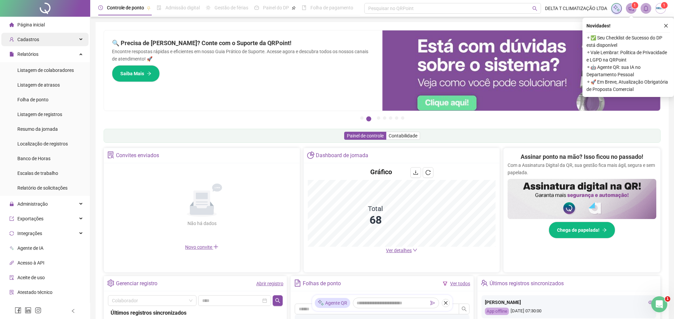
click at [46, 41] on div "Cadastros" at bounding box center [44, 39] width 87 height 13
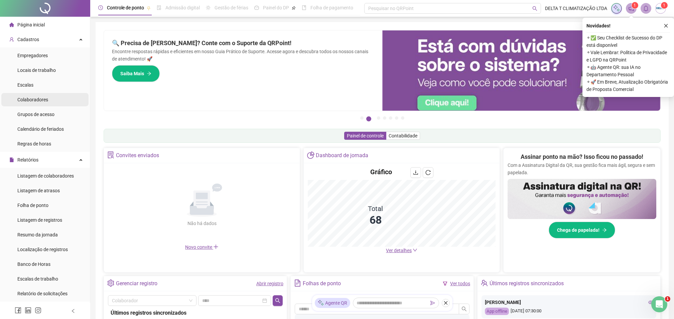
click at [45, 100] on span "Colaboradores" at bounding box center [32, 99] width 31 height 5
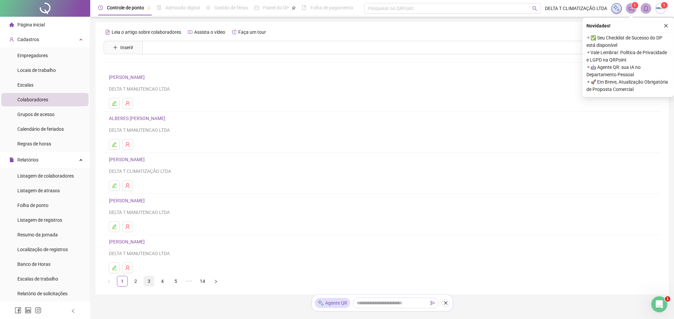
click at [150, 285] on link "3" at bounding box center [149, 281] width 10 height 10
click at [151, 284] on link "3" at bounding box center [149, 281] width 10 height 10
click at [160, 284] on link "4" at bounding box center [162, 281] width 10 height 10
click at [147, 201] on link "[PERSON_NAME]" at bounding box center [128, 200] width 38 height 5
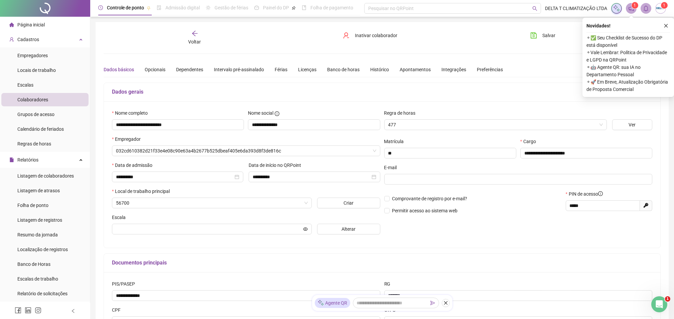
type input "**********"
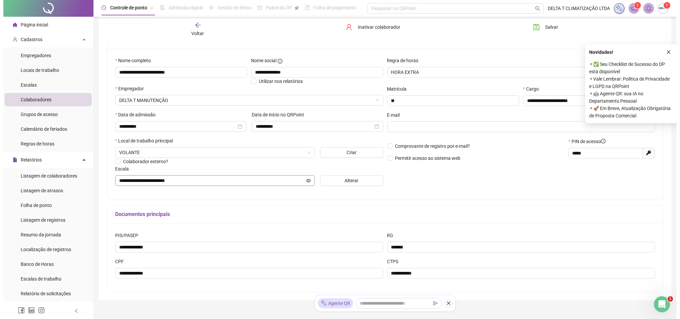
scroll to position [78, 0]
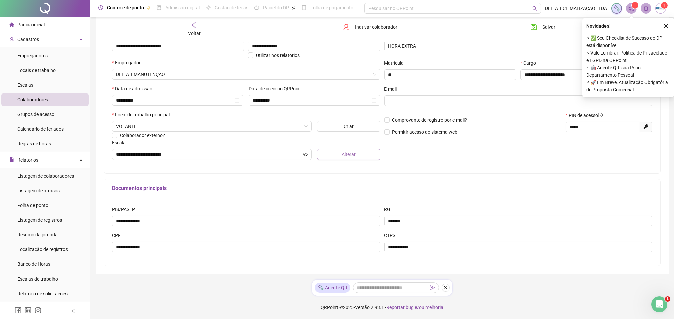
click at [347, 153] on span "Alterar" at bounding box center [348, 154] width 14 height 7
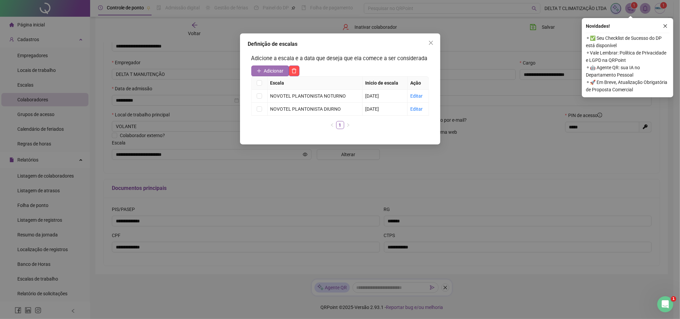
click at [276, 65] on button "Adicionar" at bounding box center [271, 70] width 38 height 11
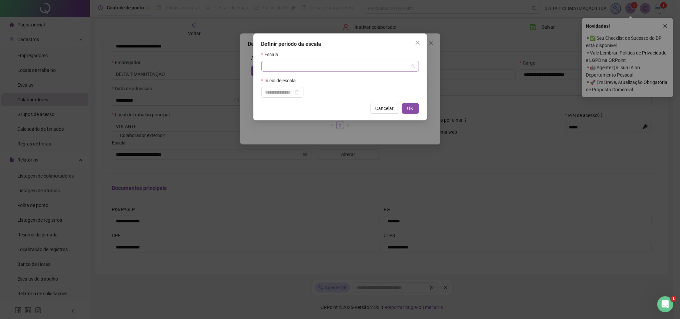
click at [282, 68] on input "search" at bounding box center [338, 66] width 144 height 10
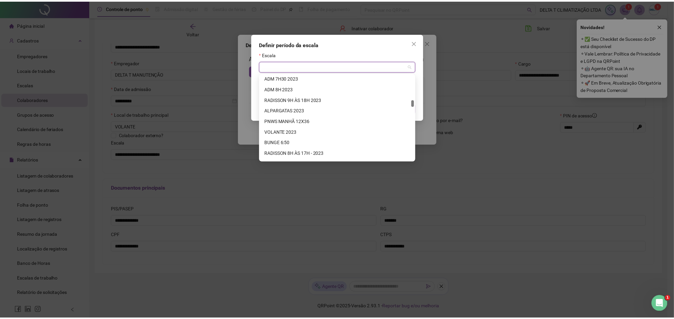
scroll to position [356, 0]
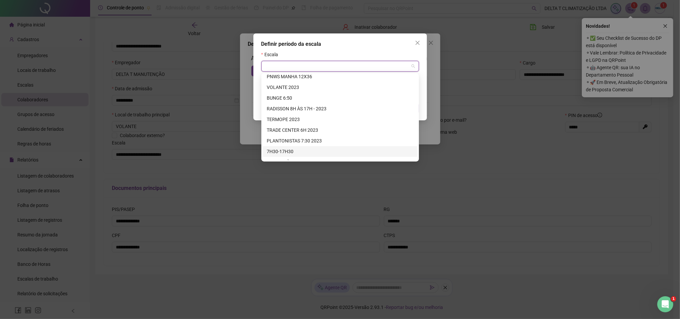
click at [285, 152] on div "7H30-17H30" at bounding box center [340, 151] width 147 height 7
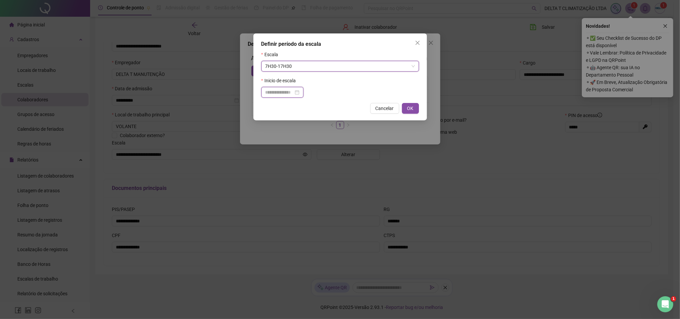
click at [283, 94] on input at bounding box center [280, 92] width 28 height 7
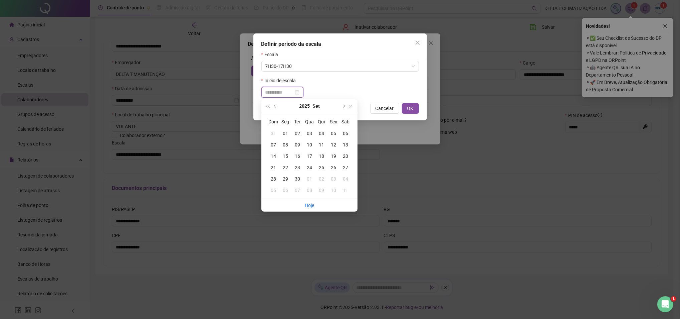
type input "**********"
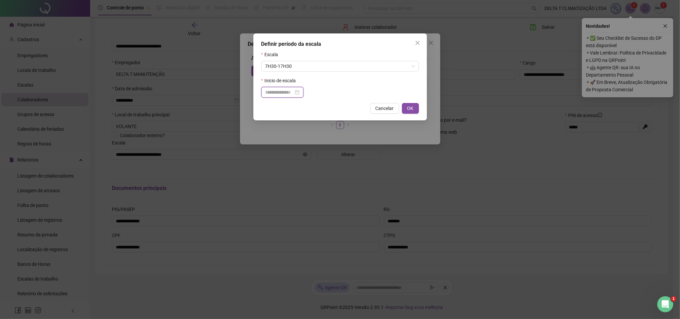
click at [291, 90] on input at bounding box center [280, 92] width 28 height 7
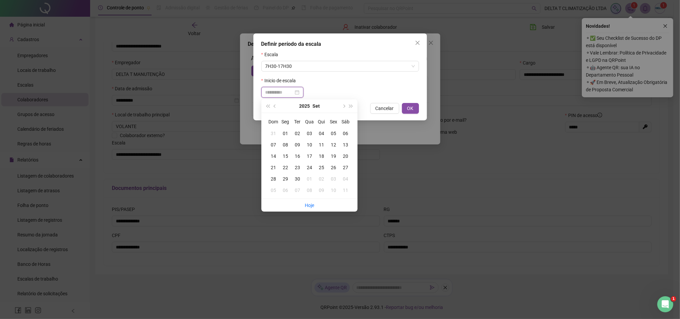
type input "**********"
click at [286, 136] on div "01" at bounding box center [286, 133] width 12 height 7
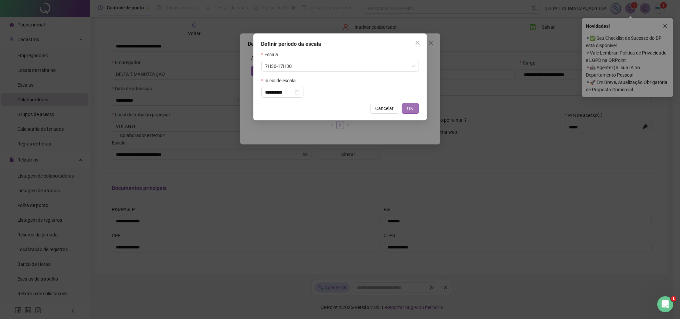
click at [408, 110] on span "OK" at bounding box center [411, 108] width 6 height 7
type input "**********"
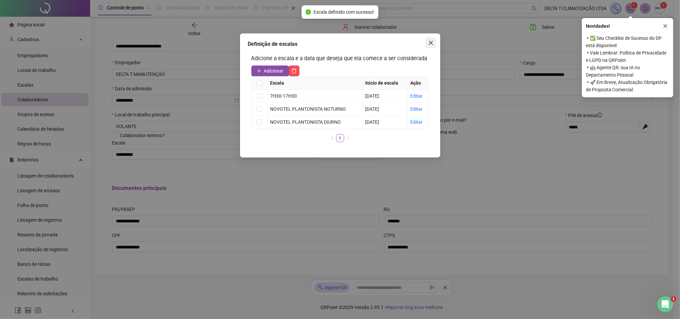
click at [430, 41] on icon "close" at bounding box center [431, 42] width 5 height 5
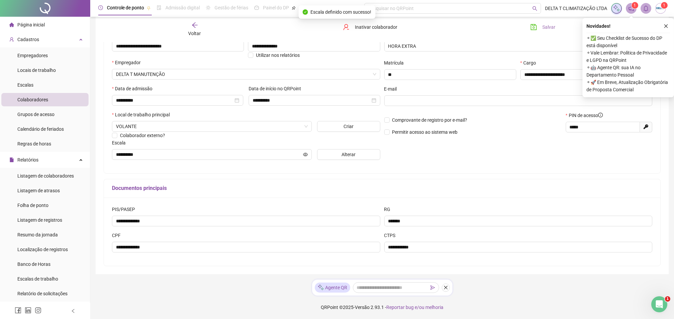
click at [539, 27] on button "Salvar" at bounding box center [542, 27] width 35 height 11
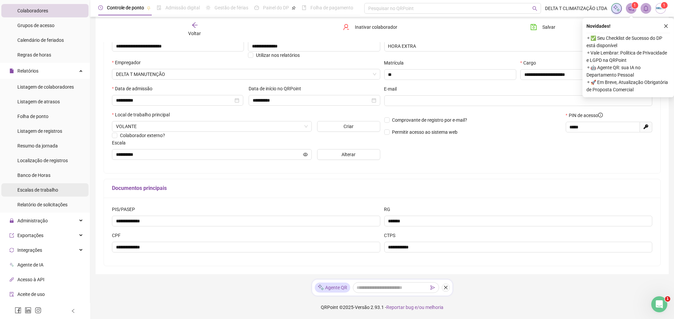
scroll to position [145, 0]
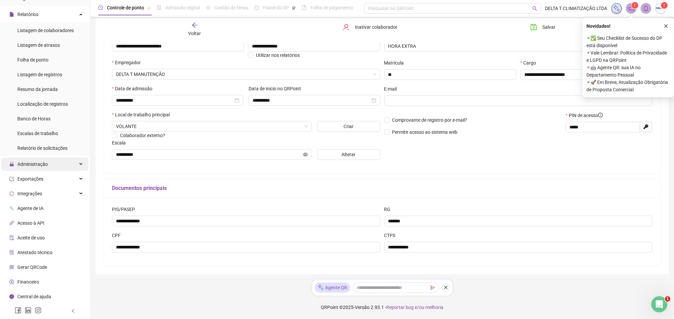
click at [55, 166] on div "Administração" at bounding box center [44, 163] width 87 height 13
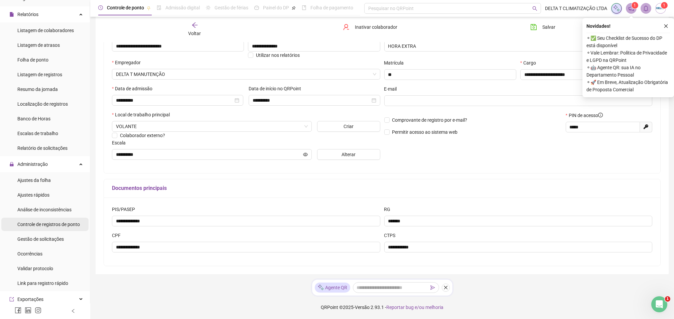
click at [46, 226] on span "Controle de registros de ponto" at bounding box center [48, 223] width 62 height 5
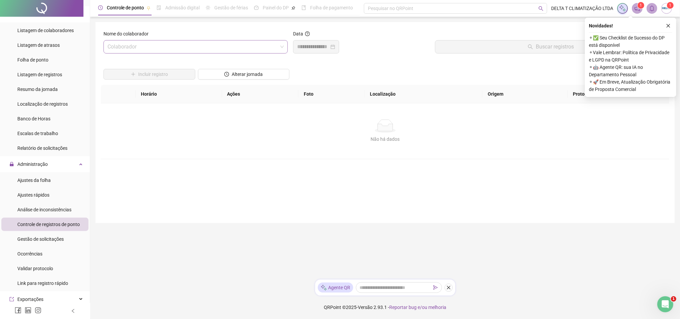
click at [183, 52] on input "search" at bounding box center [193, 46] width 170 height 13
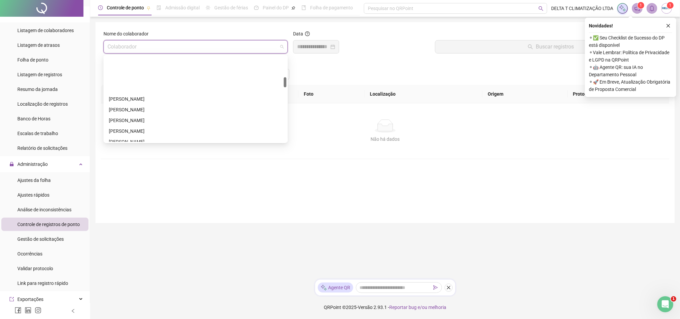
scroll to position [178, 0]
click at [168, 101] on div "[PERSON_NAME]" at bounding box center [196, 97] width 182 height 11
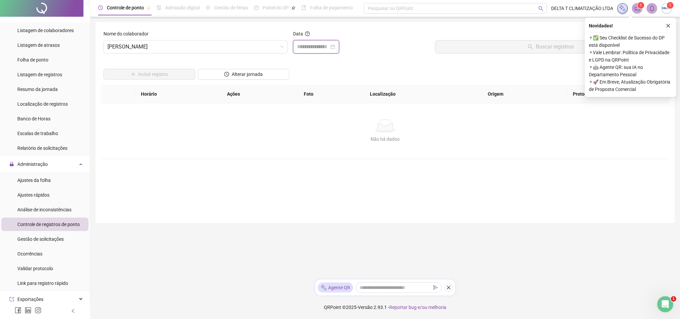
click at [303, 49] on input at bounding box center [313, 47] width 32 height 8
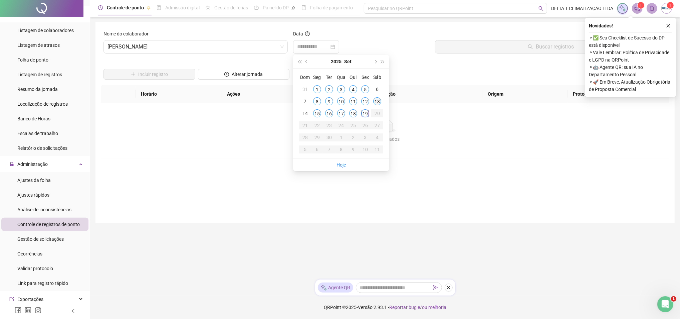
click at [377, 99] on div "13" at bounding box center [377, 101] width 8 height 8
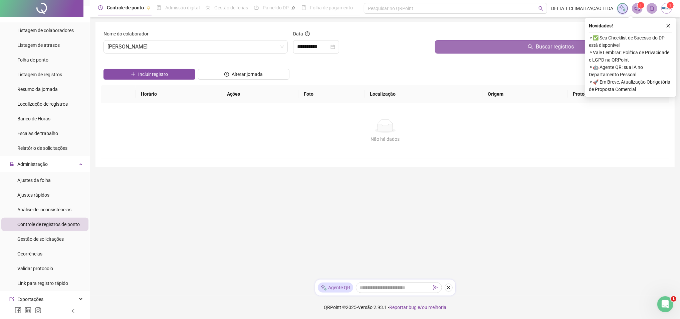
click at [454, 45] on button "Buscar registros" at bounding box center [551, 46] width 232 height 13
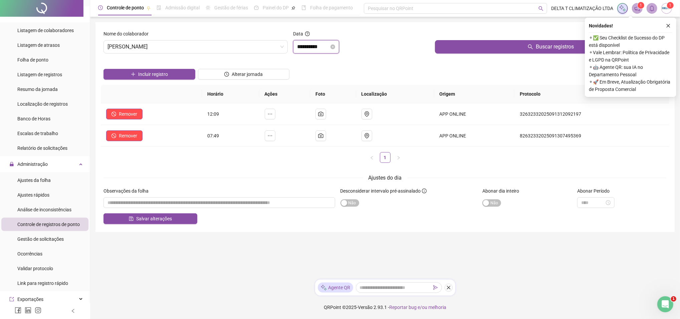
click at [324, 49] on input "**********" at bounding box center [313, 47] width 32 height 8
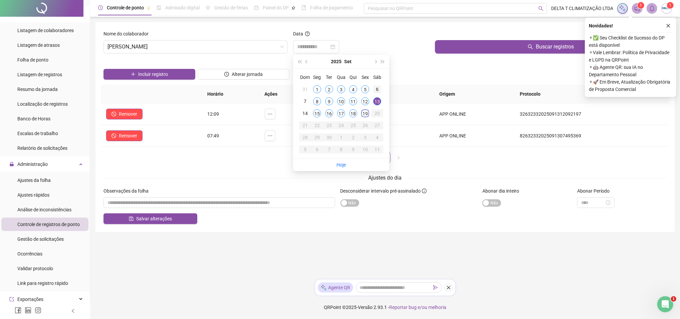
click at [378, 88] on div "6" at bounding box center [377, 89] width 8 height 8
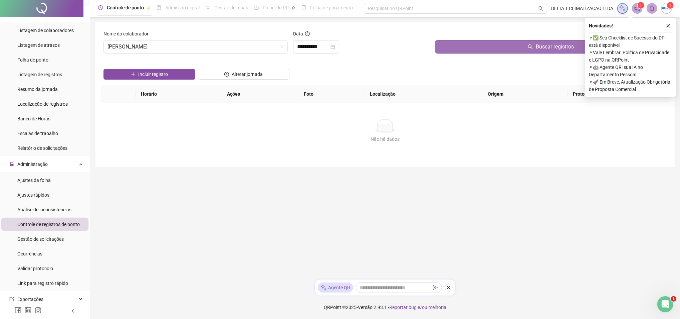
click at [450, 46] on button "Buscar registros" at bounding box center [551, 46] width 232 height 13
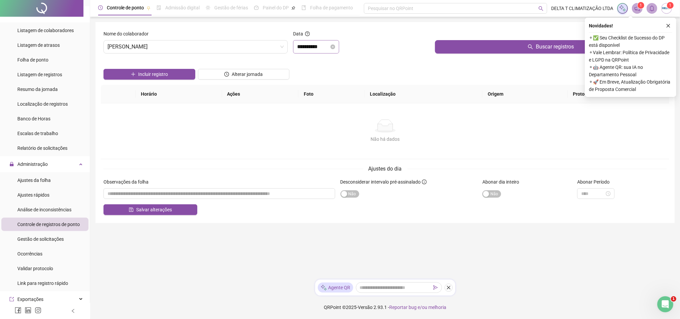
click at [313, 52] on div "**********" at bounding box center [316, 46] width 46 height 13
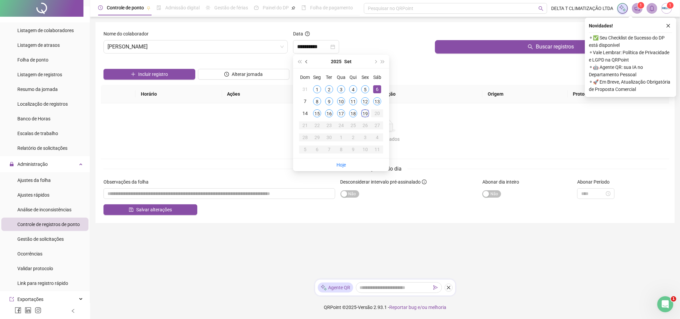
click at [307, 62] on span "prev-year" at bounding box center [307, 61] width 3 height 3
click at [377, 138] on div "30" at bounding box center [377, 137] width 8 height 8
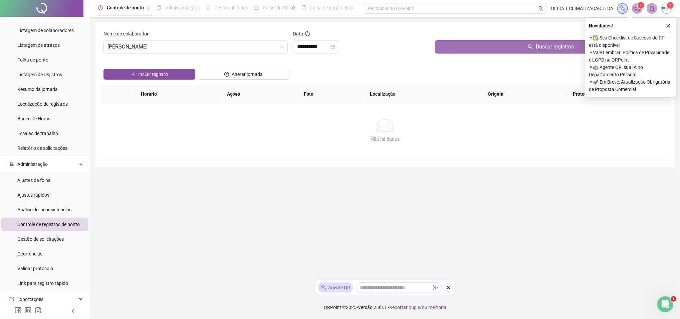
click at [454, 47] on button "Buscar registros" at bounding box center [551, 46] width 232 height 13
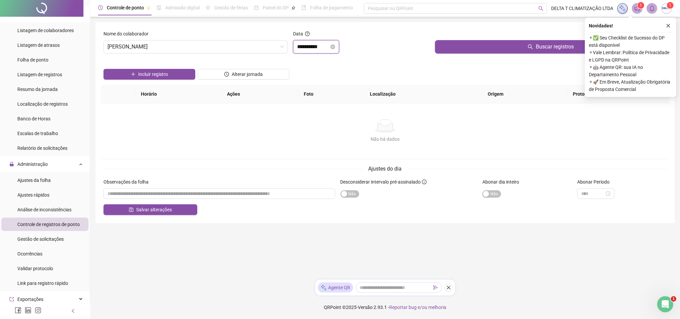
click at [318, 50] on input "**********" at bounding box center [313, 47] width 32 height 8
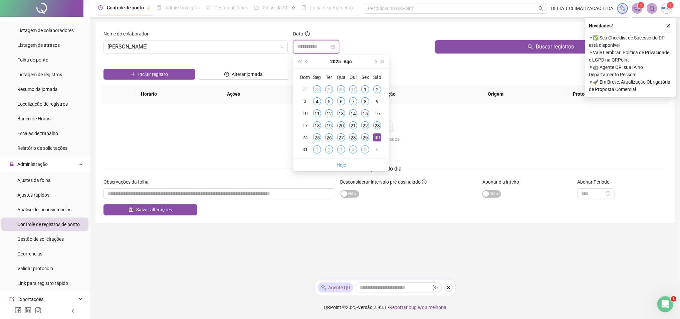
type input "**********"
click at [378, 124] on div "23" at bounding box center [377, 125] width 8 height 8
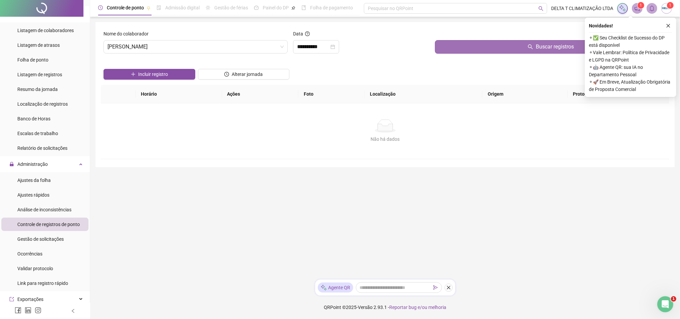
click at [448, 52] on button "Buscar registros" at bounding box center [551, 46] width 232 height 13
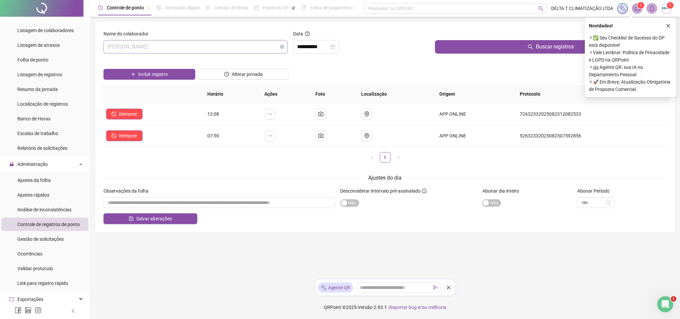
click at [186, 44] on span "[PERSON_NAME]" at bounding box center [196, 46] width 176 height 13
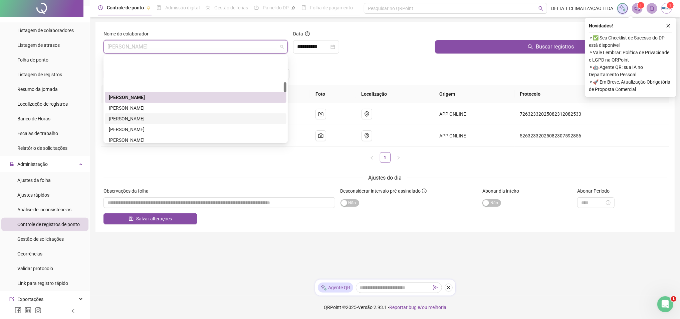
scroll to position [222, 0]
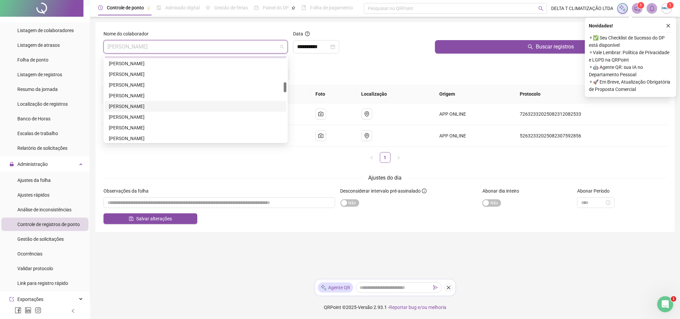
click at [156, 108] on div "[PERSON_NAME]" at bounding box center [196, 106] width 174 height 7
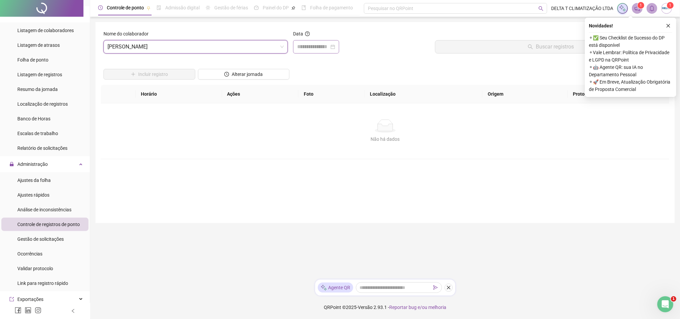
click at [325, 41] on div at bounding box center [316, 46] width 46 height 13
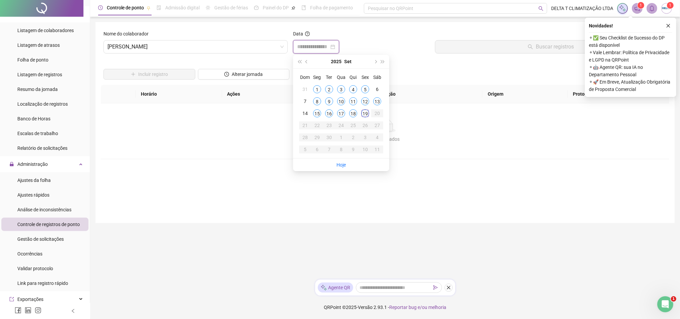
click at [325, 47] on input at bounding box center [313, 47] width 32 height 8
type input "**********"
click at [378, 102] on div "13" at bounding box center [377, 101] width 8 height 8
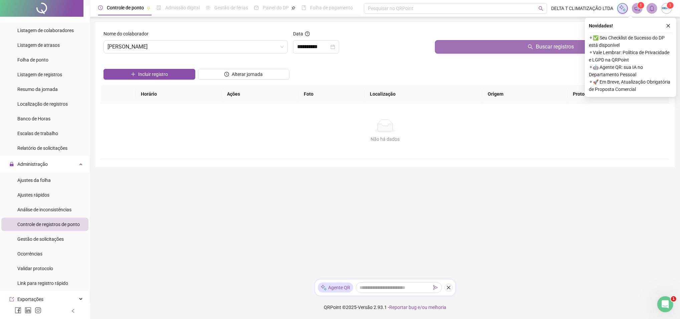
click at [478, 50] on button "Buscar registros" at bounding box center [551, 46] width 232 height 13
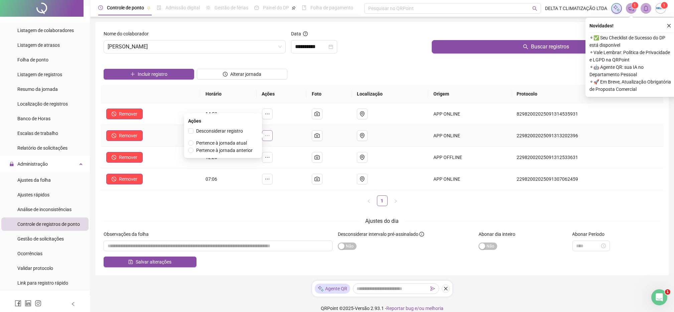
click at [273, 135] on button "button" at bounding box center [267, 135] width 11 height 11
click at [240, 145] on span "Pertence à jornada atual" at bounding box center [221, 142] width 51 height 5
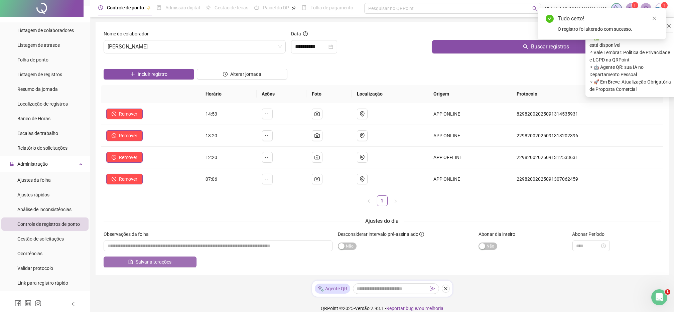
click at [151, 263] on span "Salvar alterações" at bounding box center [154, 261] width 36 height 7
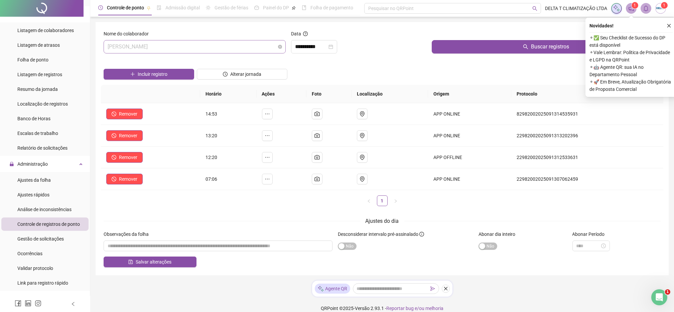
click at [203, 45] on span "[PERSON_NAME]" at bounding box center [195, 46] width 174 height 13
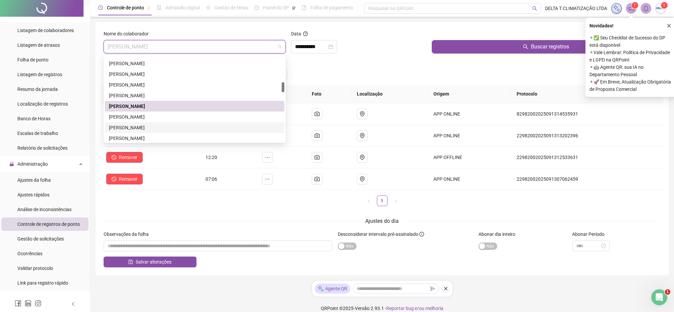
click at [185, 130] on div "[PERSON_NAME]" at bounding box center [194, 127] width 171 height 7
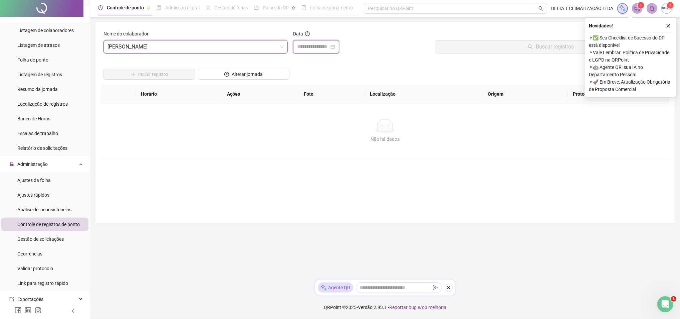
click at [322, 45] on input at bounding box center [313, 47] width 32 height 8
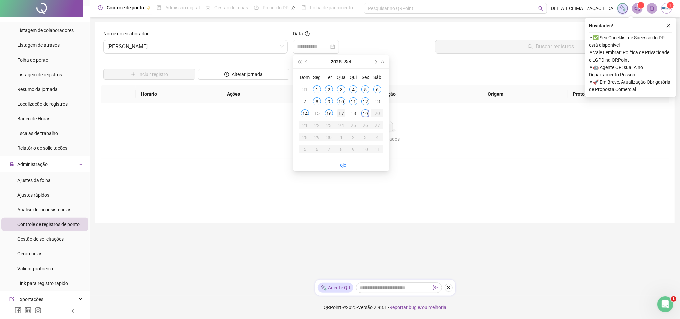
click at [338, 111] on div "17" at bounding box center [341, 113] width 8 height 8
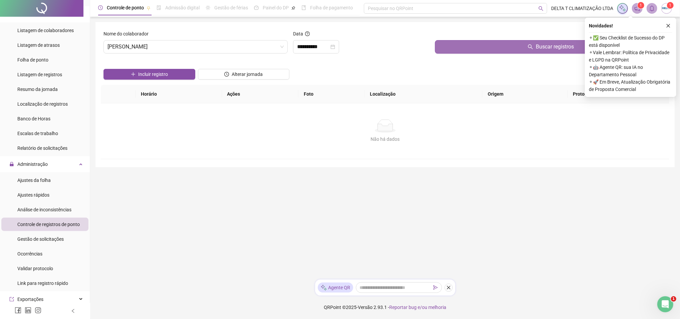
click at [459, 46] on button "Buscar registros" at bounding box center [551, 46] width 232 height 13
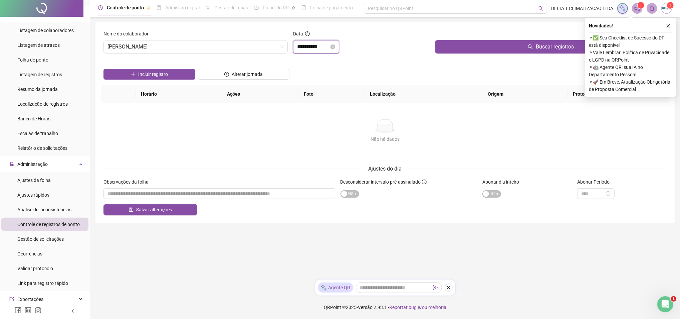
click at [329, 50] on input "**********" at bounding box center [313, 47] width 32 height 8
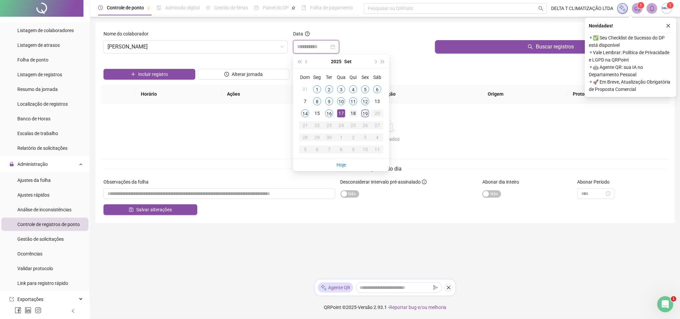
type input "**********"
click at [351, 114] on div "18" at bounding box center [353, 113] width 8 height 8
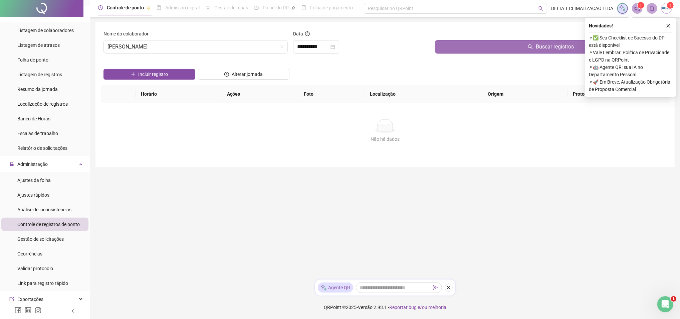
click at [473, 43] on button "Buscar registros" at bounding box center [551, 46] width 232 height 13
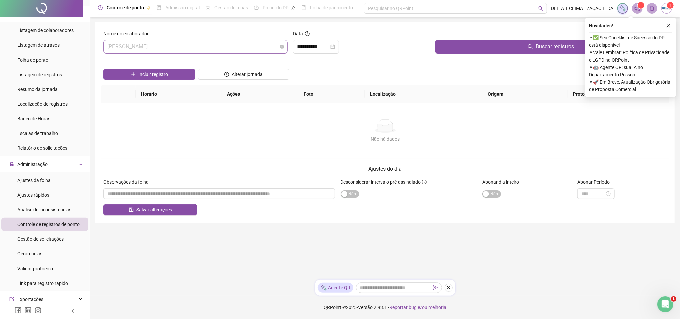
click at [180, 47] on span "[PERSON_NAME]" at bounding box center [196, 46] width 176 height 13
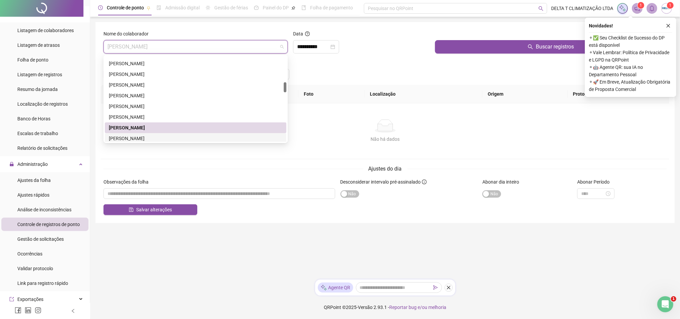
click at [158, 137] on div "[PERSON_NAME]" at bounding box center [196, 138] width 174 height 7
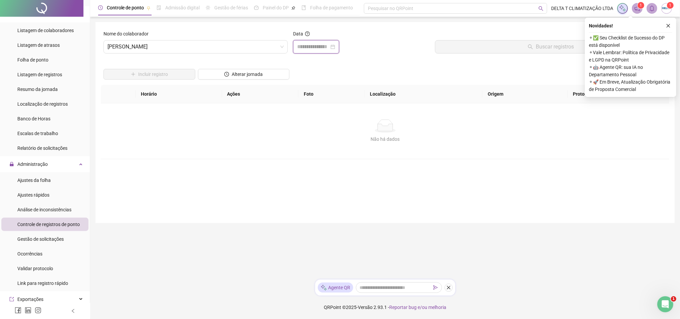
click at [310, 46] on input at bounding box center [313, 47] width 32 height 8
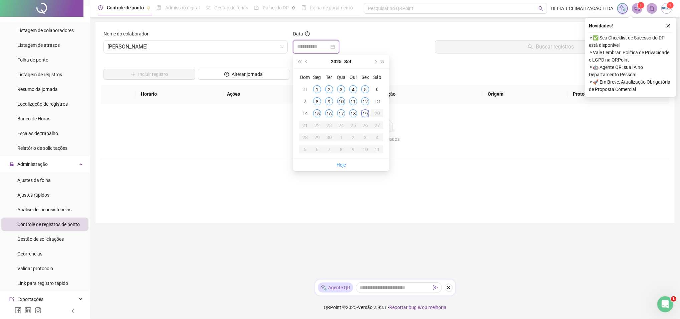
type input "**********"
click at [343, 100] on div "10" at bounding box center [341, 101] width 8 height 8
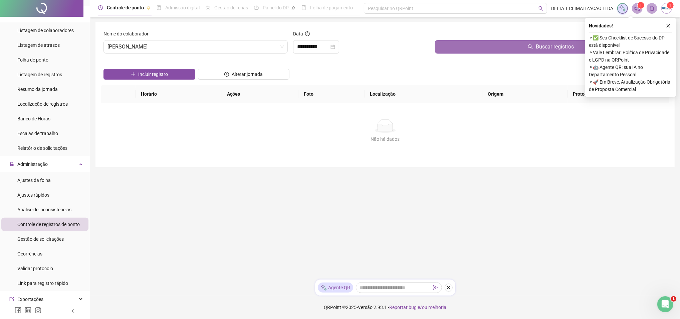
click at [473, 49] on button "Buscar registros" at bounding box center [551, 46] width 232 height 13
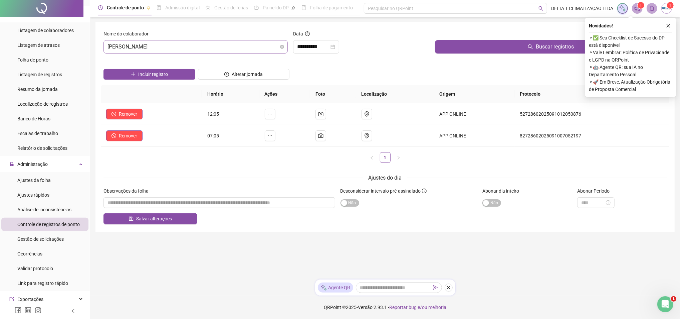
click at [227, 51] on span "[PERSON_NAME]" at bounding box center [196, 46] width 176 height 13
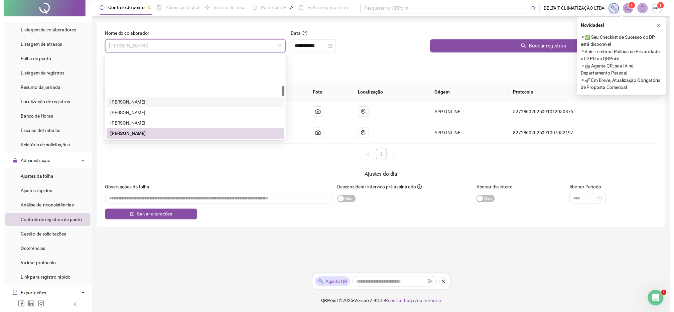
scroll to position [269, 0]
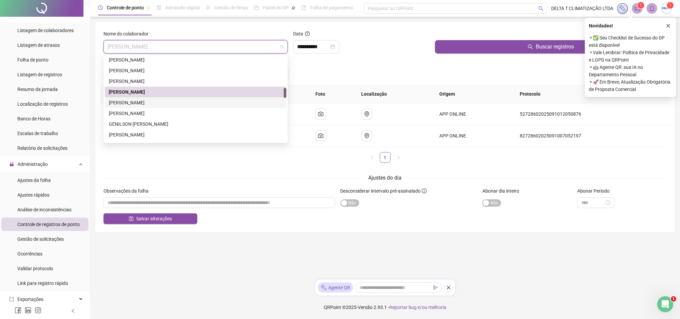
click at [195, 106] on div "[PERSON_NAME]" at bounding box center [196, 102] width 174 height 7
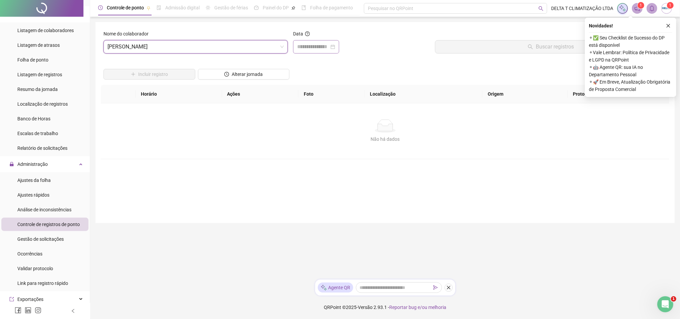
click at [312, 51] on div at bounding box center [316, 46] width 46 height 13
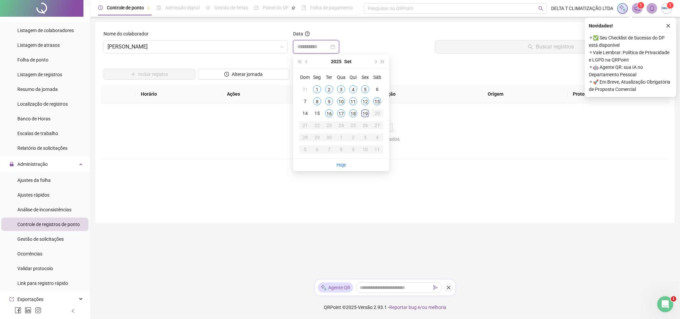
type input "**********"
click at [377, 102] on div "13" at bounding box center [377, 101] width 8 height 8
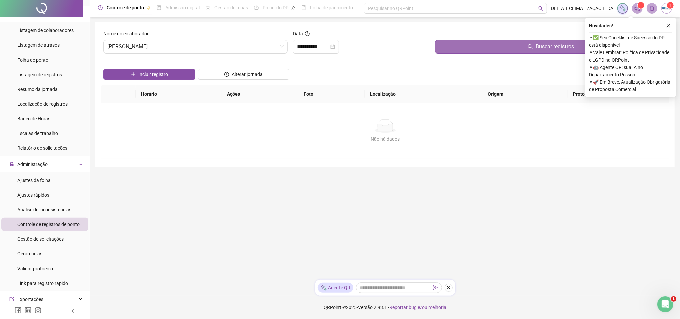
click at [444, 46] on button "Buscar registros" at bounding box center [551, 46] width 232 height 13
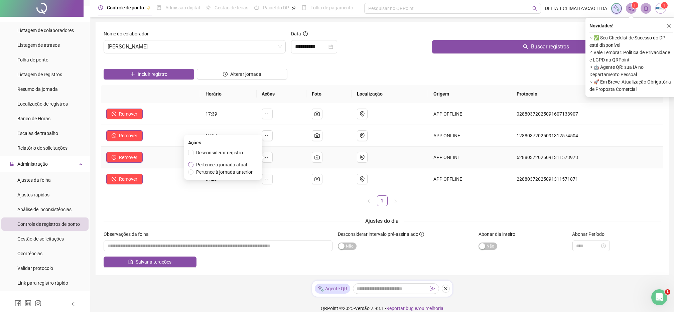
click at [244, 165] on span "Pertence à jornada atual" at bounding box center [221, 164] width 51 height 5
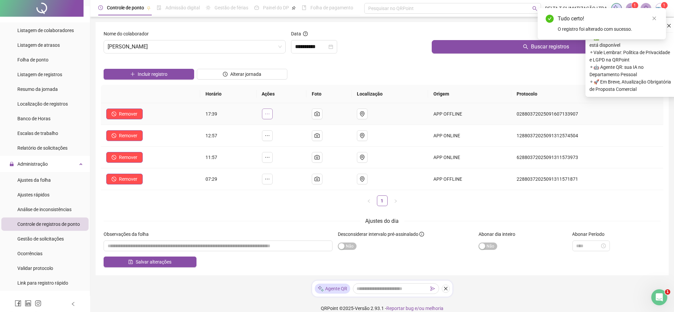
click at [270, 116] on icon "ellipsis" at bounding box center [267, 113] width 5 height 5
click at [241, 121] on span "Pertence à jornada atual" at bounding box center [221, 121] width 51 height 5
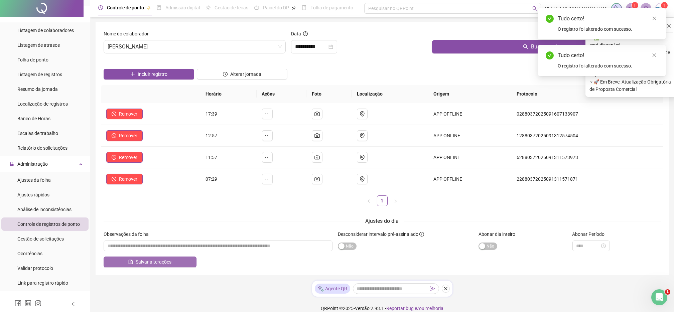
click at [169, 264] on span "Salvar alterações" at bounding box center [154, 261] width 36 height 7
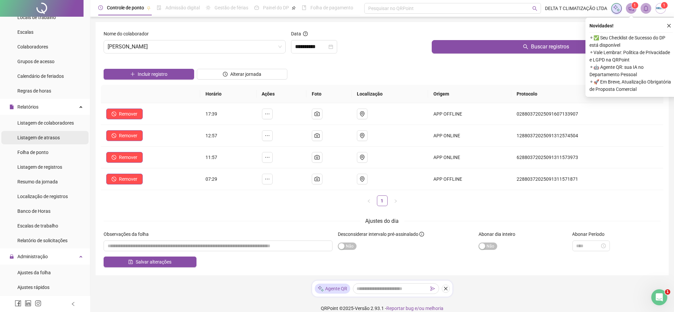
scroll to position [0, 0]
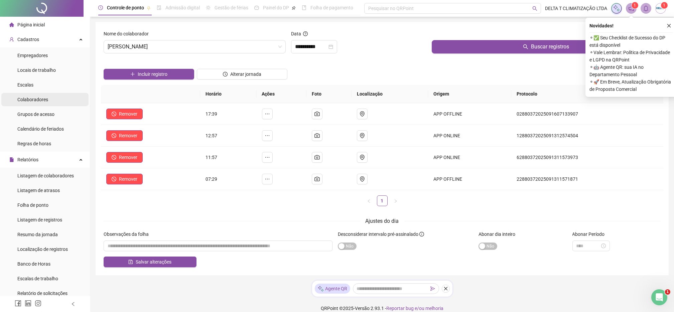
click at [48, 102] on li "Colaboradores" at bounding box center [44, 99] width 87 height 13
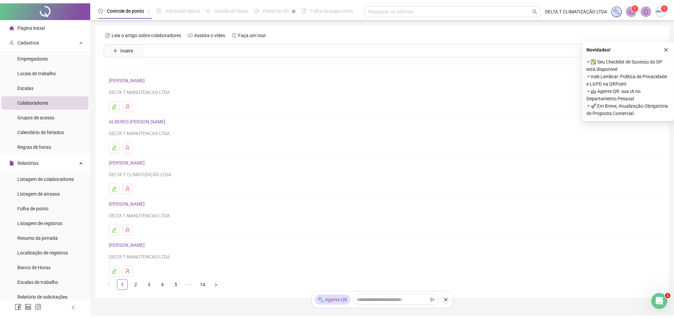
scroll to position [20, 0]
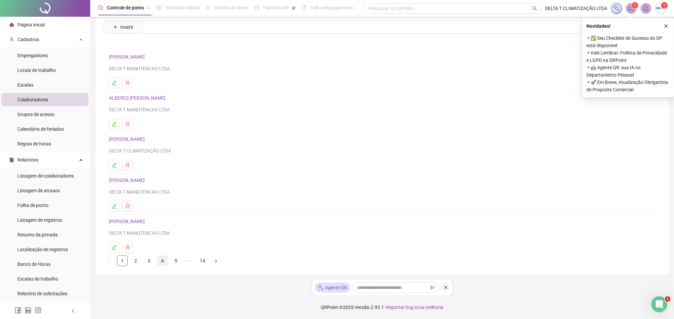
click at [164, 262] on link "4" at bounding box center [162, 261] width 10 height 10
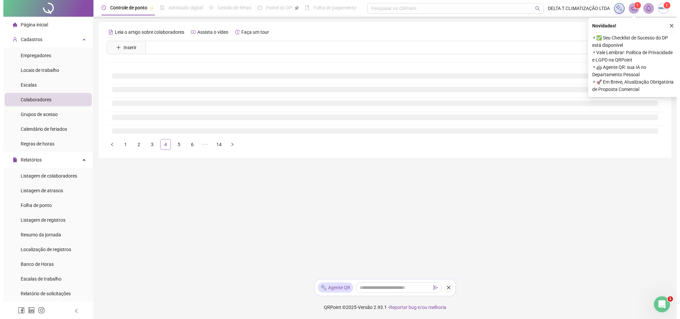
scroll to position [0, 0]
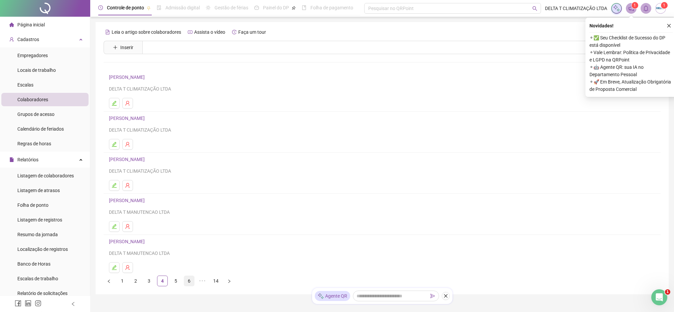
click at [190, 282] on link "6" at bounding box center [189, 281] width 10 height 10
click at [188, 286] on li "7" at bounding box center [189, 281] width 11 height 11
click at [147, 79] on link "[PERSON_NAME]" at bounding box center [128, 76] width 38 height 5
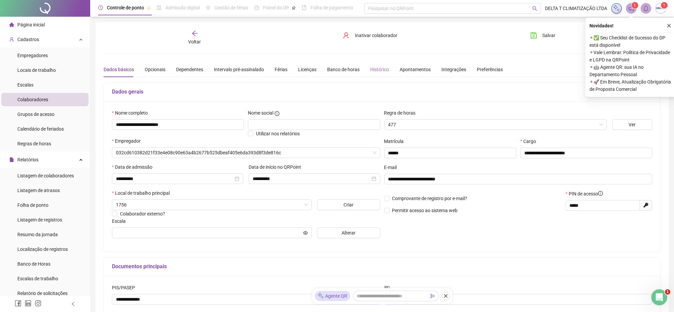
type input "**********"
click at [344, 234] on span "Alterar" at bounding box center [348, 232] width 14 height 7
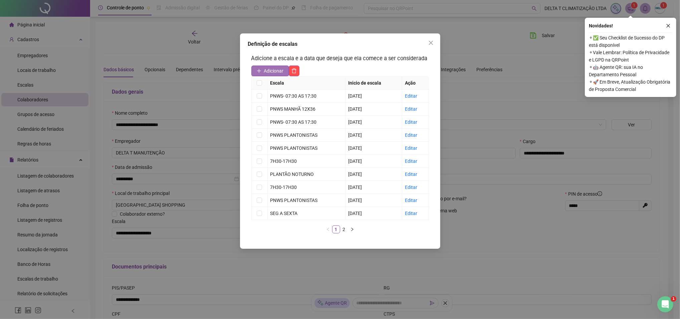
click at [268, 67] on span "Adicionar" at bounding box center [274, 70] width 20 height 7
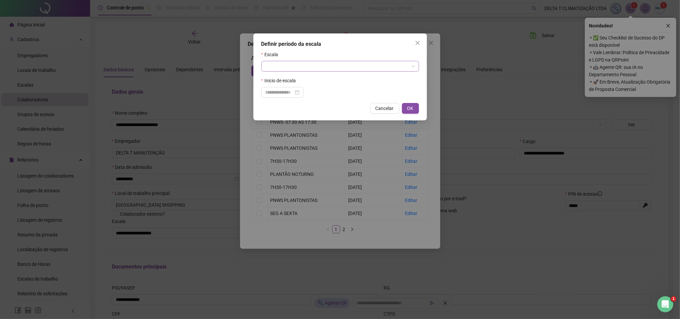
click at [274, 65] on input "search" at bounding box center [338, 66] width 144 height 10
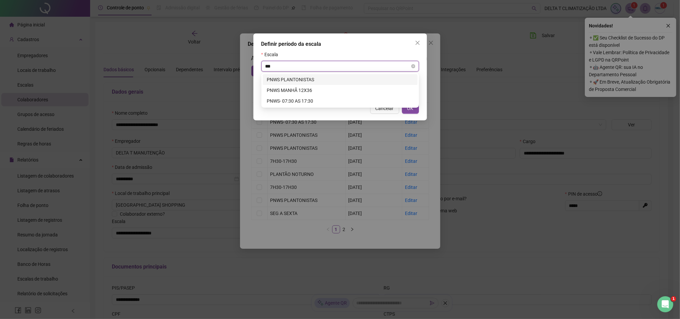
type input "****"
click at [279, 77] on div "PNWS PLANTONISTAS" at bounding box center [340, 79] width 147 height 7
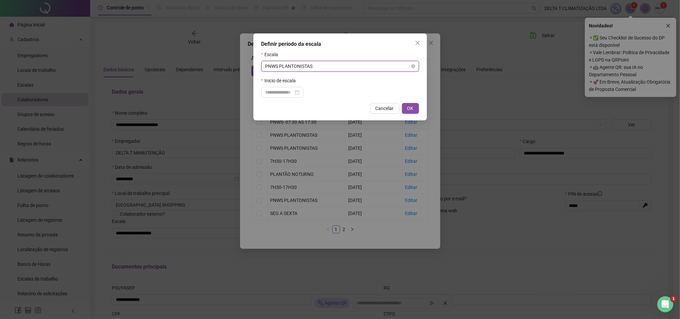
click at [279, 67] on span "PNWS PLANTONISTAS" at bounding box center [341, 66] width 150 height 10
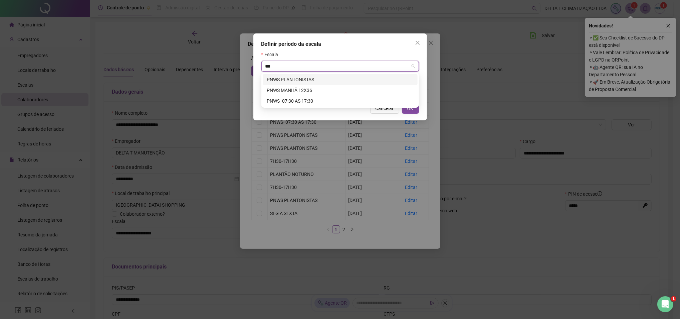
type input "****"
click at [313, 89] on div "PNWS MANHÃ 12X36" at bounding box center [340, 90] width 147 height 7
click at [284, 68] on input "search" at bounding box center [338, 66] width 144 height 10
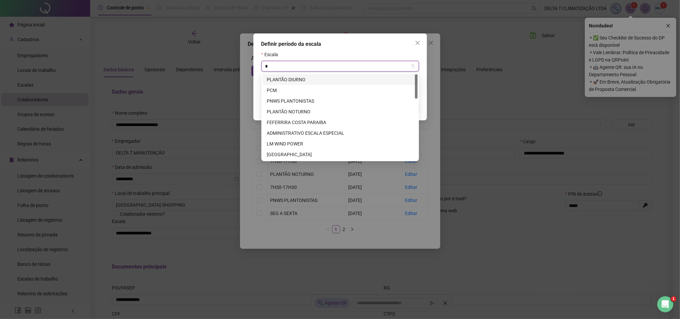
type input "**"
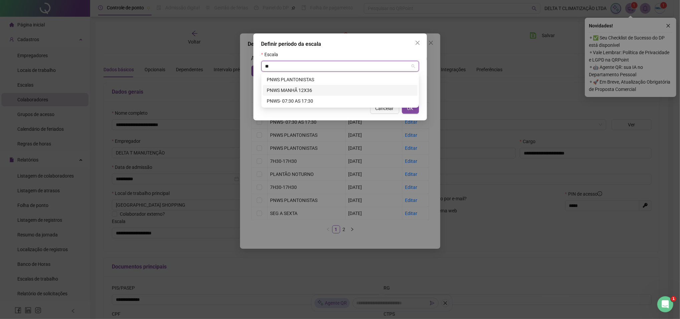
click at [288, 87] on div "PNWS MANHÃ 12X36" at bounding box center [340, 90] width 147 height 7
click at [287, 94] on input at bounding box center [280, 92] width 28 height 7
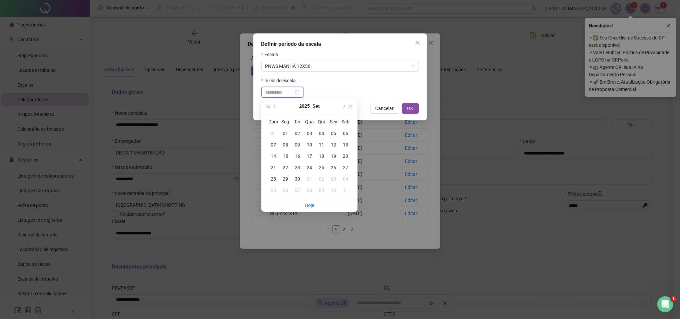
type input "**********"
click at [297, 137] on td "02" at bounding box center [298, 133] width 12 height 11
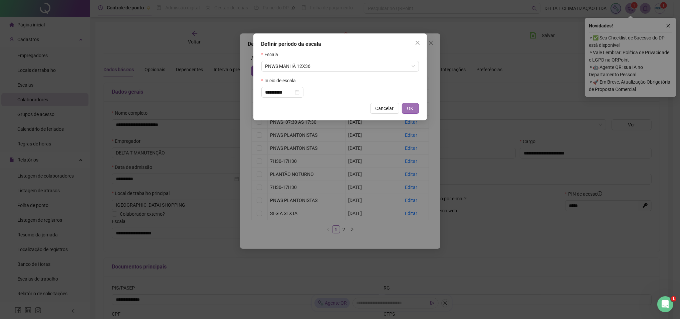
click at [415, 109] on button "OK" at bounding box center [410, 108] width 17 height 11
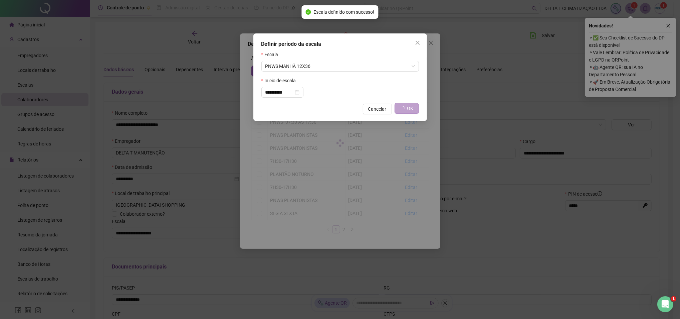
type input "**********"
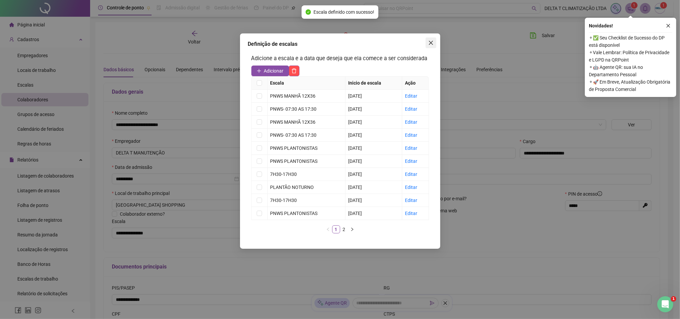
click at [432, 44] on icon "close" at bounding box center [431, 42] width 5 height 5
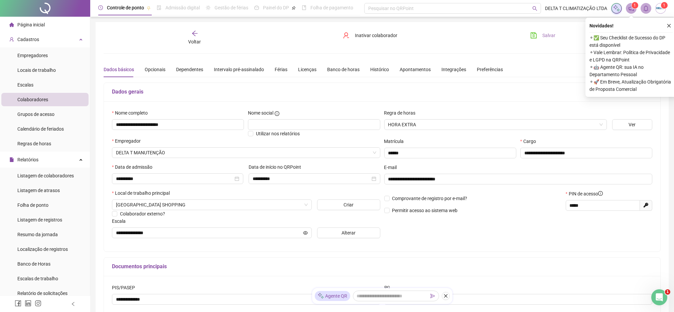
click at [543, 38] on span "Salvar" at bounding box center [548, 35] width 13 height 7
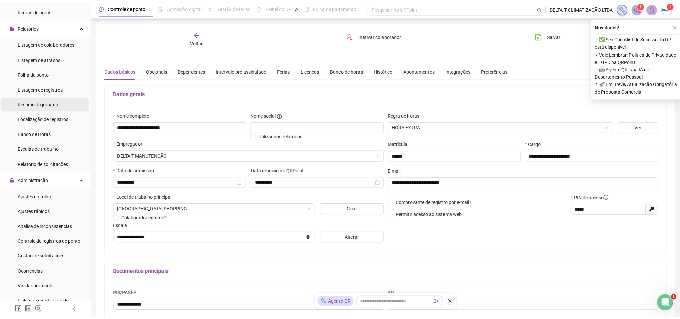
scroll to position [134, 0]
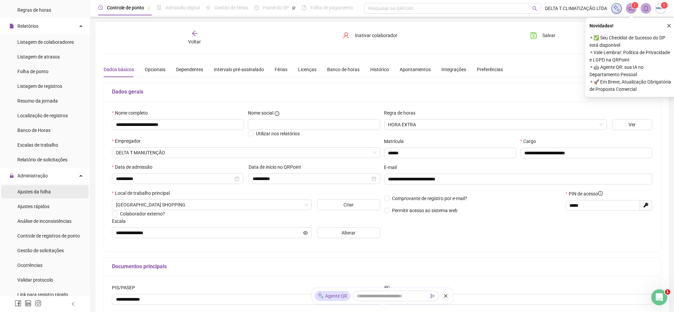
click at [46, 194] on span "Ajustes da folha" at bounding box center [33, 191] width 33 height 5
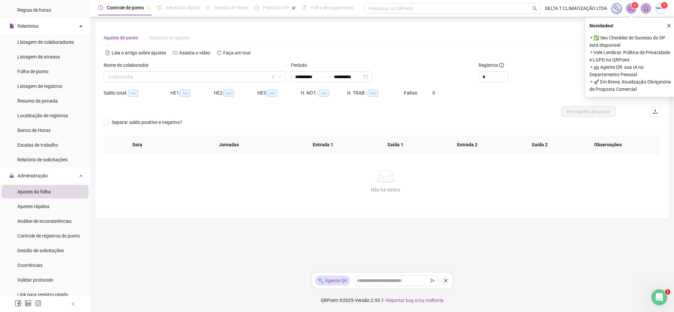
click at [47, 233] on span "Controle de registros de ponto" at bounding box center [48, 235] width 62 height 5
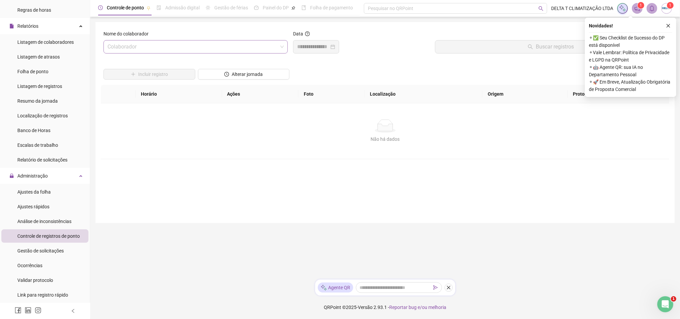
click at [161, 44] on input "search" at bounding box center [193, 46] width 170 height 13
type input "**"
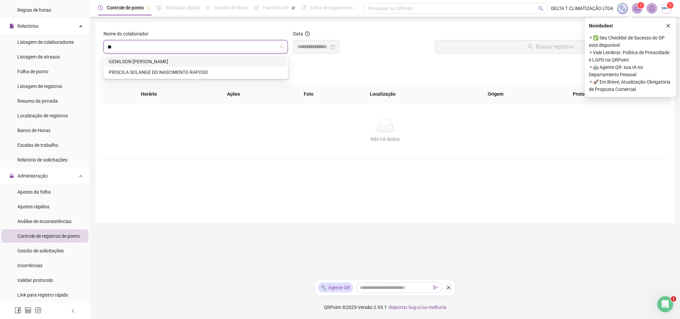
click at [230, 61] on div "GENILSON [PERSON_NAME]" at bounding box center [196, 61] width 174 height 7
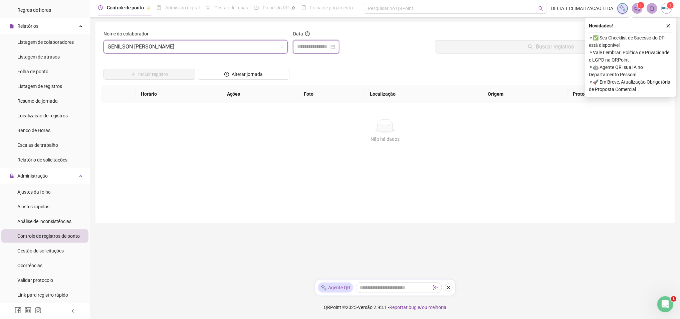
click at [329, 44] on input at bounding box center [313, 47] width 32 height 8
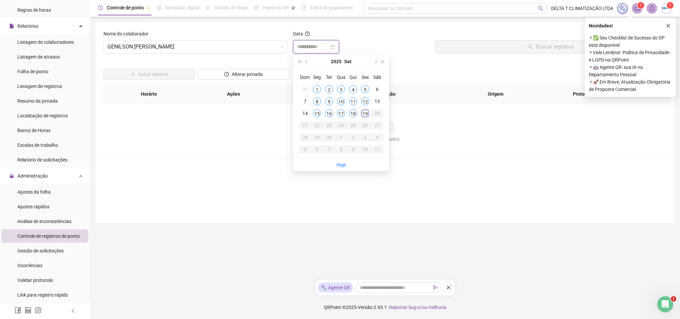
type input "**********"
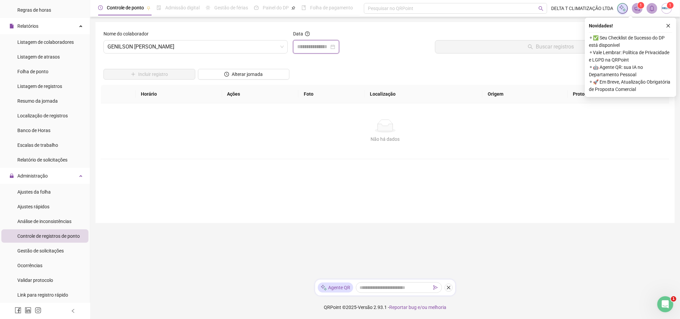
click at [323, 50] on input at bounding box center [313, 47] width 32 height 8
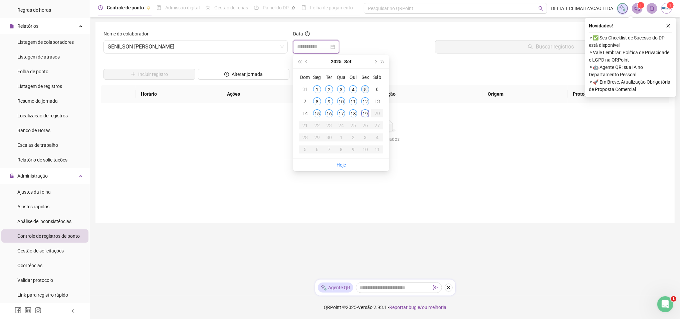
type input "**********"
click at [366, 91] on div "5" at bounding box center [365, 89] width 8 height 8
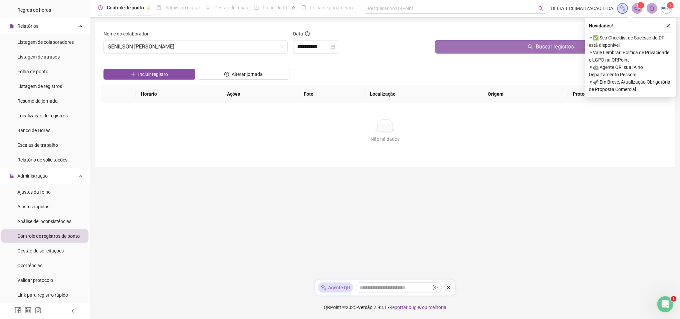
click at [443, 47] on button "Buscar registros" at bounding box center [551, 46] width 232 height 13
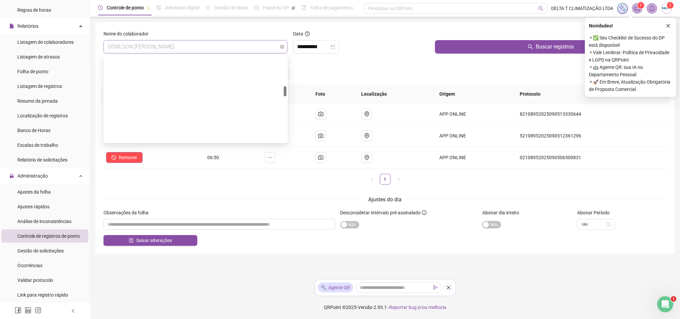
click at [211, 50] on span "GENILSON [PERSON_NAME]" at bounding box center [196, 46] width 176 height 13
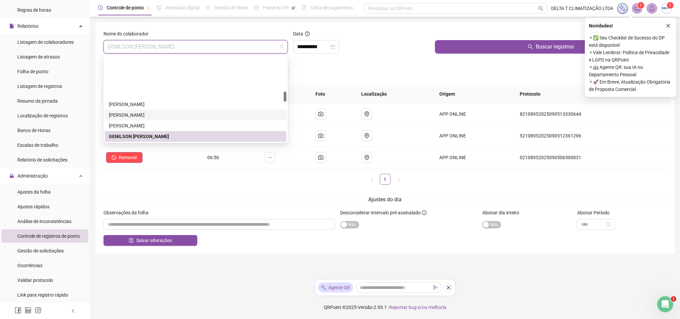
scroll to position [301, 0]
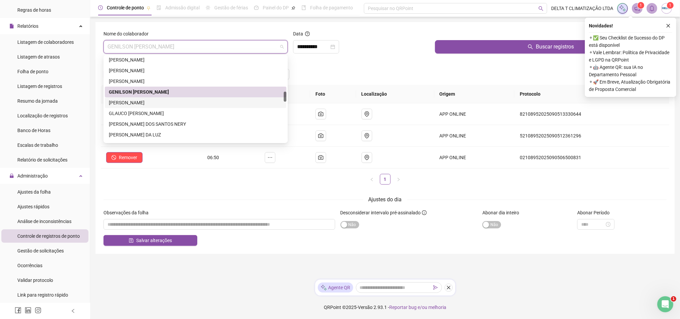
click at [167, 103] on div "[PERSON_NAME]" at bounding box center [196, 102] width 174 height 7
